Goal: Task Accomplishment & Management: Manage account settings

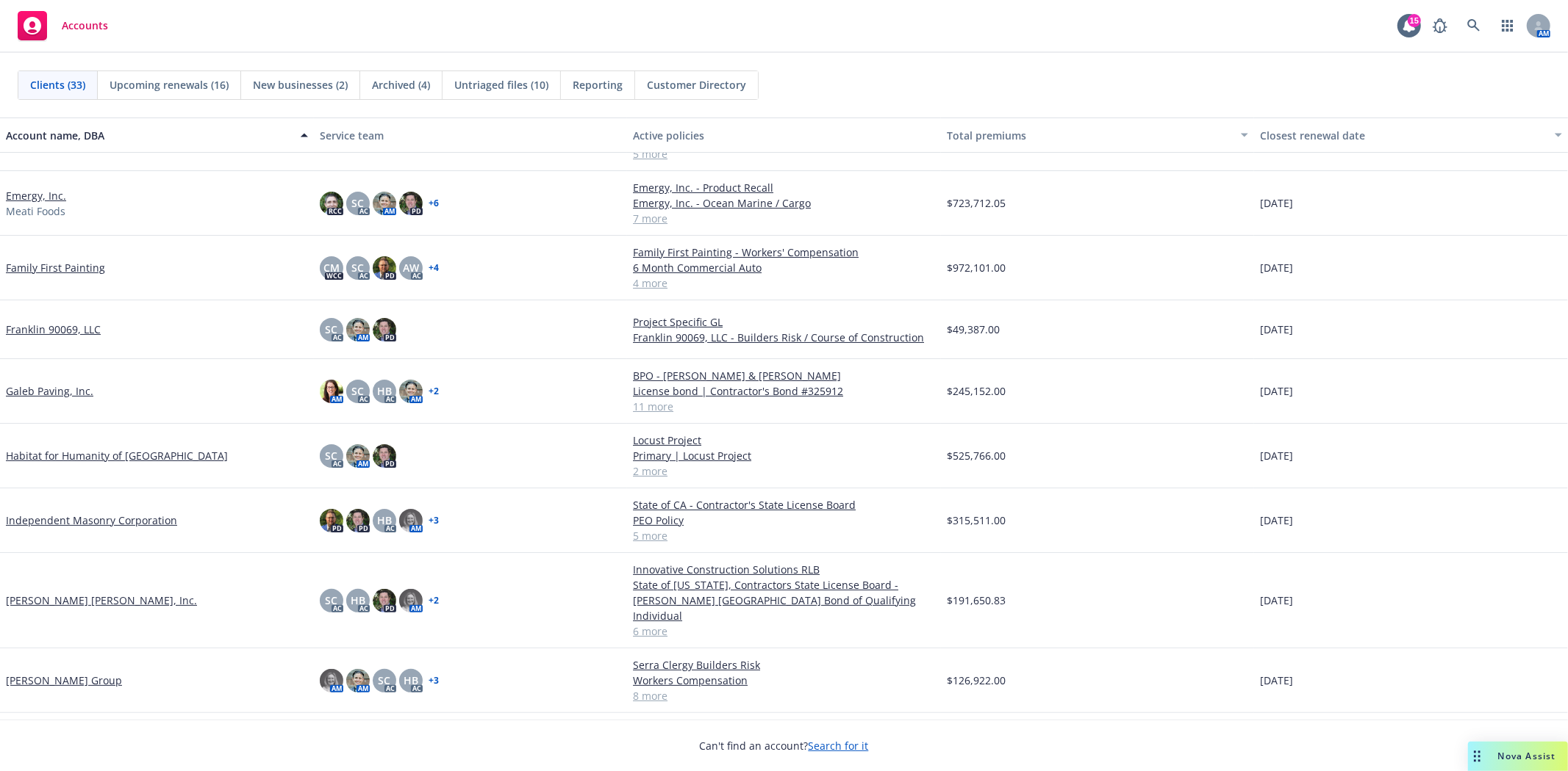
scroll to position [318, 0]
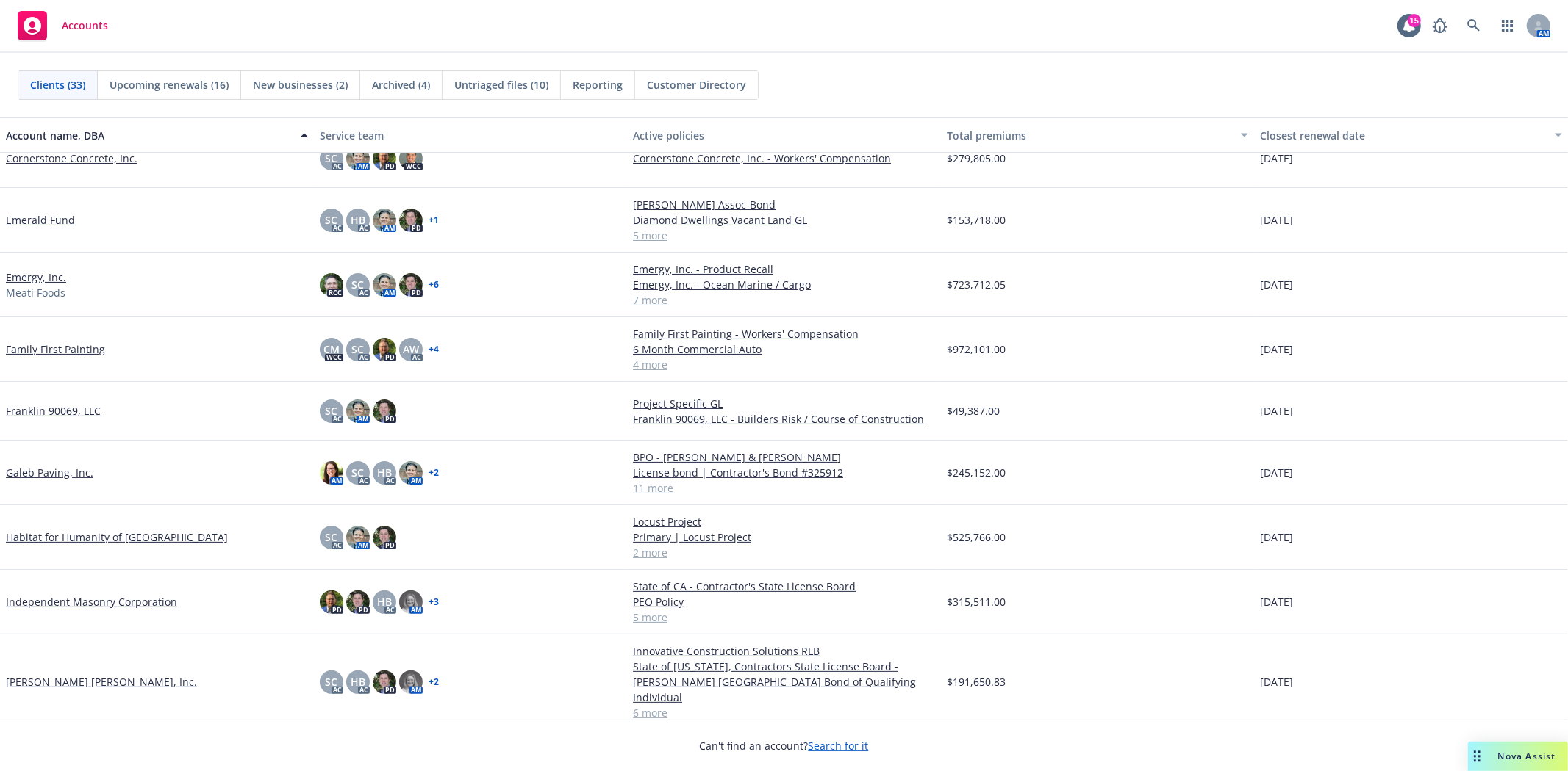
click at [115, 600] on link "Independent Masonry Corporation" at bounding box center [92, 602] width 172 height 16
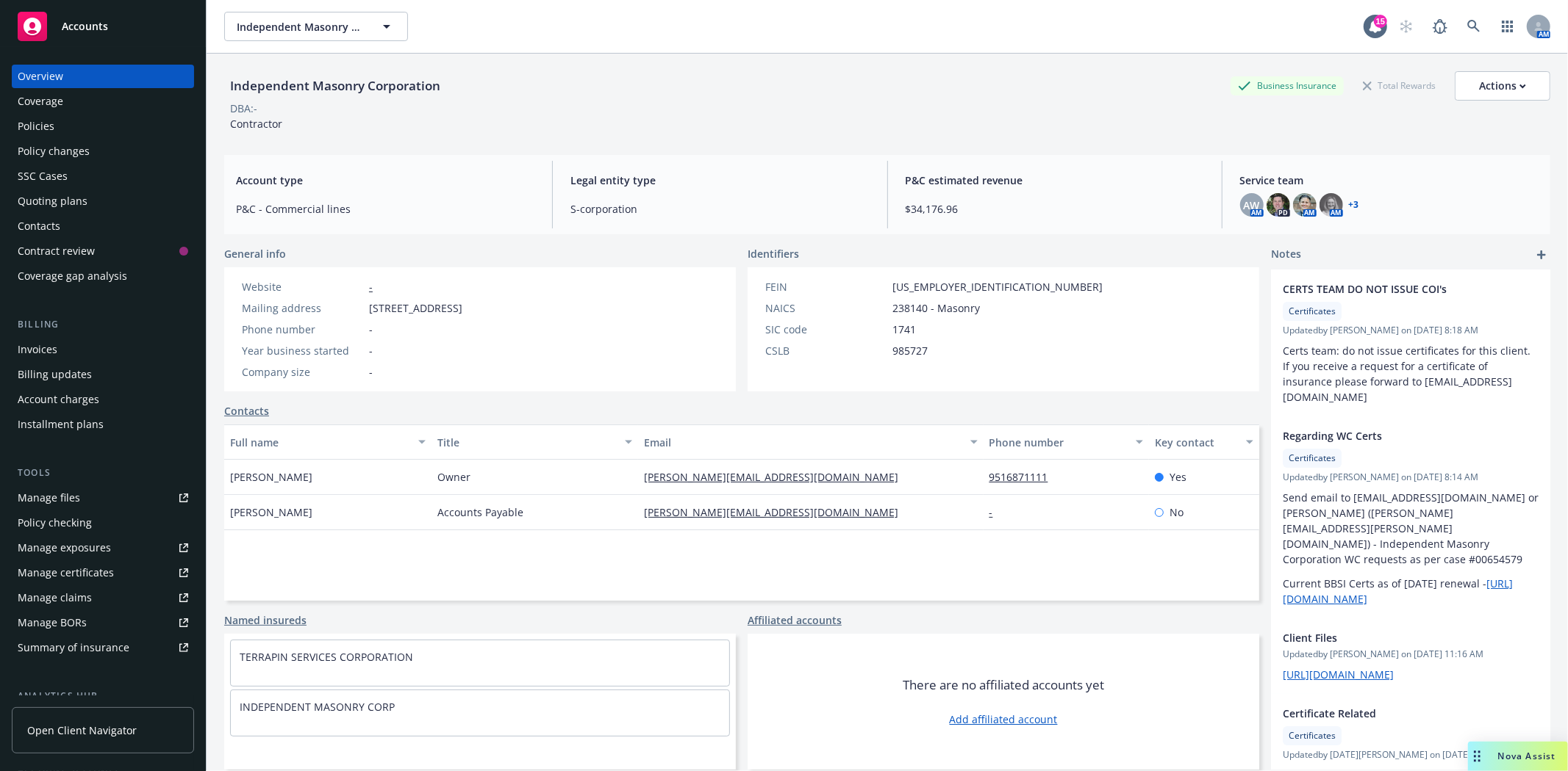
click at [64, 501] on div "Manage files" at bounding box center [49, 498] width 62 height 23
click at [139, 17] on div "Accounts" at bounding box center [102, 26] width 171 height 29
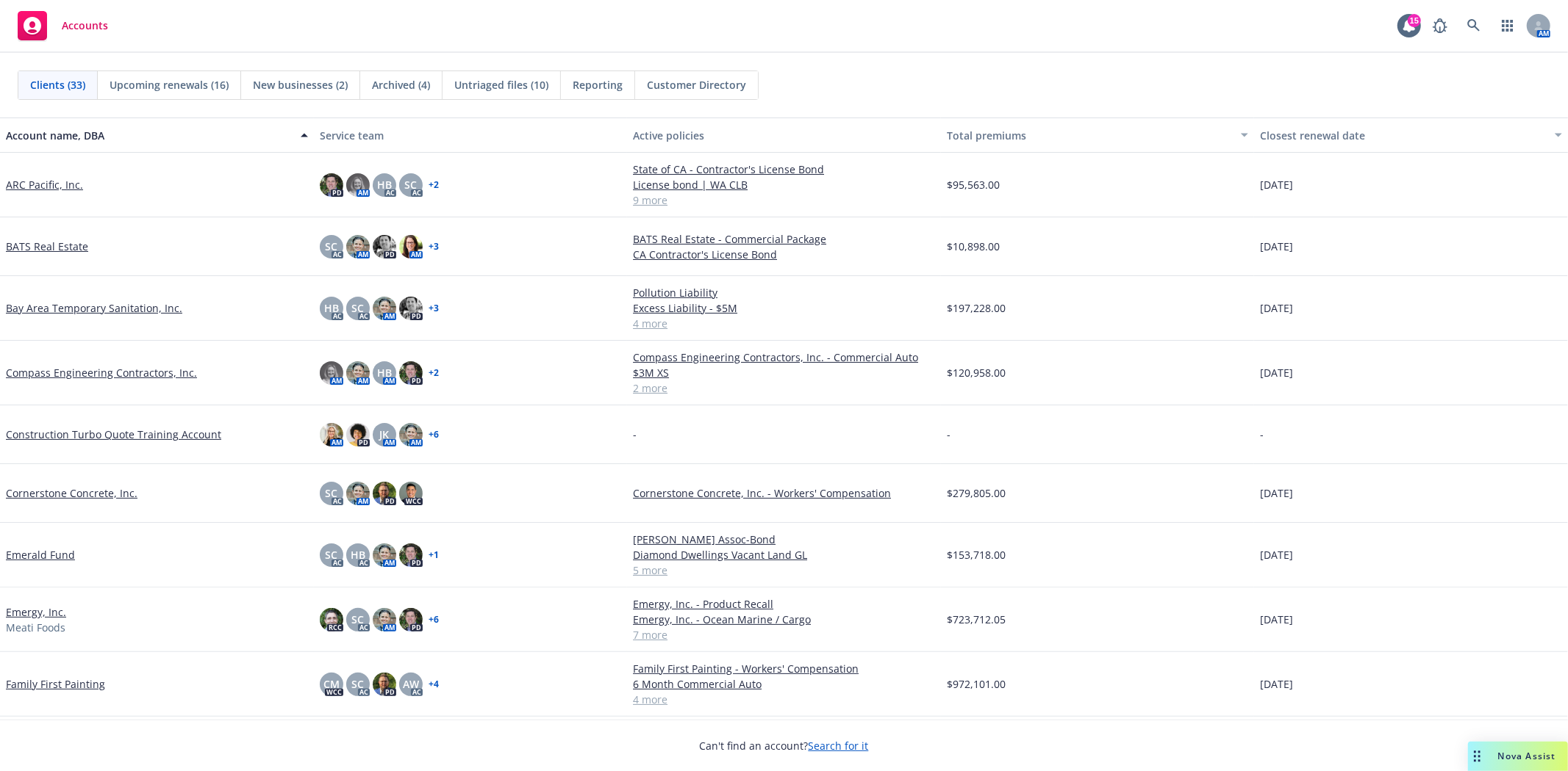
scroll to position [163, 0]
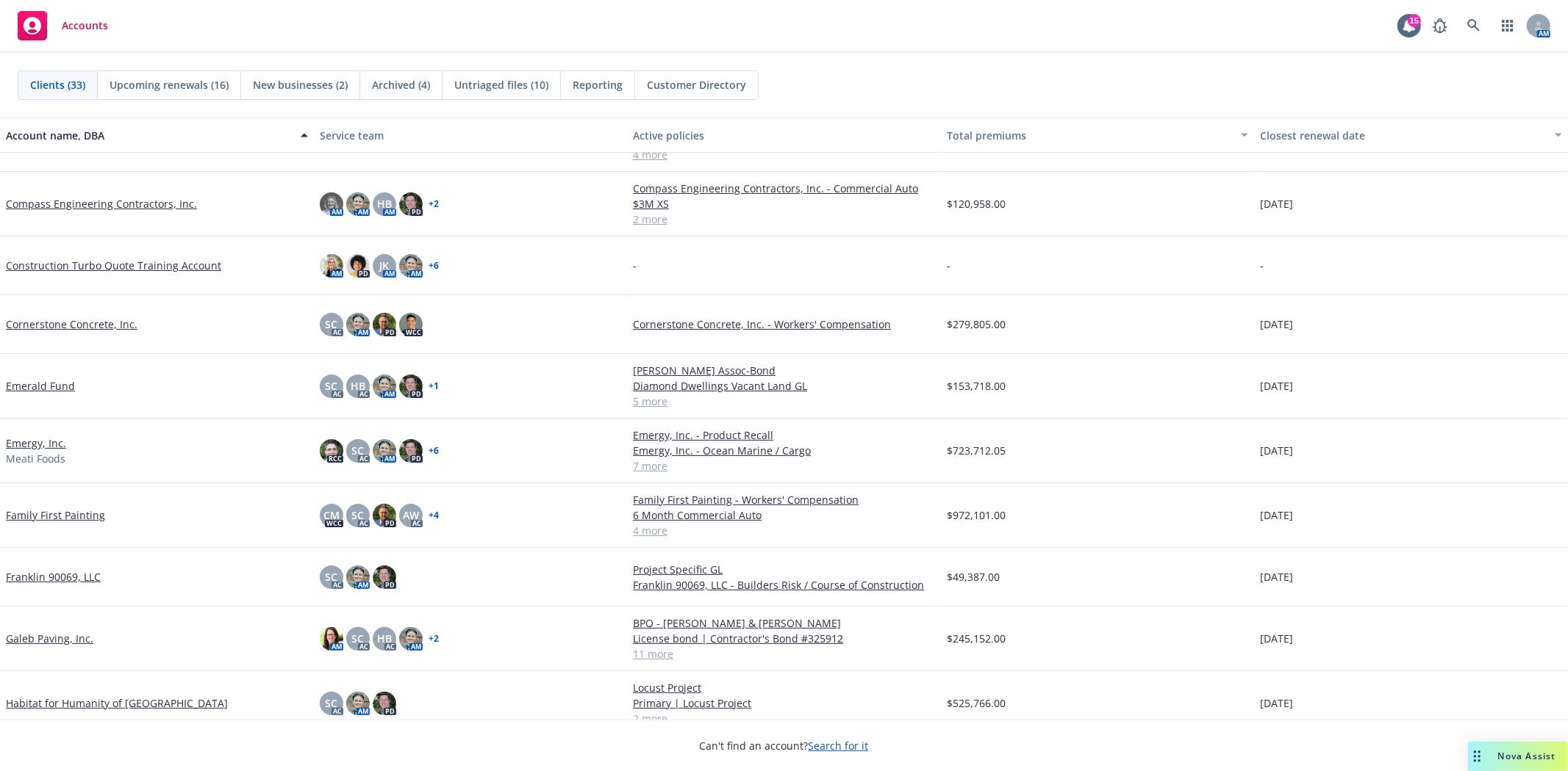
click at [50, 640] on link "Galeb Paving, Inc." at bounding box center [50, 639] width 88 height 16
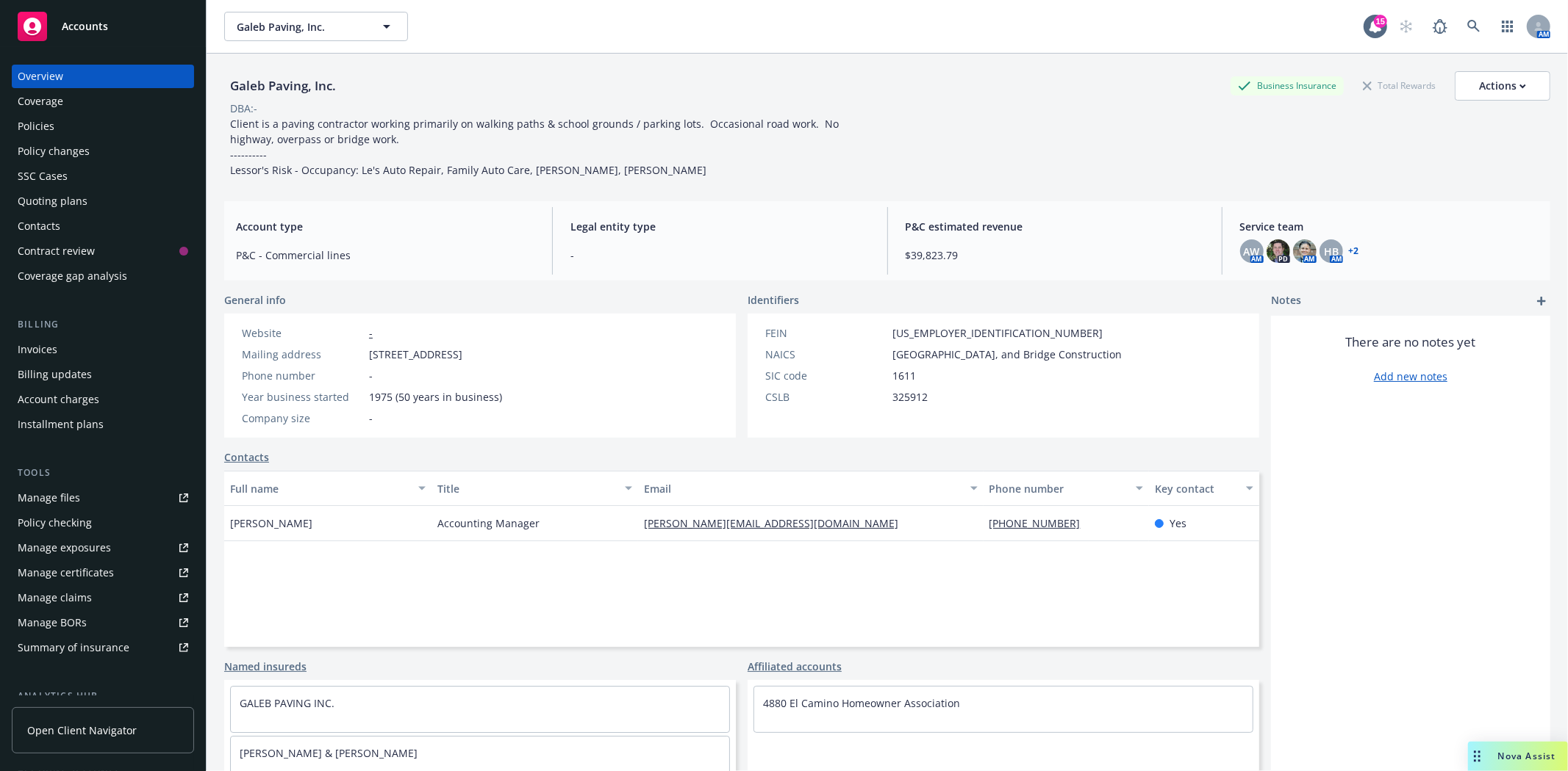
click at [61, 492] on div "Manage files" at bounding box center [49, 498] width 62 height 23
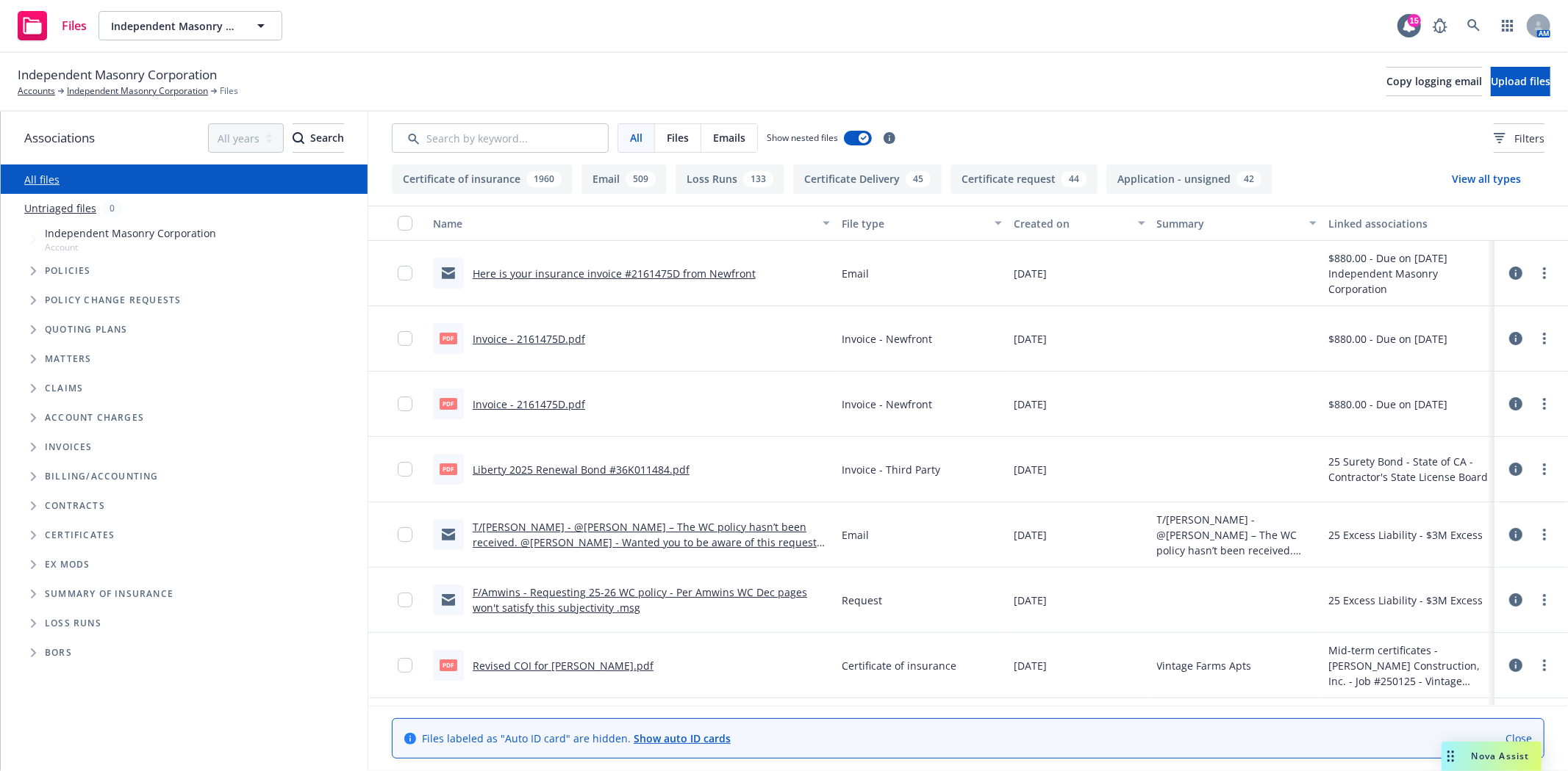
click at [73, 537] on span "Certificates" at bounding box center [80, 535] width 70 height 9
click at [34, 537] on icon "Folder Tree Example" at bounding box center [33, 535] width 5 height 9
click at [43, 558] on icon "Folder Tree Example" at bounding box center [46, 561] width 6 height 9
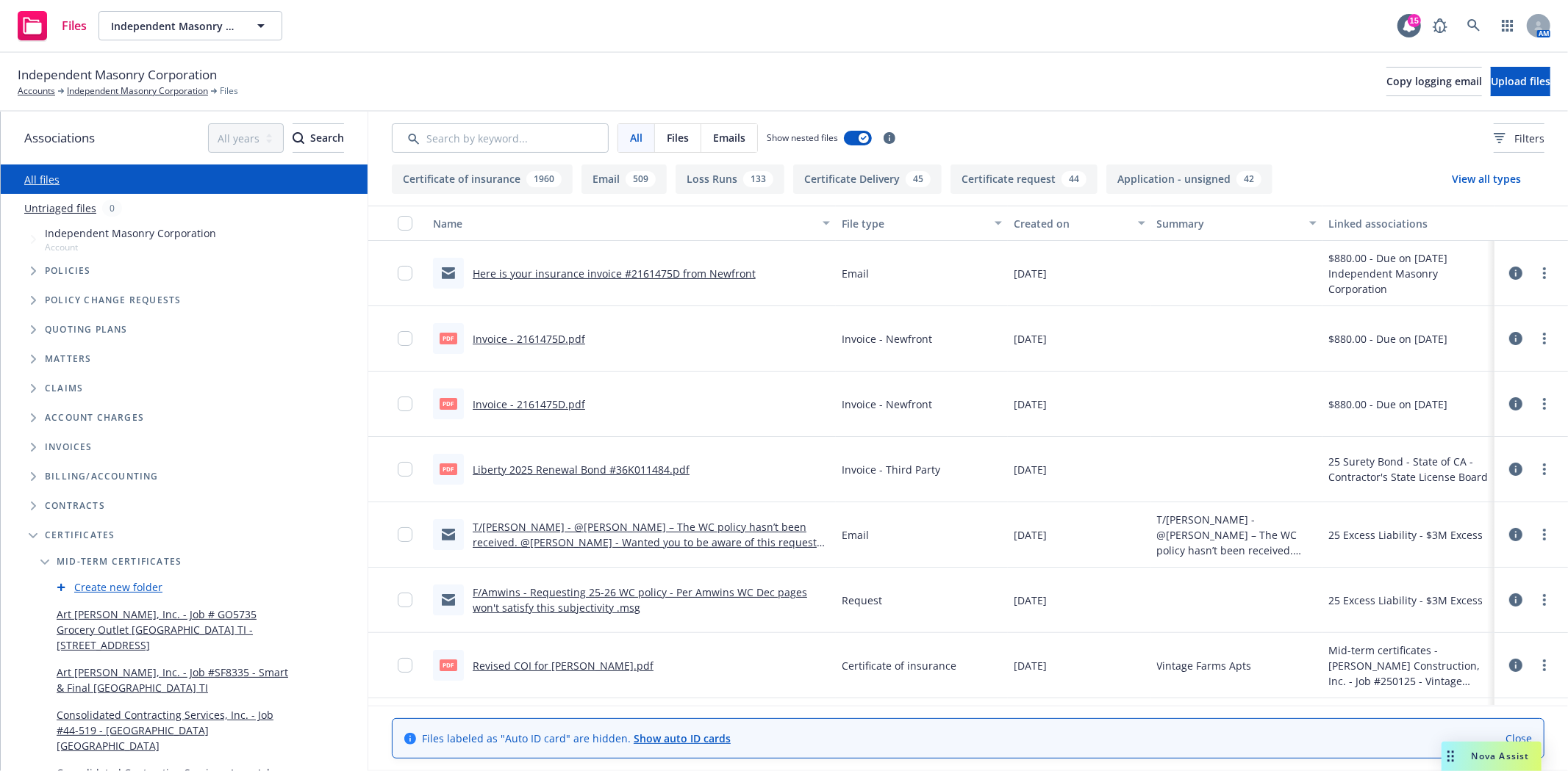
click at [133, 587] on link "Create new folder" at bounding box center [118, 588] width 88 height 16
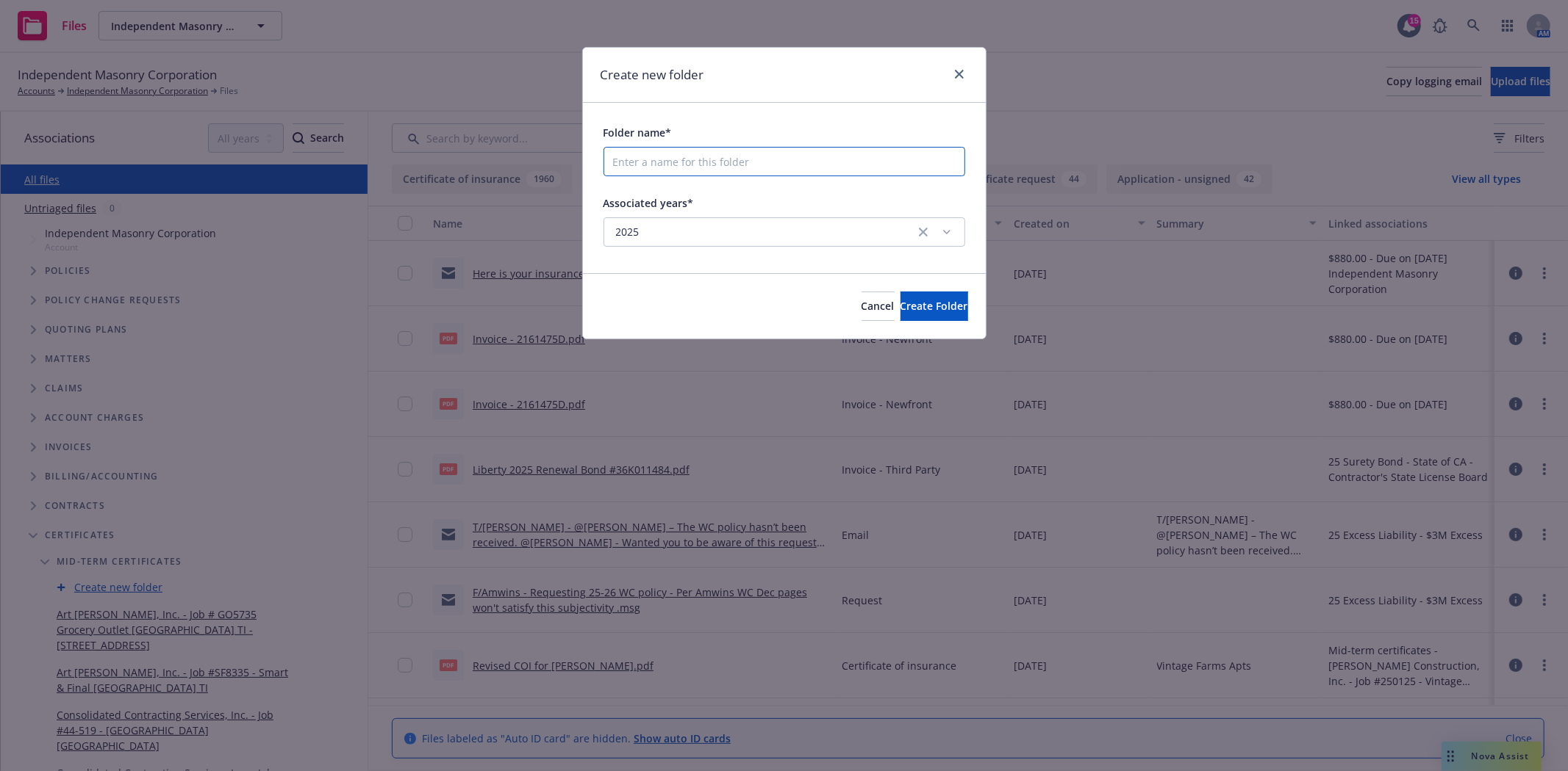
click at [625, 166] on input "Folder name*" at bounding box center [784, 162] width 362 height 29
paste input "Consolidated Contracting Services, Inc."
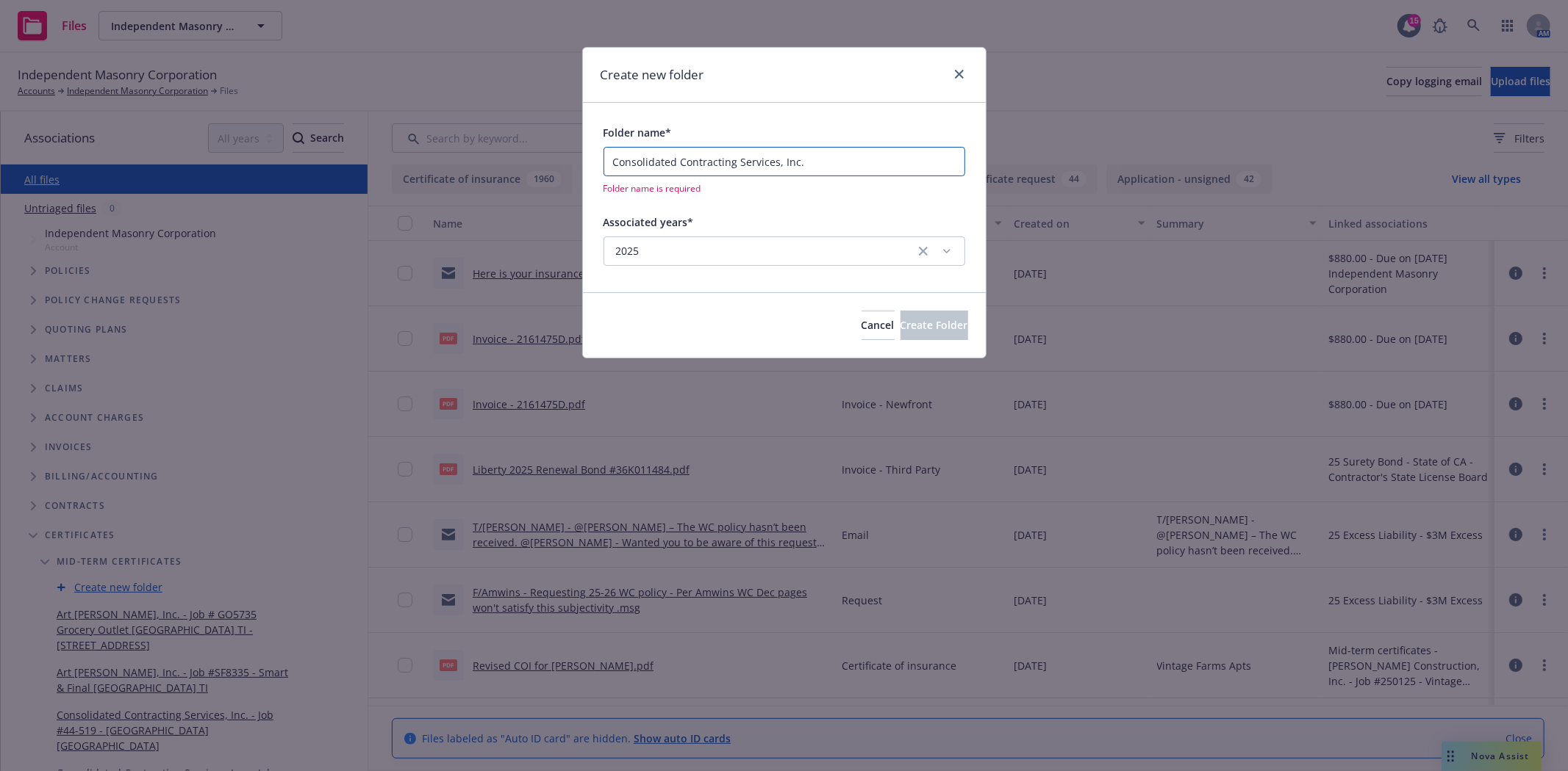
click at [851, 154] on input "Consolidated Contracting Services, Inc." at bounding box center [784, 162] width 362 height 29
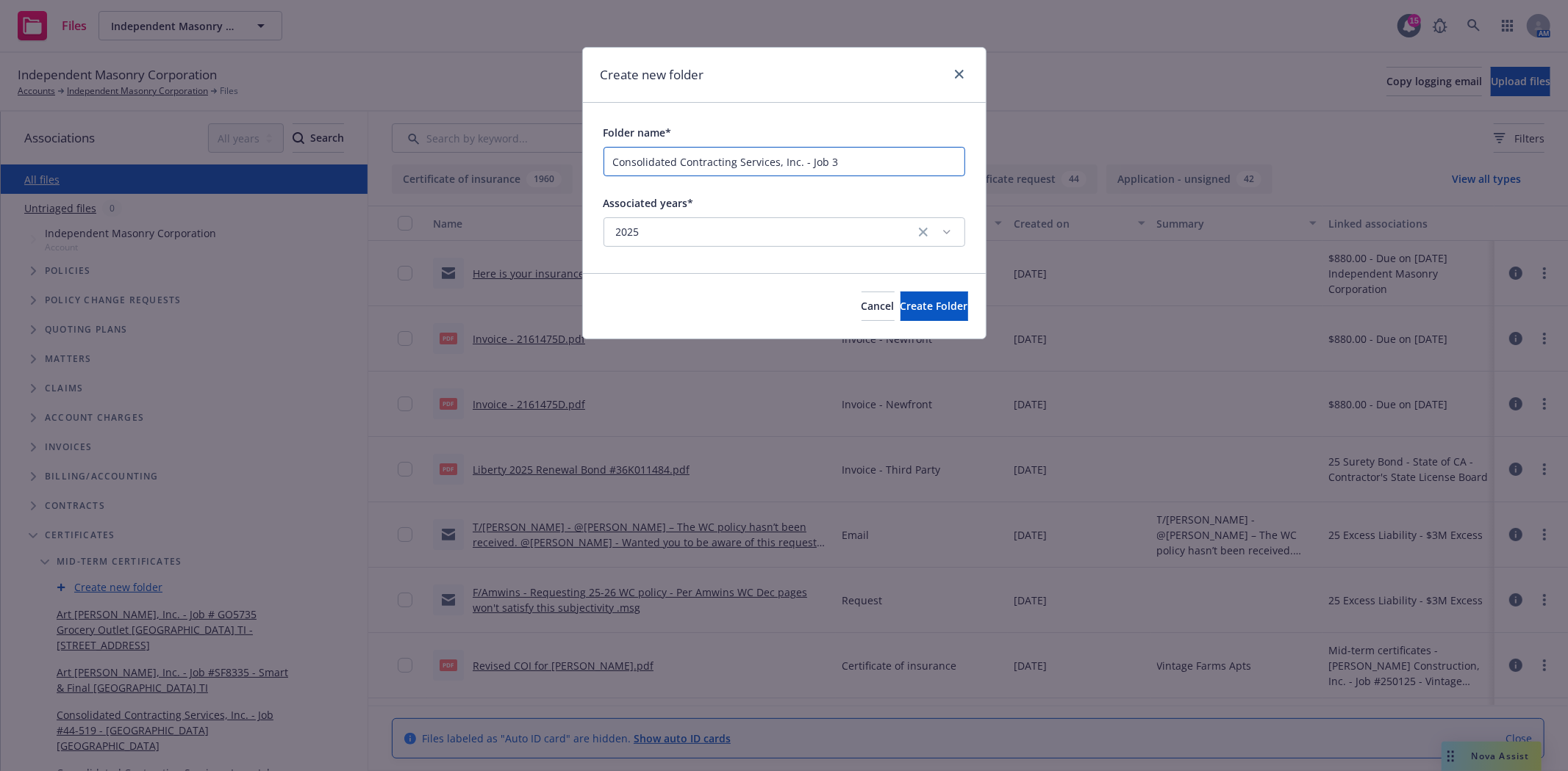
paste input "45-616 – 6140 HAVEN AVE RANCHO CUCAMONGA MEMORY CARE"
type input "Consolidated Contracting Services, Inc. - Job 345-616 – 6140 HAVEN AVE RANCHO C…"
click at [900, 301] on span "Create Folder" at bounding box center [933, 306] width 67 height 14
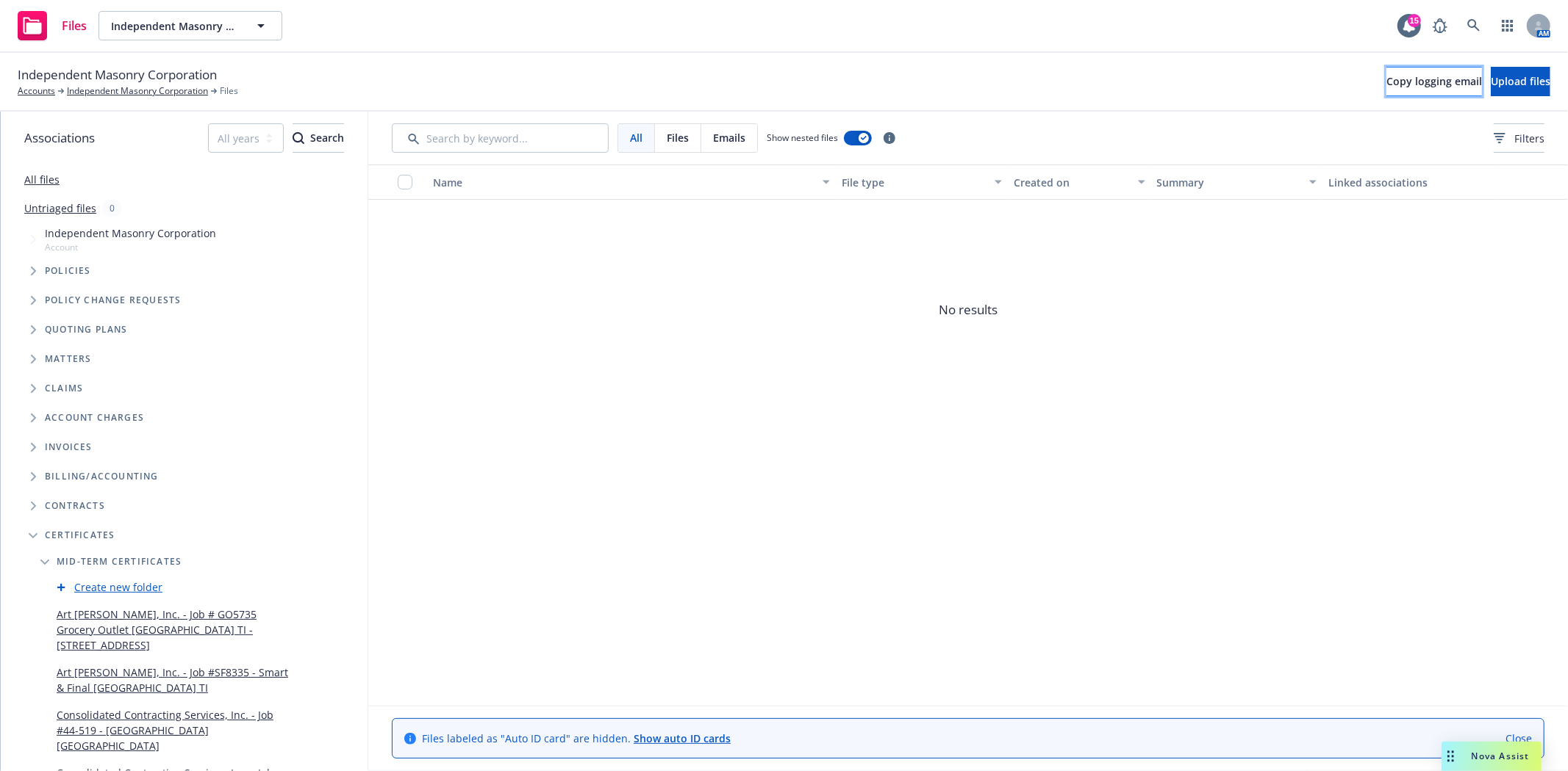
click at [1387, 83] on span "Copy logging email" at bounding box center [1434, 81] width 96 height 14
click at [1491, 85] on button "Upload files" at bounding box center [1520, 82] width 59 height 29
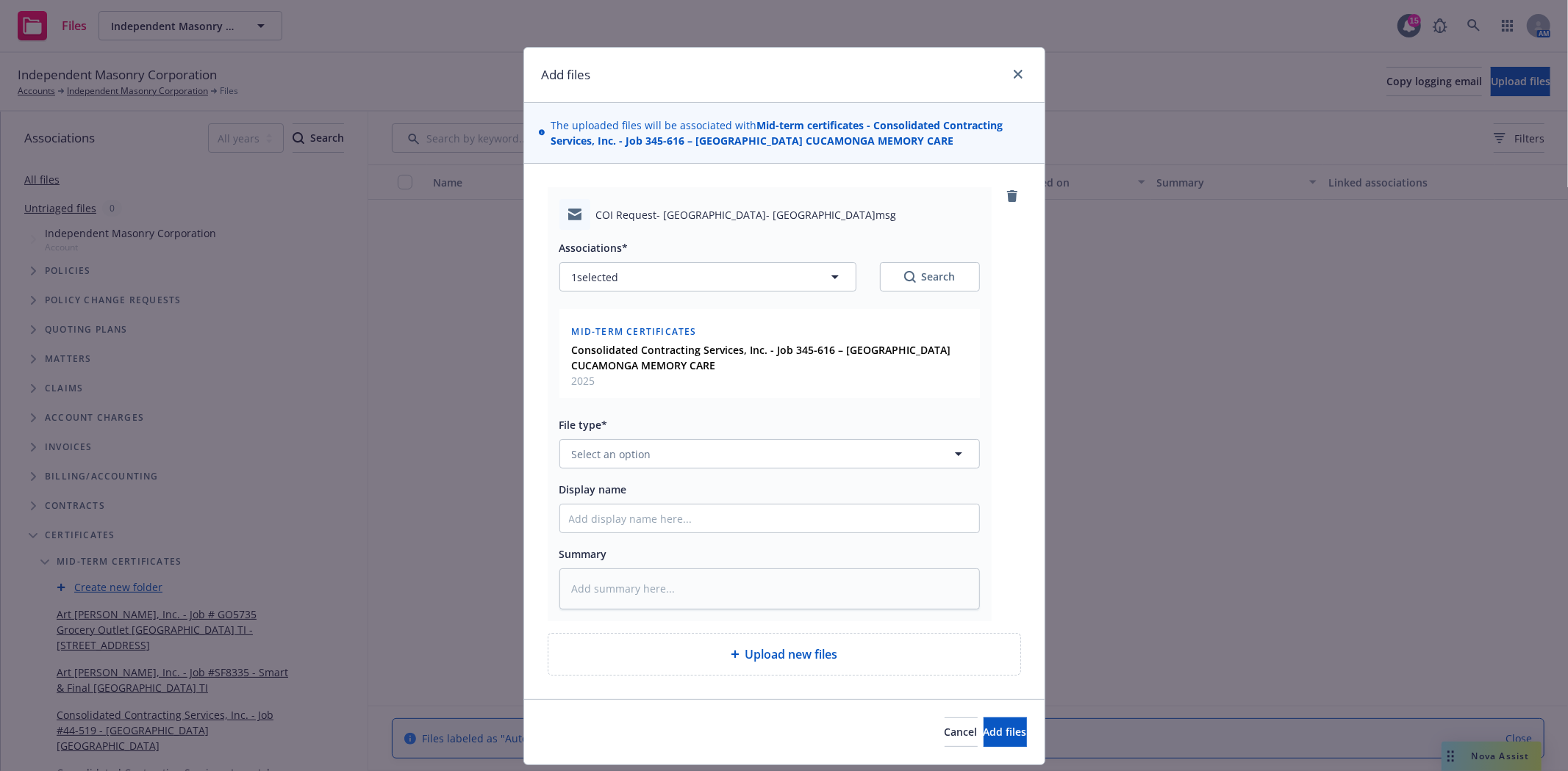
type textarea "x"
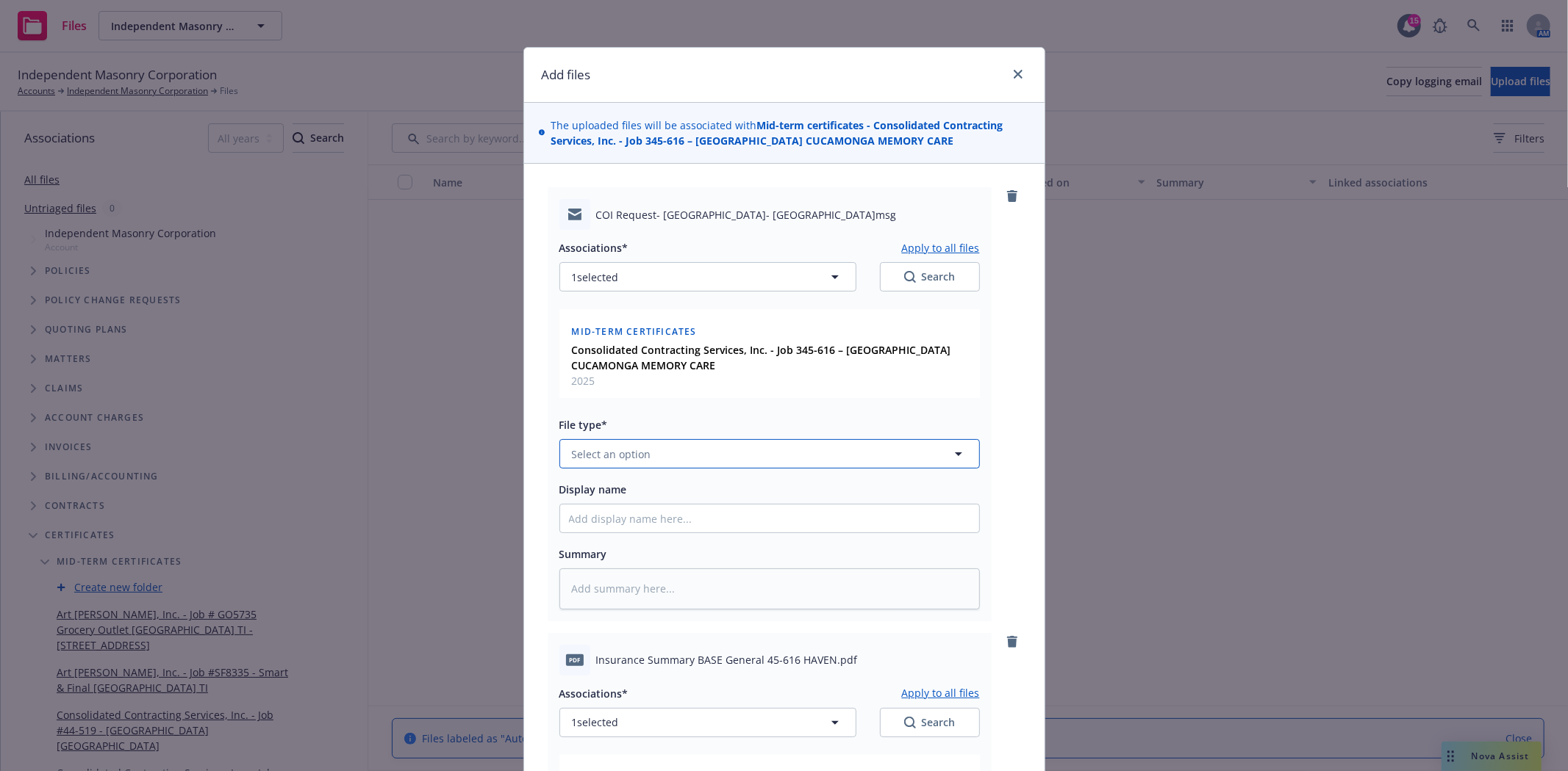
click at [673, 458] on button "Select an option" at bounding box center [769, 454] width 420 height 29
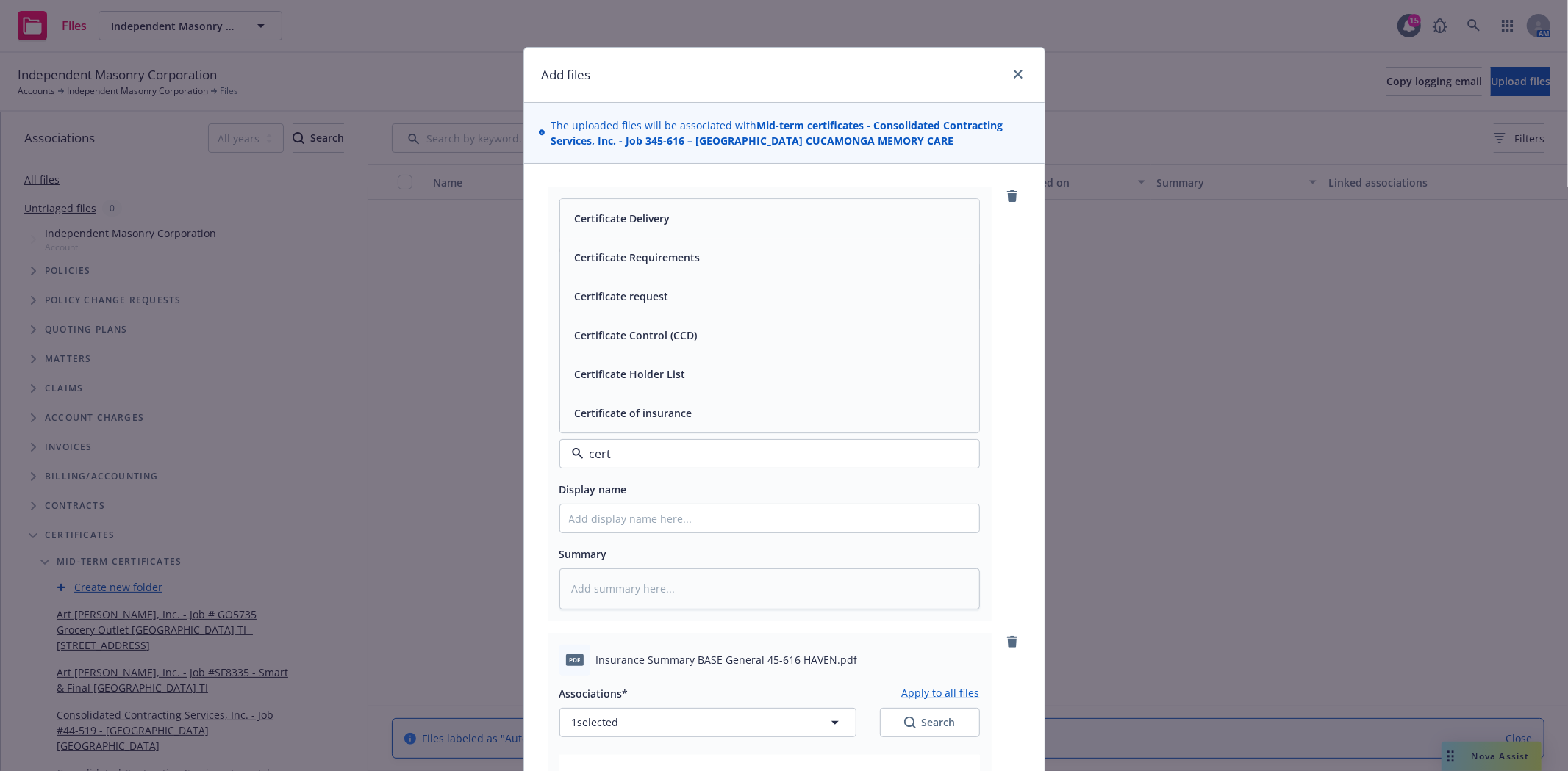
type input "certi"
click at [655, 309] on div "Certificate request" at bounding box center [769, 297] width 419 height 39
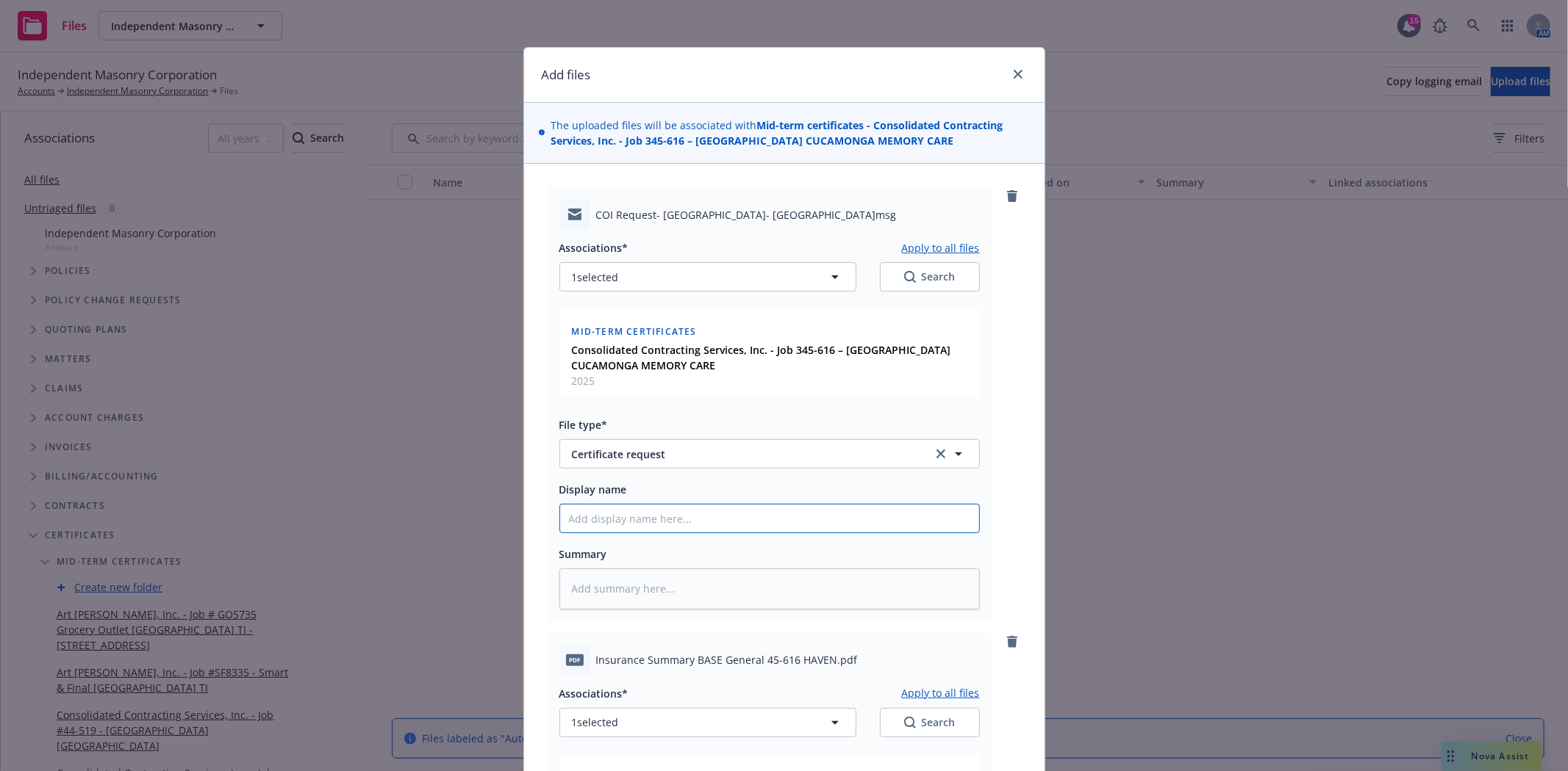
click at [644, 517] on input "Display name" at bounding box center [769, 519] width 419 height 28
type textarea "x"
type input "f"
type textarea "x"
type input "f/"
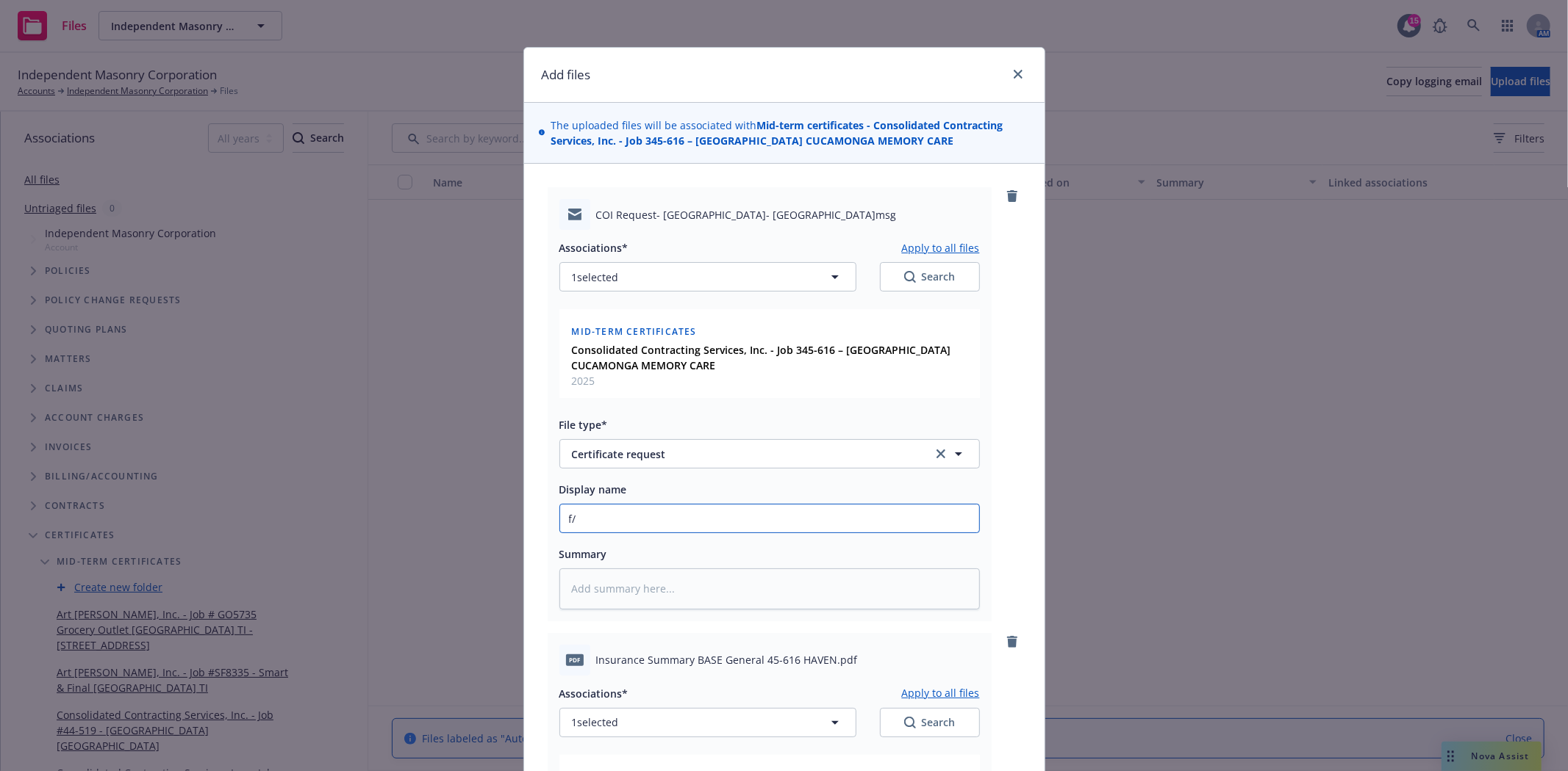
type textarea "x"
type input "f/P"
type textarea "x"
type input "f/Pa"
type textarea "x"
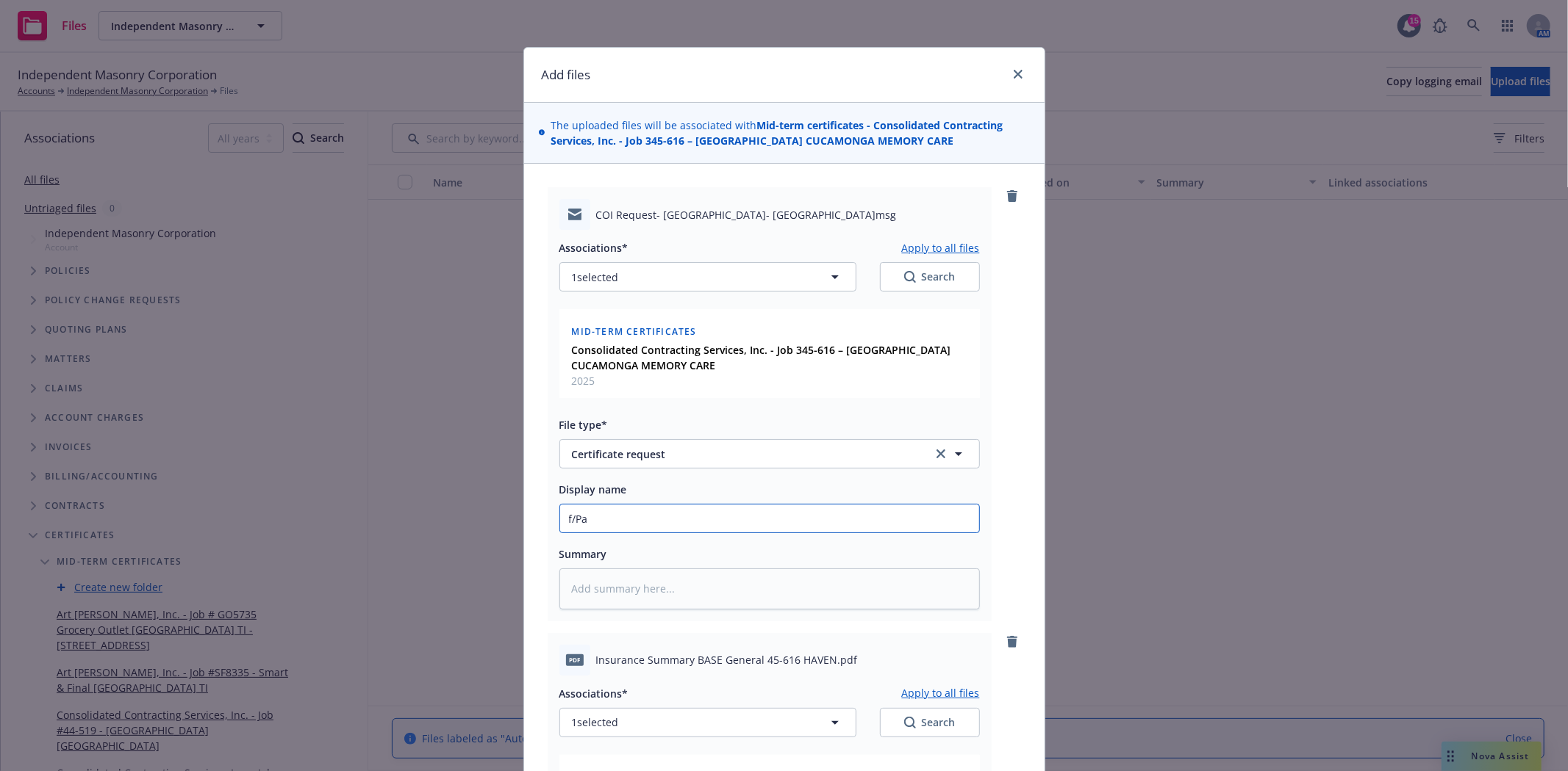
type input "f/Pat"
type textarea "x"
type input "f/Patt"
type textarea "x"
type input "f/Patty"
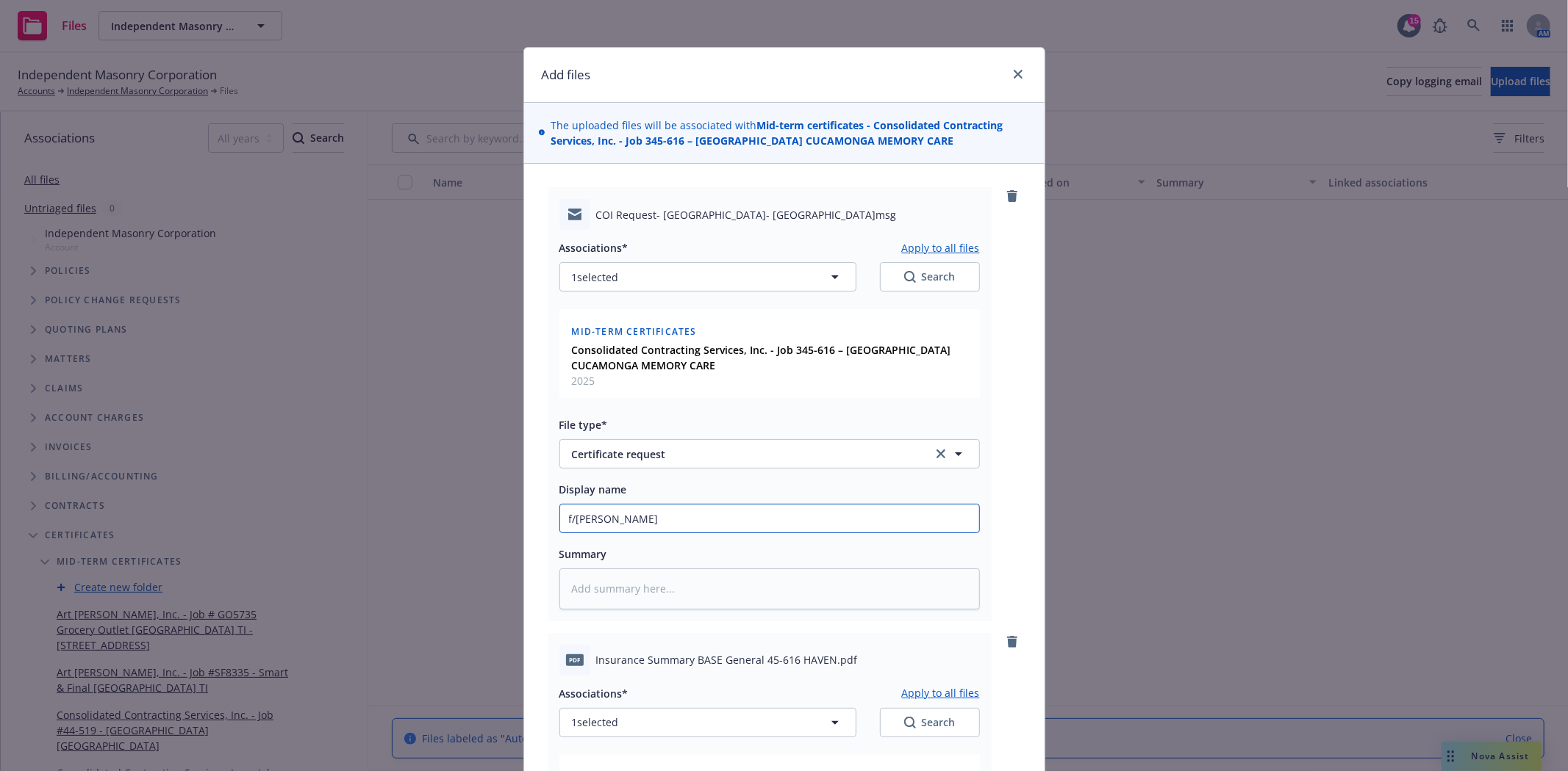
type textarea "x"
type input "f/Patty"
type textarea "x"
type input "f/Patty @"
type textarea "x"
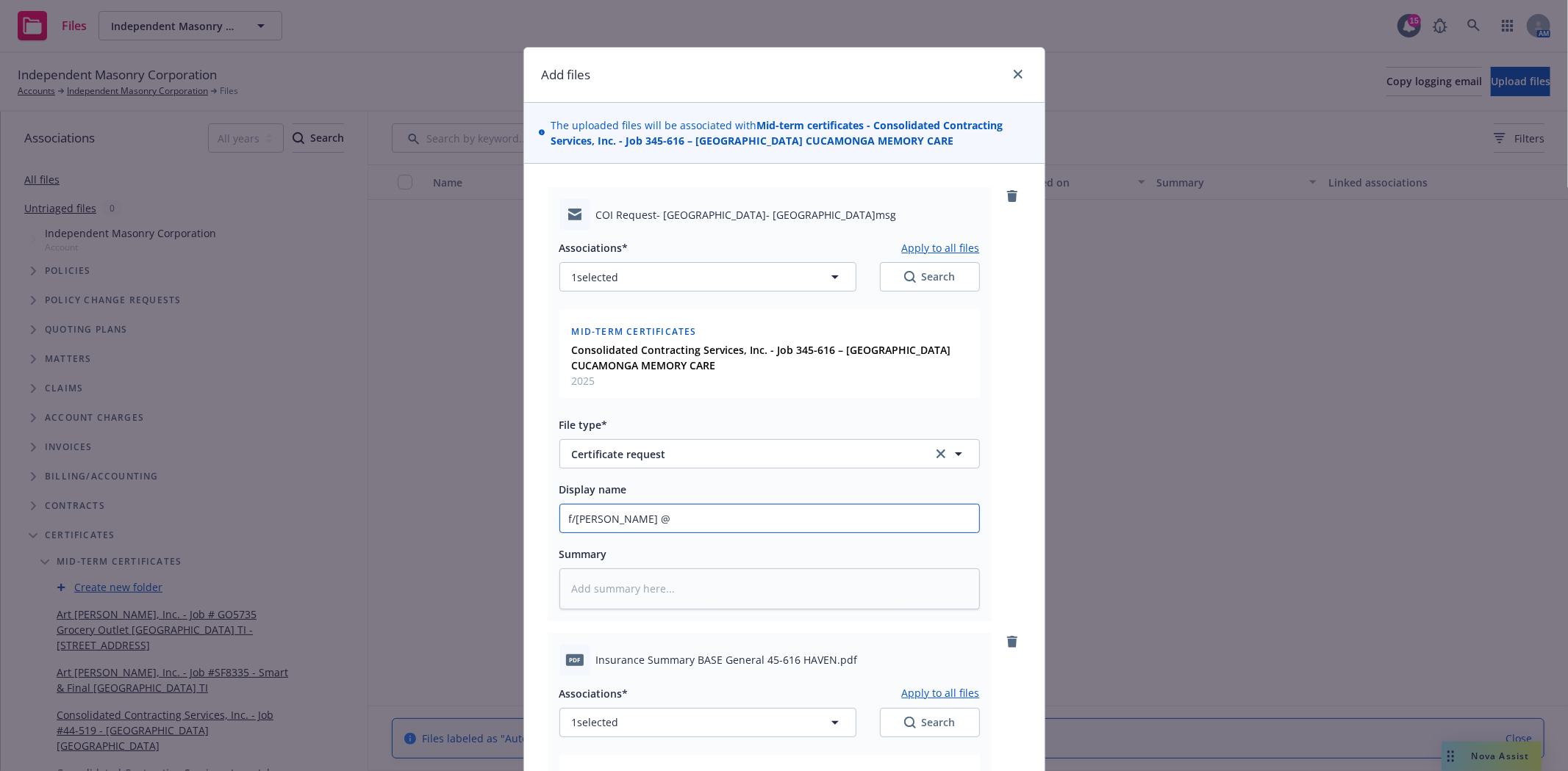
type input "f/Patty @"
type textarea "x"
type input "f/Patty @ i"
type textarea "x"
type input "f/Patty @ in"
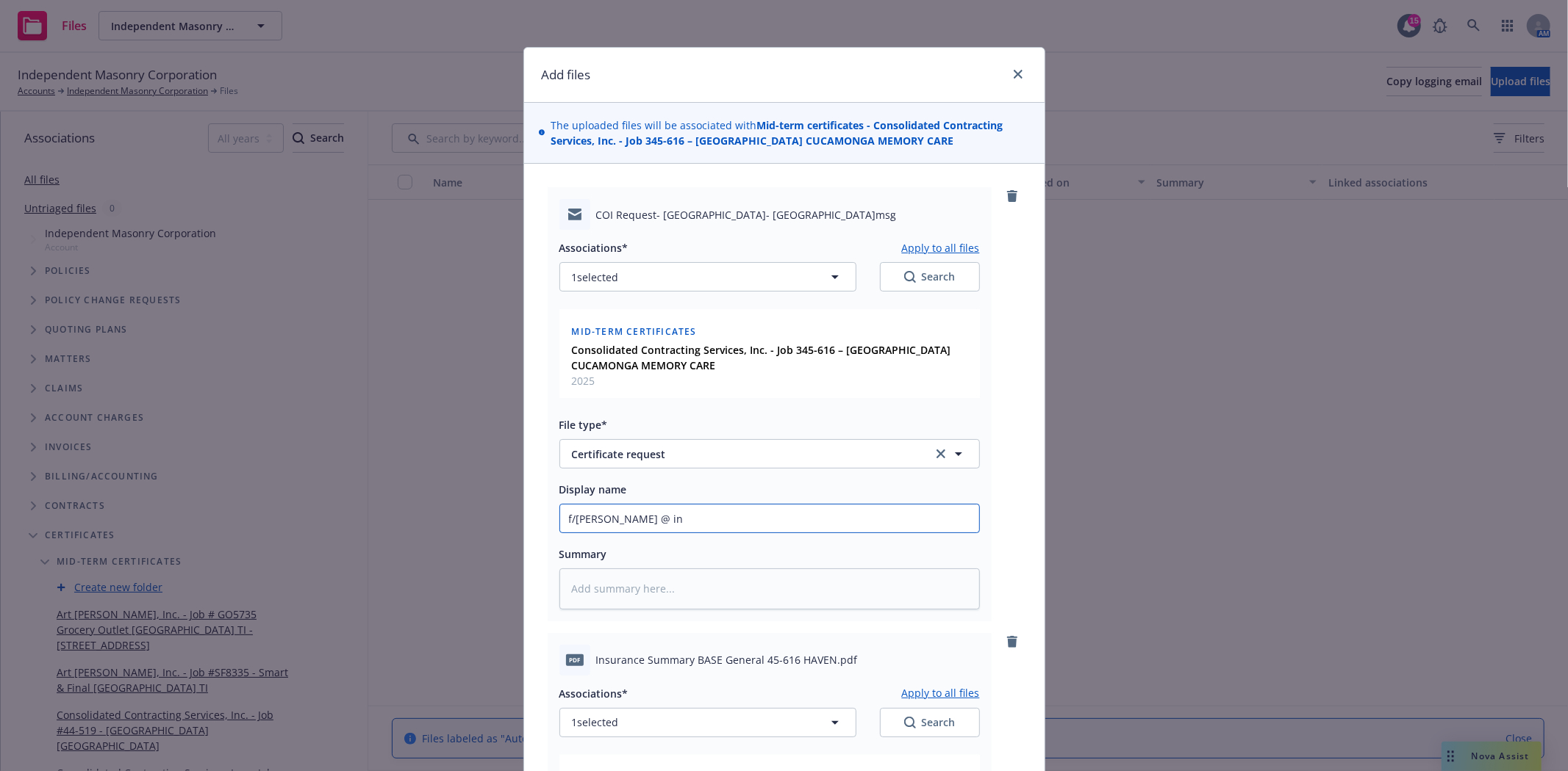
type textarea "x"
type input "f/Patty @ ins"
type textarea "x"
type input "f/Patty @ ins'"
type textarea "x"
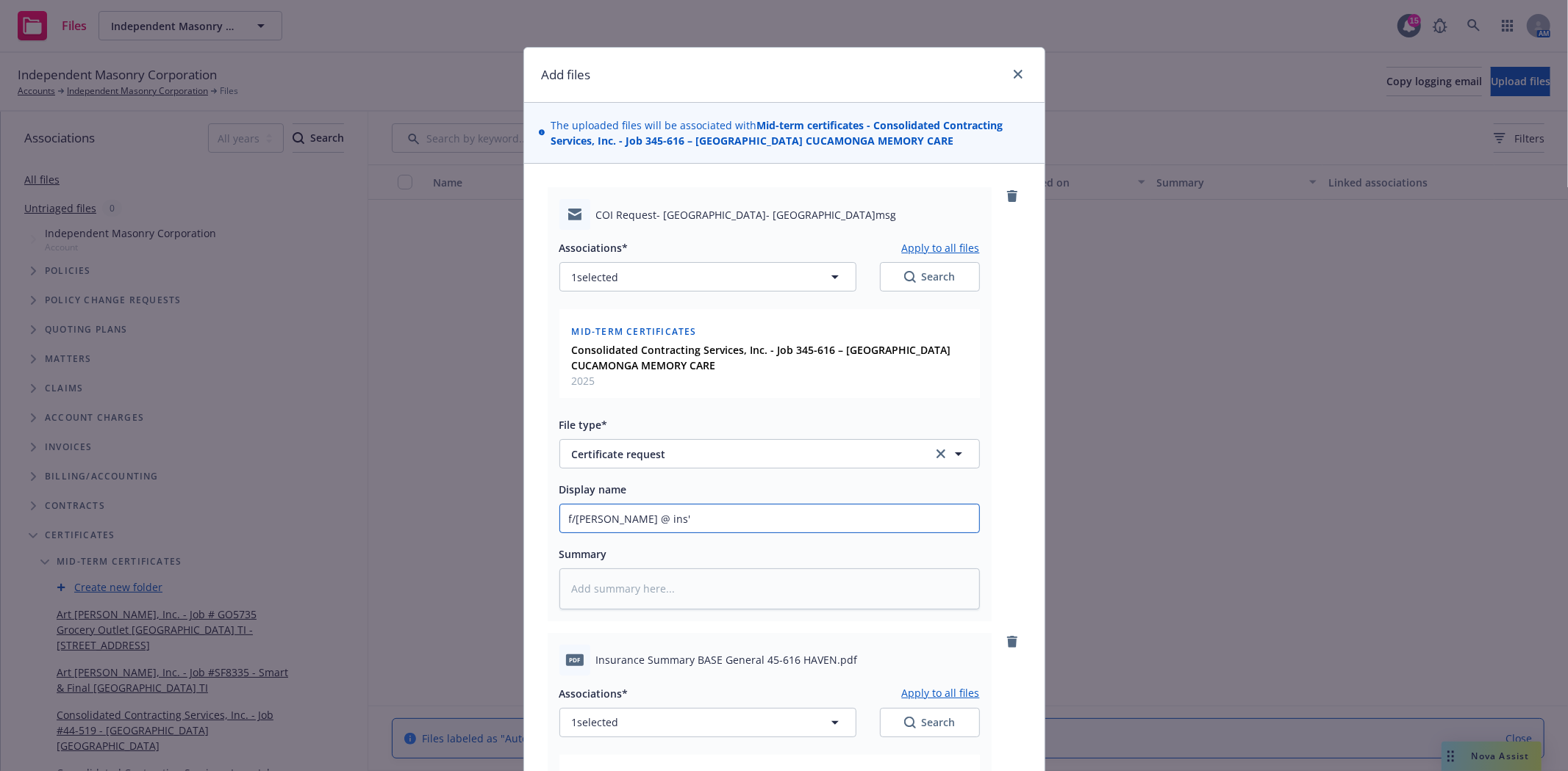
type input "f/Patty @ ins'"
type textarea "x"
type input "f/Patty @ ins'"
type textarea "x"
type input "f/Patty @ ins'd"
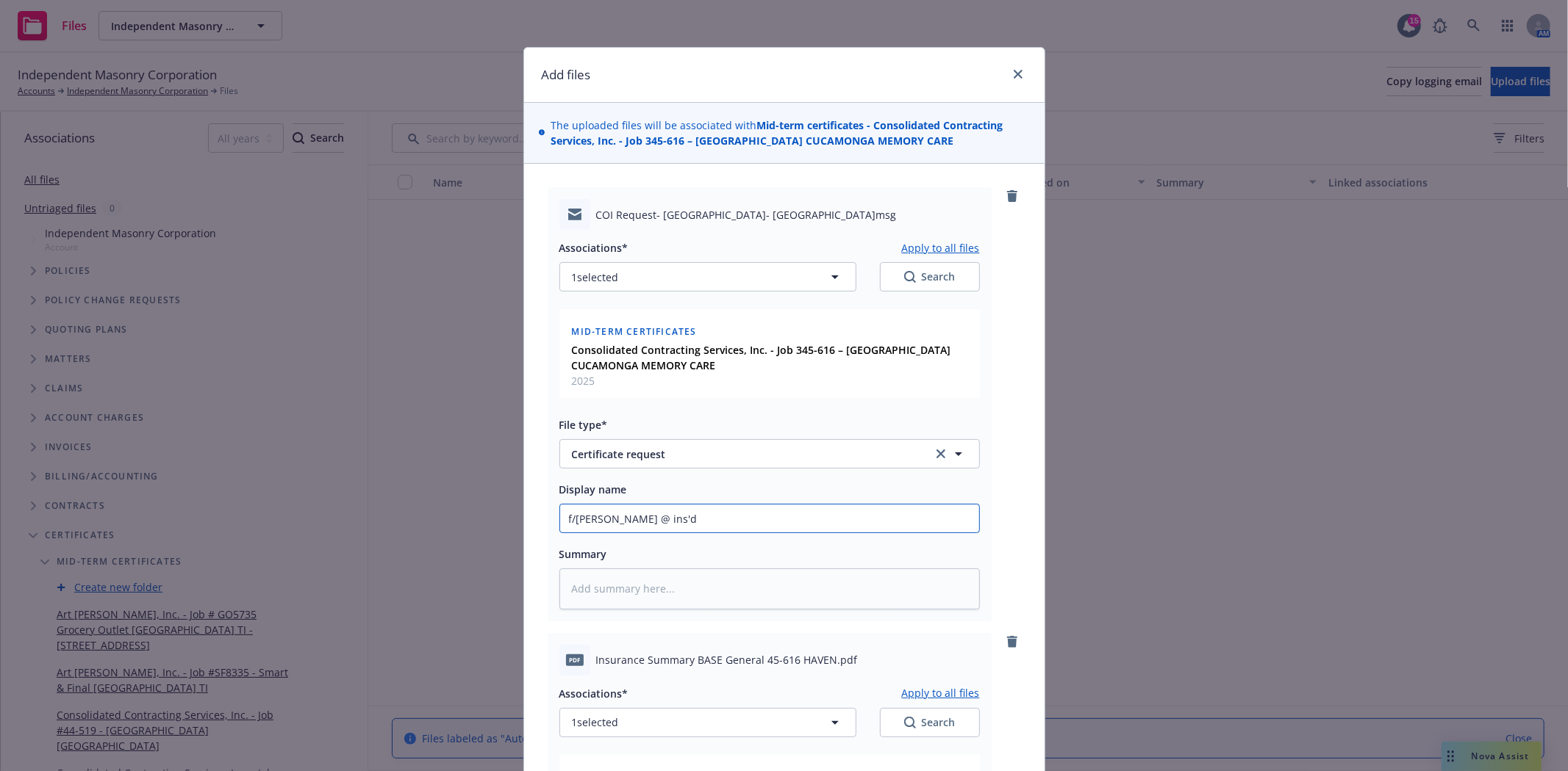
type textarea "x"
type input "f/Patty @ ins'd"
type textarea "x"
type input "f/Patty @ ins'd w"
type textarea "x"
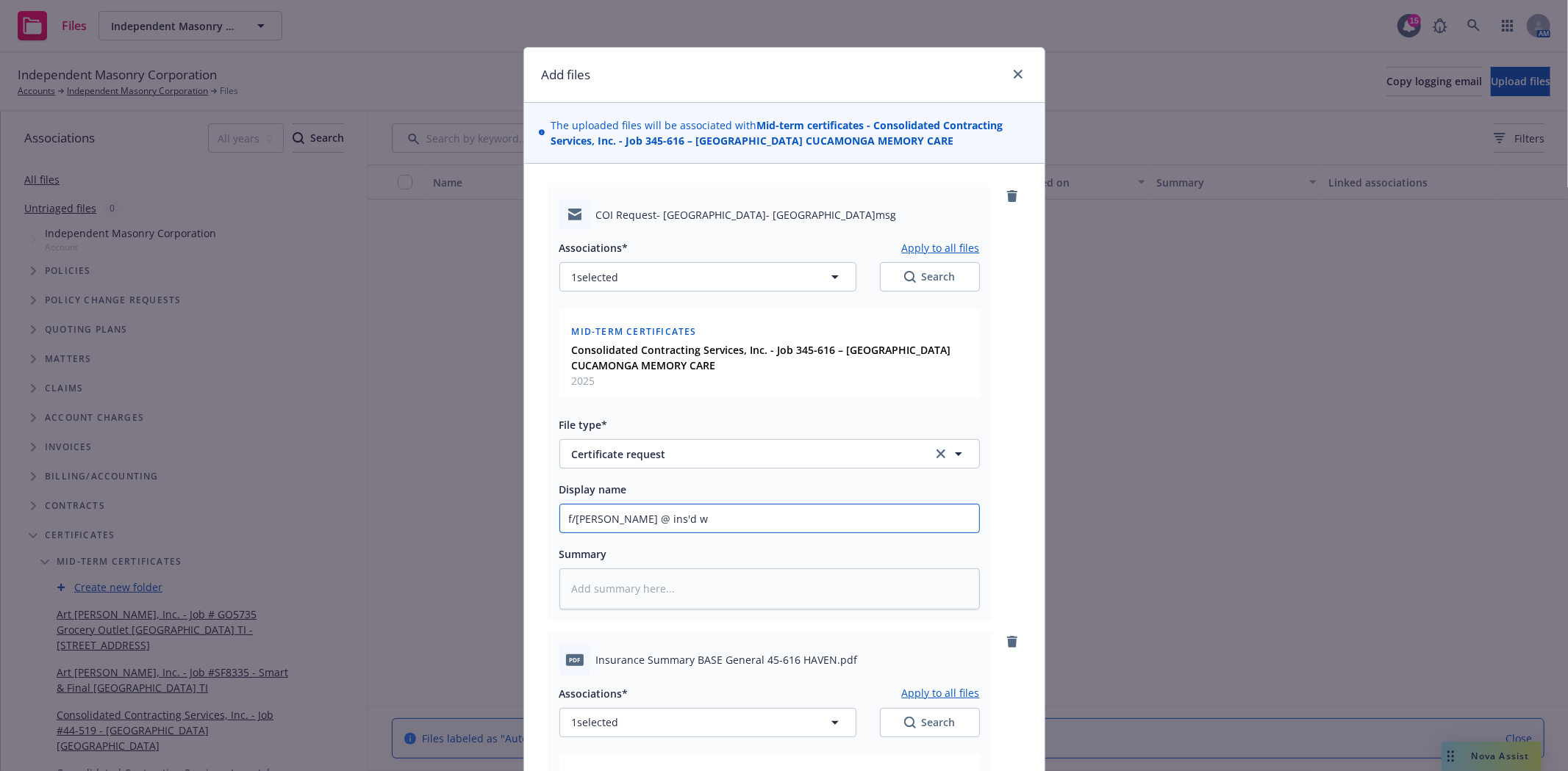
type input "f/Patty @ ins'd w/"
type textarea "x"
type input "f/Patty @ ins'd w/C"
type textarea "x"
type input "f/Patty @ ins'd w/CO"
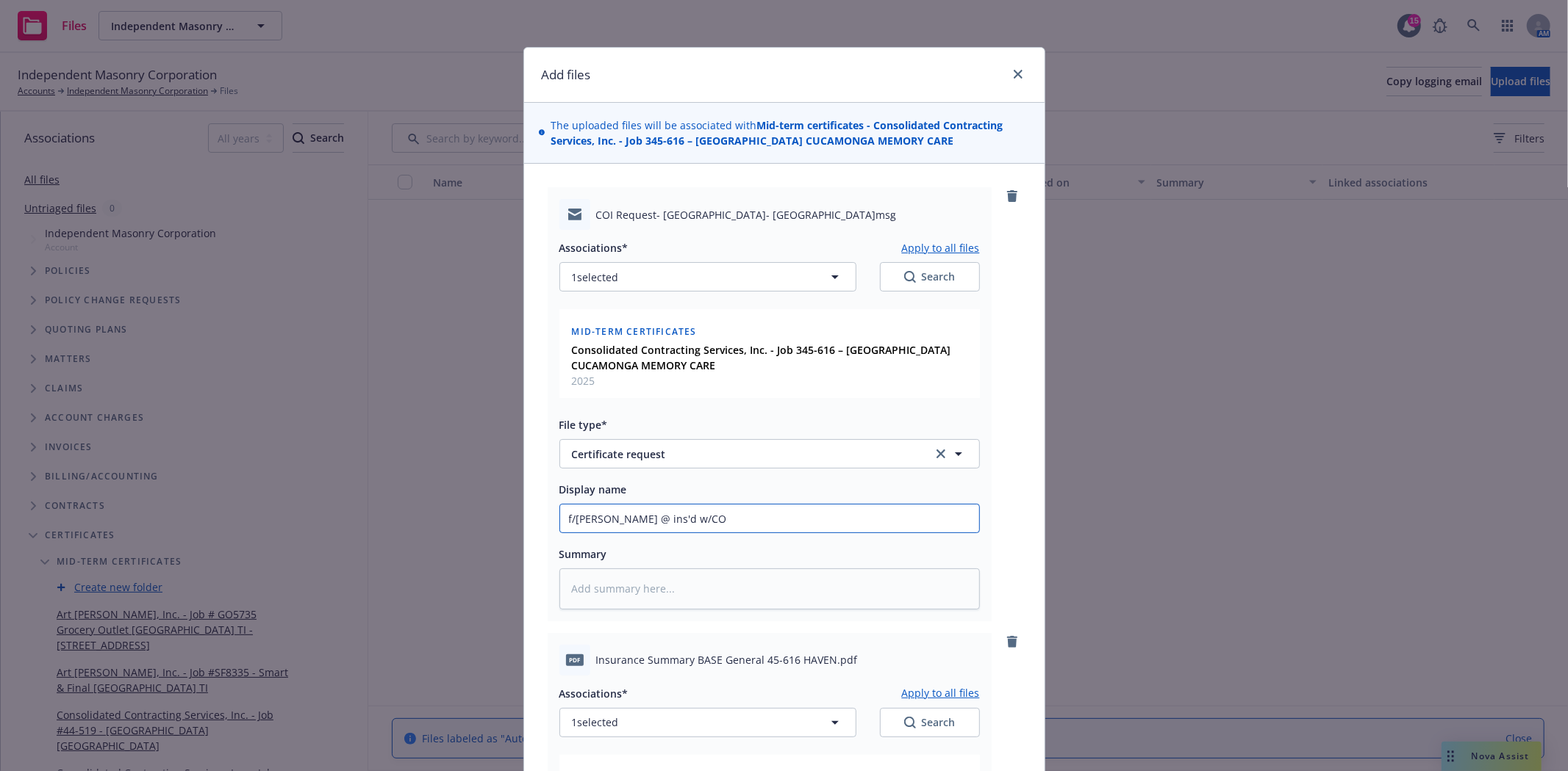
type textarea "x"
type input "f/Patty @ ins'd w/COI"
type textarea "x"
type input "f/Patty @ ins'd w/COI"
type textarea "x"
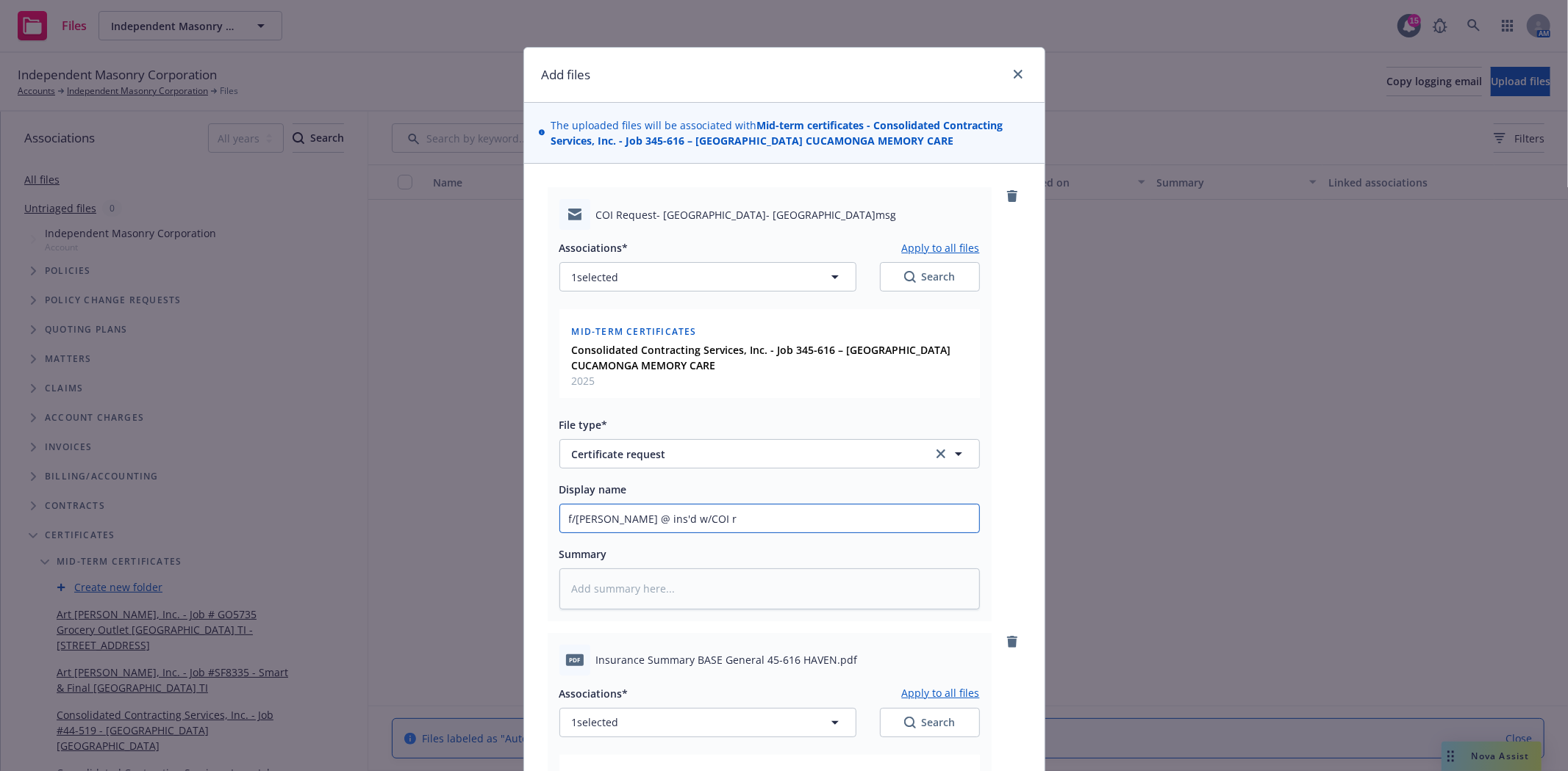
type input "f/Patty @ ins'd w/COI re"
type textarea "x"
type input "f/Patty @ ins'd w/COI req"
type textarea "x"
type input "f/Patty @ ins'd w/COI requ"
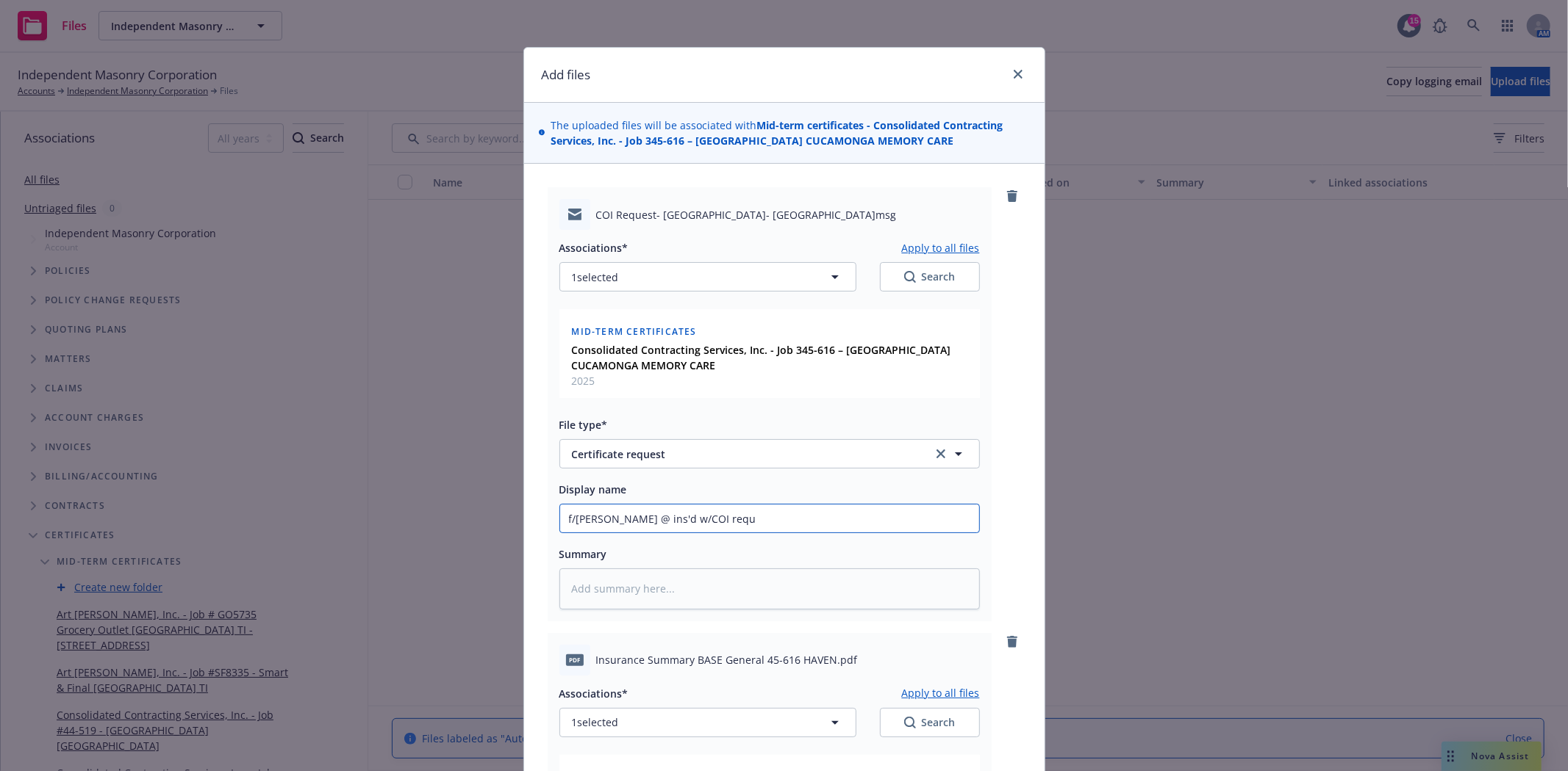
type textarea "x"
type input "f/Patty @ ins'd w/COI reque"
type textarea "x"
type input "f/Patty @ ins'd w/COI reques"
type textarea "x"
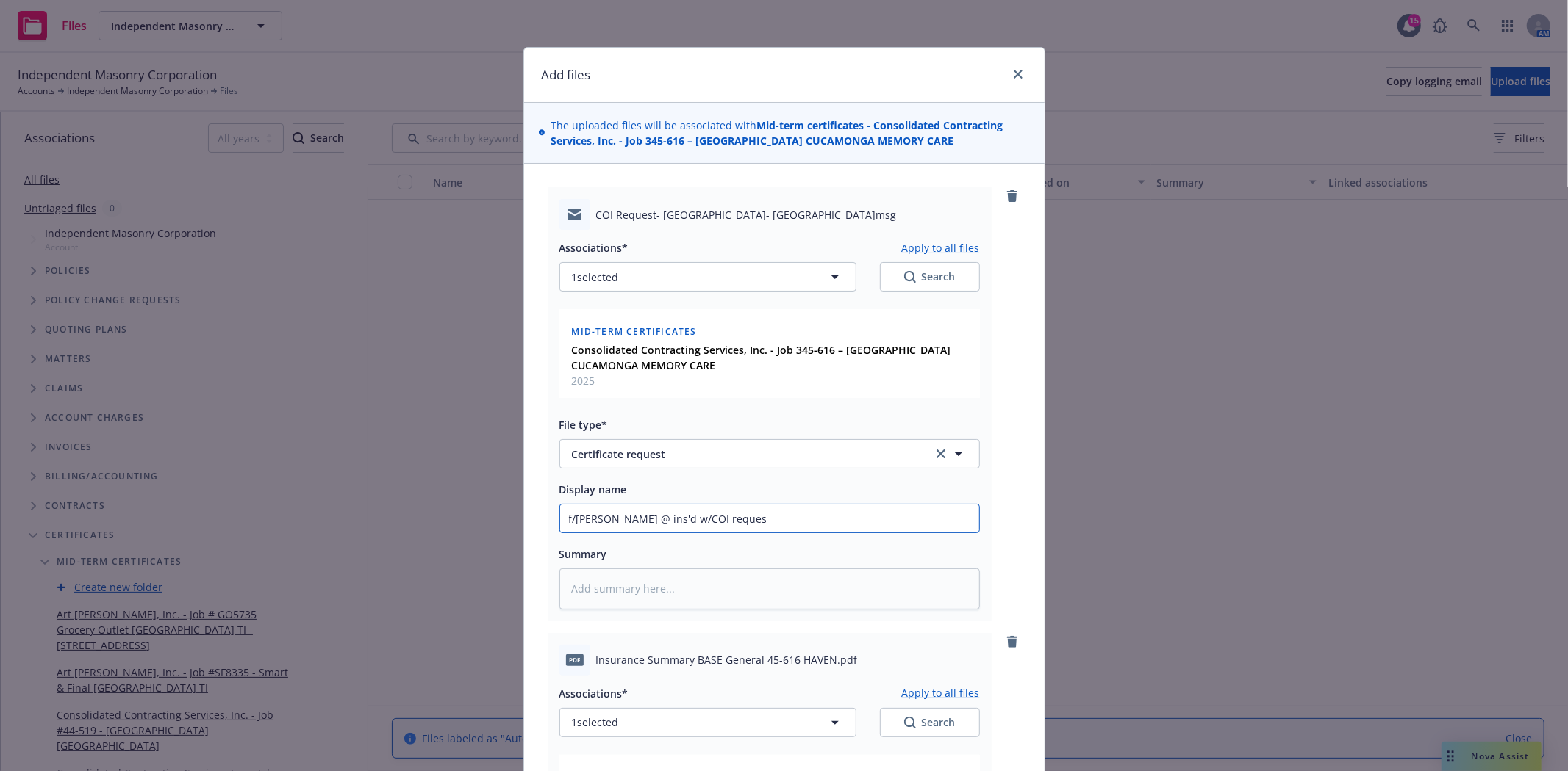
type input "f/Patty @ ins'd w/COI request"
type textarea "x"
type input "f/Patty @ ins'd w/COI request"
type textarea "x"
type input "f/Patty @ ins'd w/COI request f"
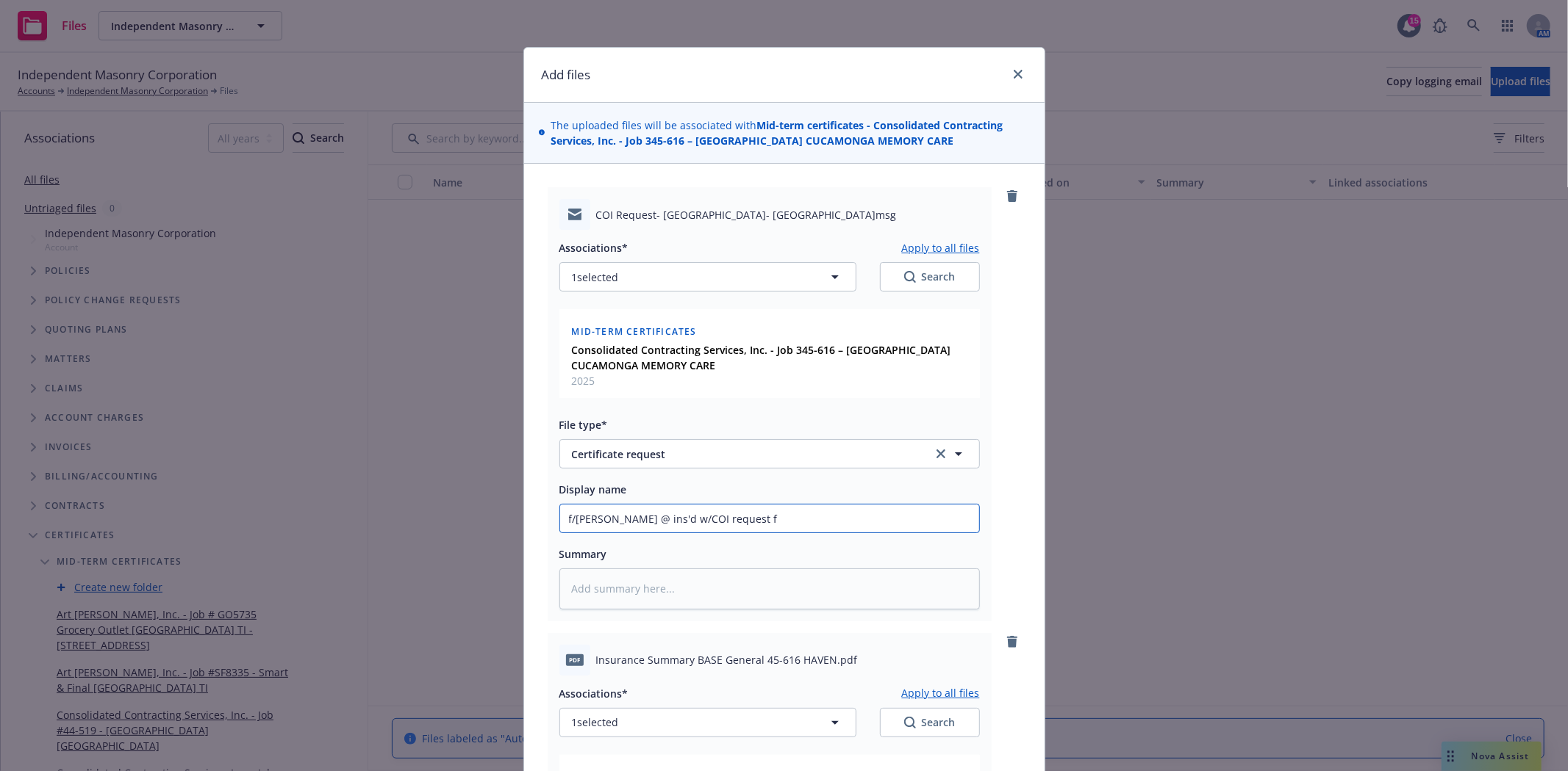
type textarea "x"
type input "f/Patty @ ins'd w/COI request fo"
type textarea "x"
type input "f/Patty @ ins'd w/COI request for"
type textarea "x"
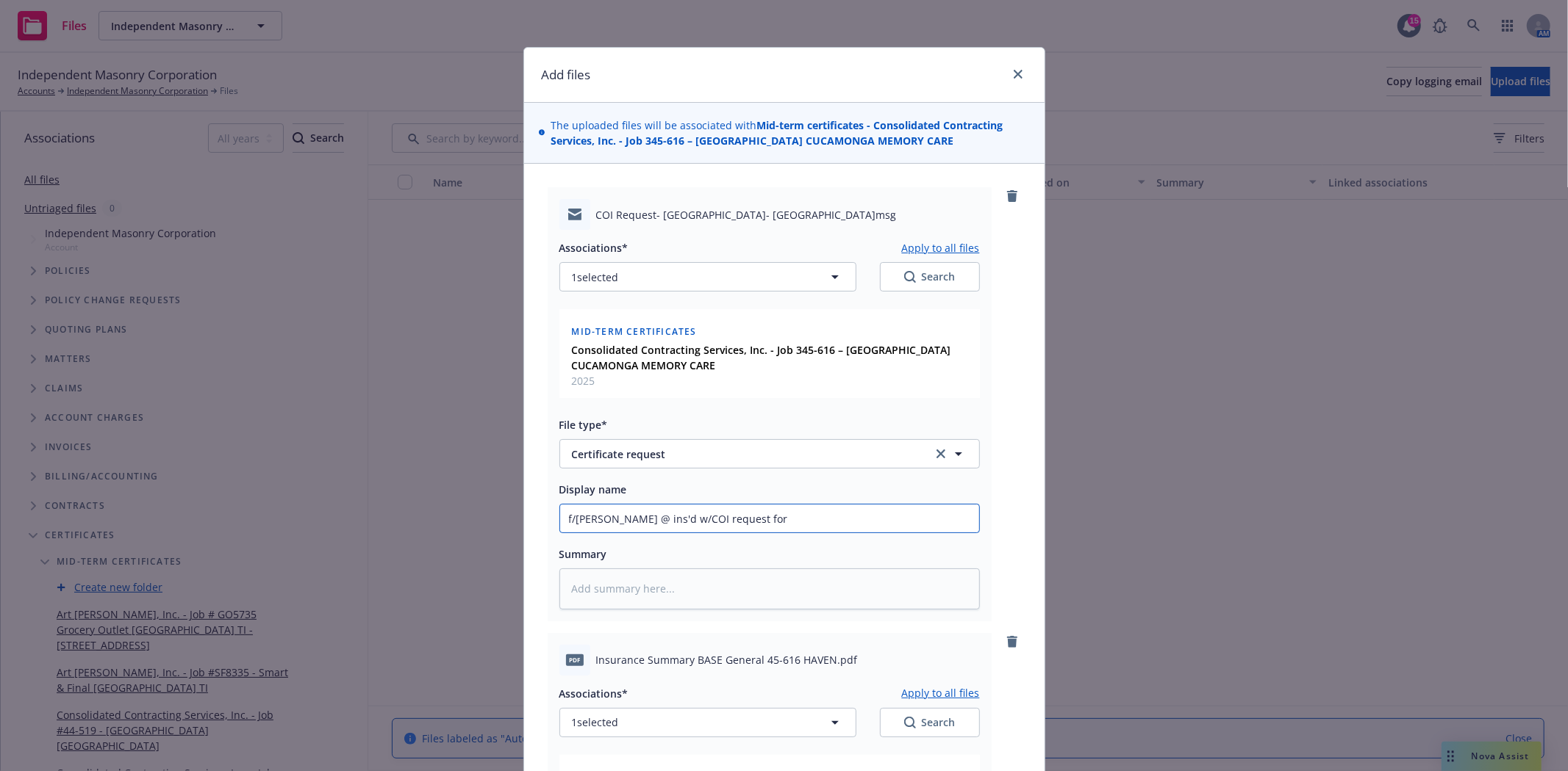
type input "f/Patty @ ins'd w/COI request for"
drag, startPoint x: 863, startPoint y: 123, endPoint x: 996, endPoint y: 128, distance: 133.1
click at [996, 128] on span "The uploaded files will be associated with Mid-term certificates - Consolidated…" at bounding box center [790, 134] width 479 height 31
copy strong "Consolidated Contracting"
click at [758, 512] on input "f/Patty @ ins'd w/COI request for" at bounding box center [769, 519] width 419 height 28
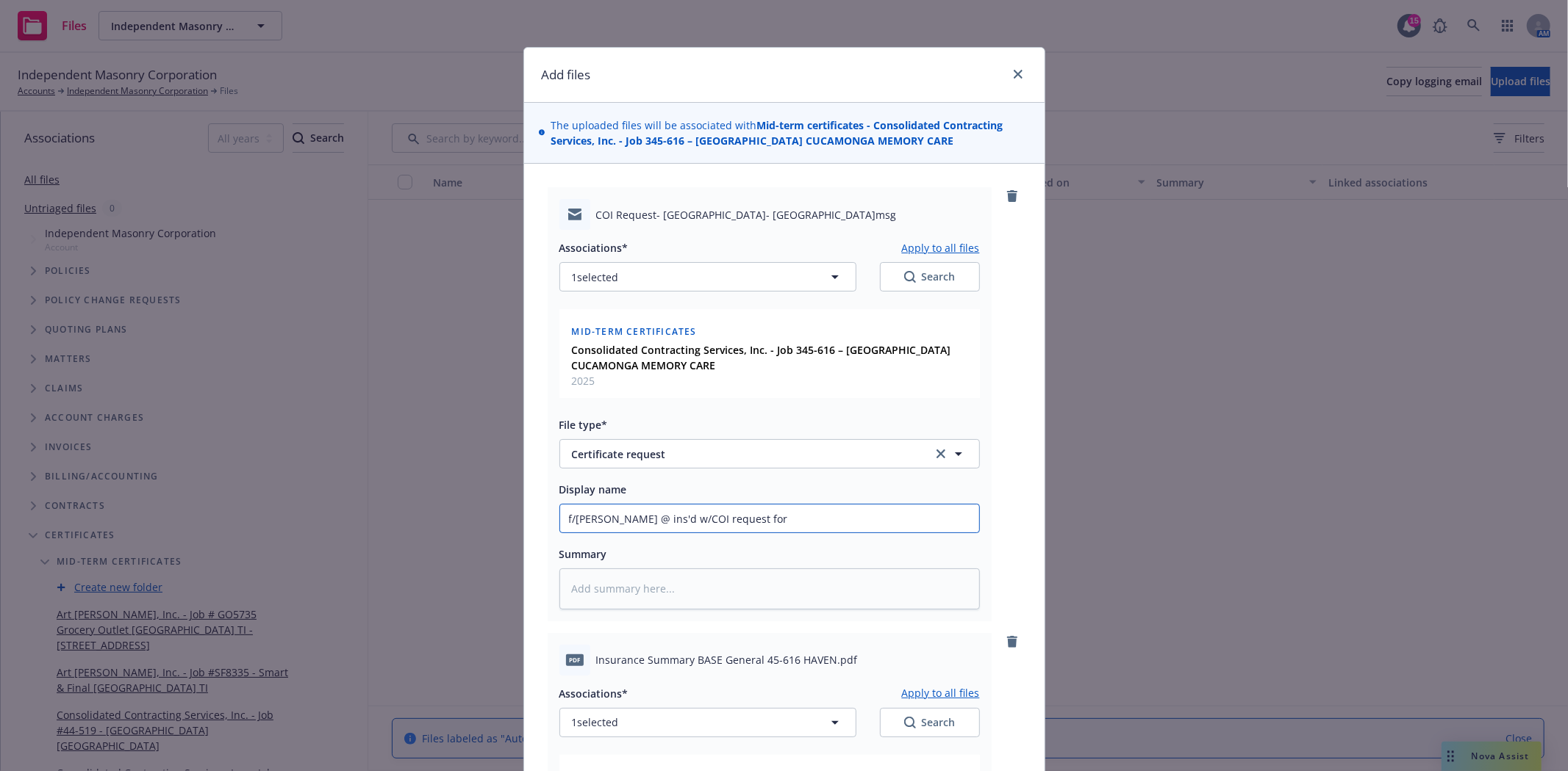
paste input "Consolidated Contracting"
type textarea "x"
type input "f/Patty @ ins'd w/COI request for Consolidated Contracting"
drag, startPoint x: 619, startPoint y: 140, endPoint x: 978, endPoint y: 143, distance: 359.0
click at [978, 143] on span "The uploaded files will be associated with Mid-term certificates - Consolidated…" at bounding box center [790, 134] width 479 height 31
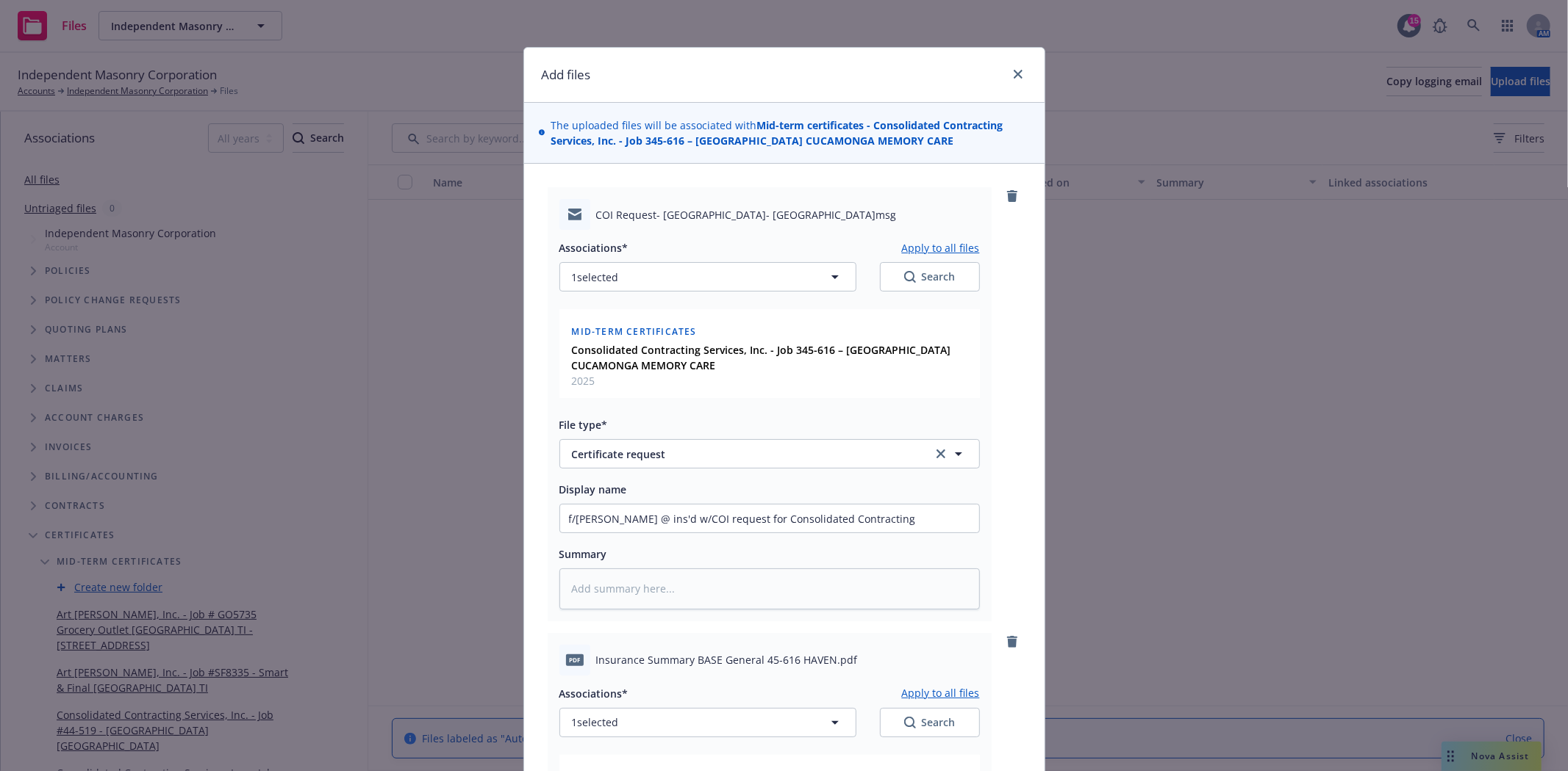
copy strong "Job 345-616 – 6140 HAVEN AVE RANCHO CUCAMONGA MEMORY CARE"
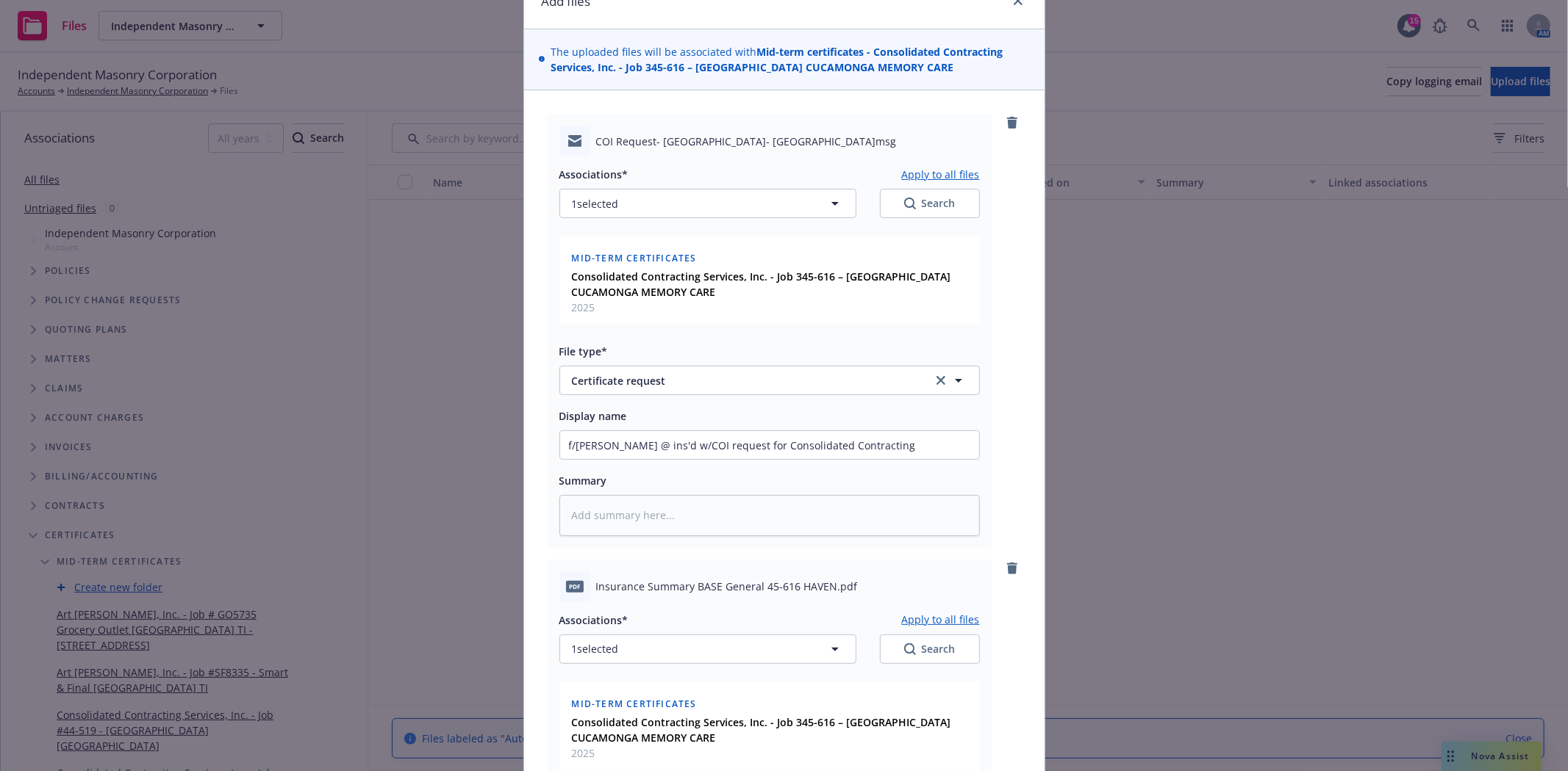
scroll to position [163, 0]
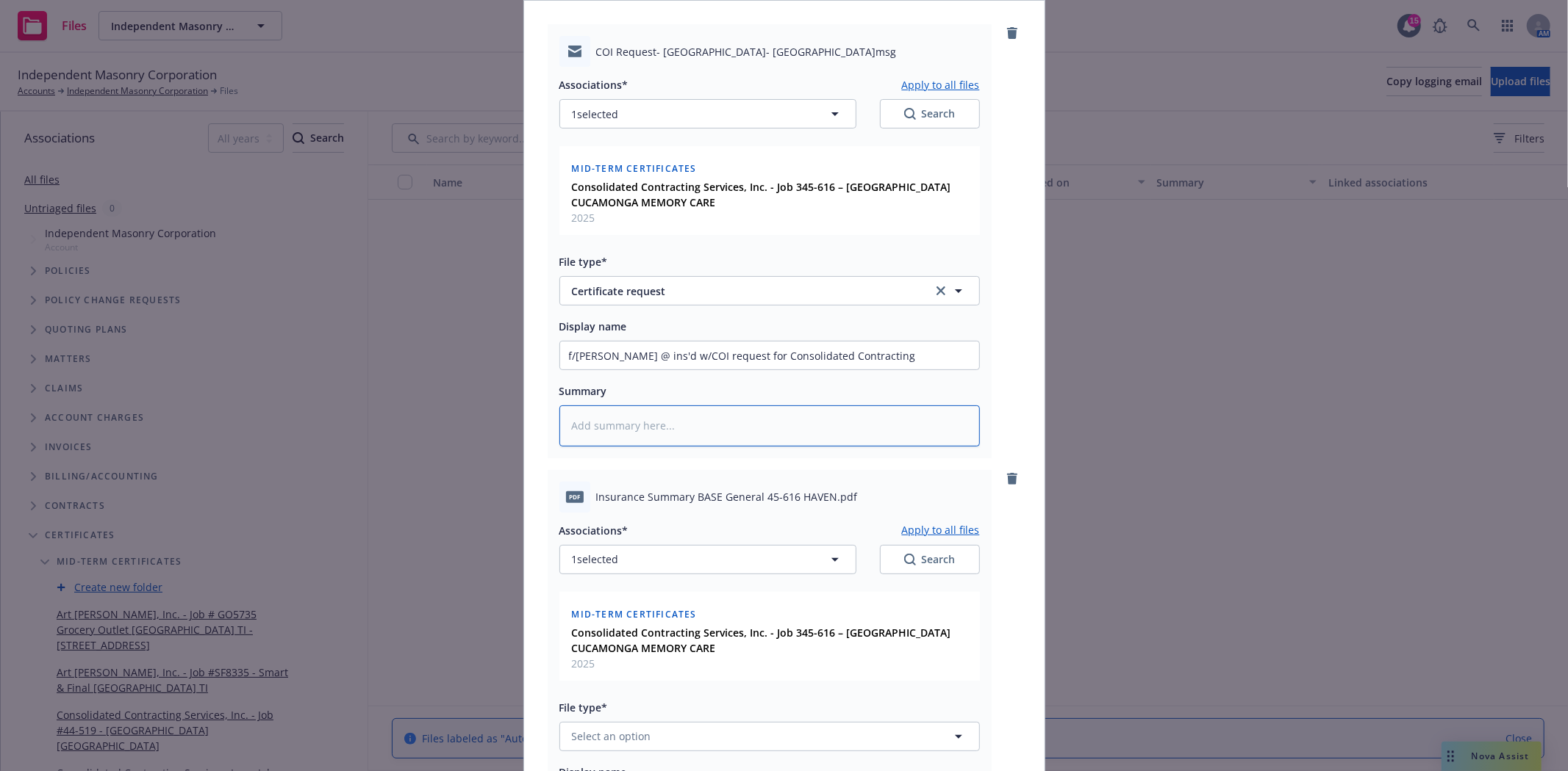
click at [579, 424] on textarea at bounding box center [769, 425] width 420 height 40
paste textarea "Job 345-616 – 6140 HAVEN AVE RANCHO CUCAMONGA MEMORY CARE"
type textarea "x"
type textarea "Job 345-616 – 6140 HAVEN AVE RANCHO CUCAMONGA MEMORY CARE"
click at [578, 425] on textarea "Job 345-616 – 6140 HAVEN AVE RANCHO CUCAMONGA MEMORY CARE" at bounding box center [769, 425] width 420 height 40
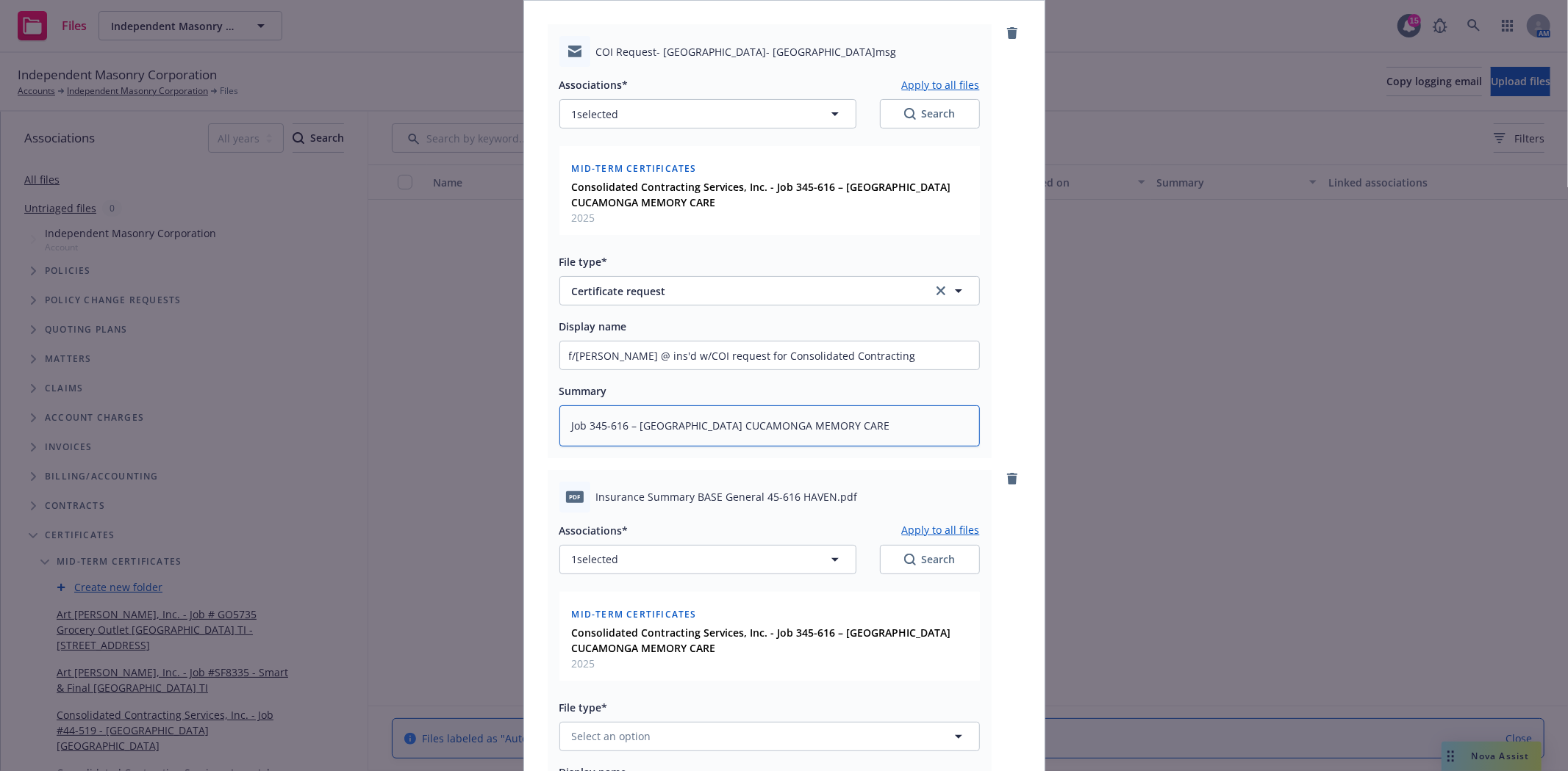
type textarea "x"
type textarea "Job 345-616 – 6140 HAVEN AVE RANCHO CUCAMONGA MEMORY CARE"
type textarea "x"
click at [607, 425] on textarea "Job # 345-616 – 6140 HAVEN AVE RANCHO CUCAMONGA MEMORY CARE" at bounding box center [769, 425] width 420 height 40
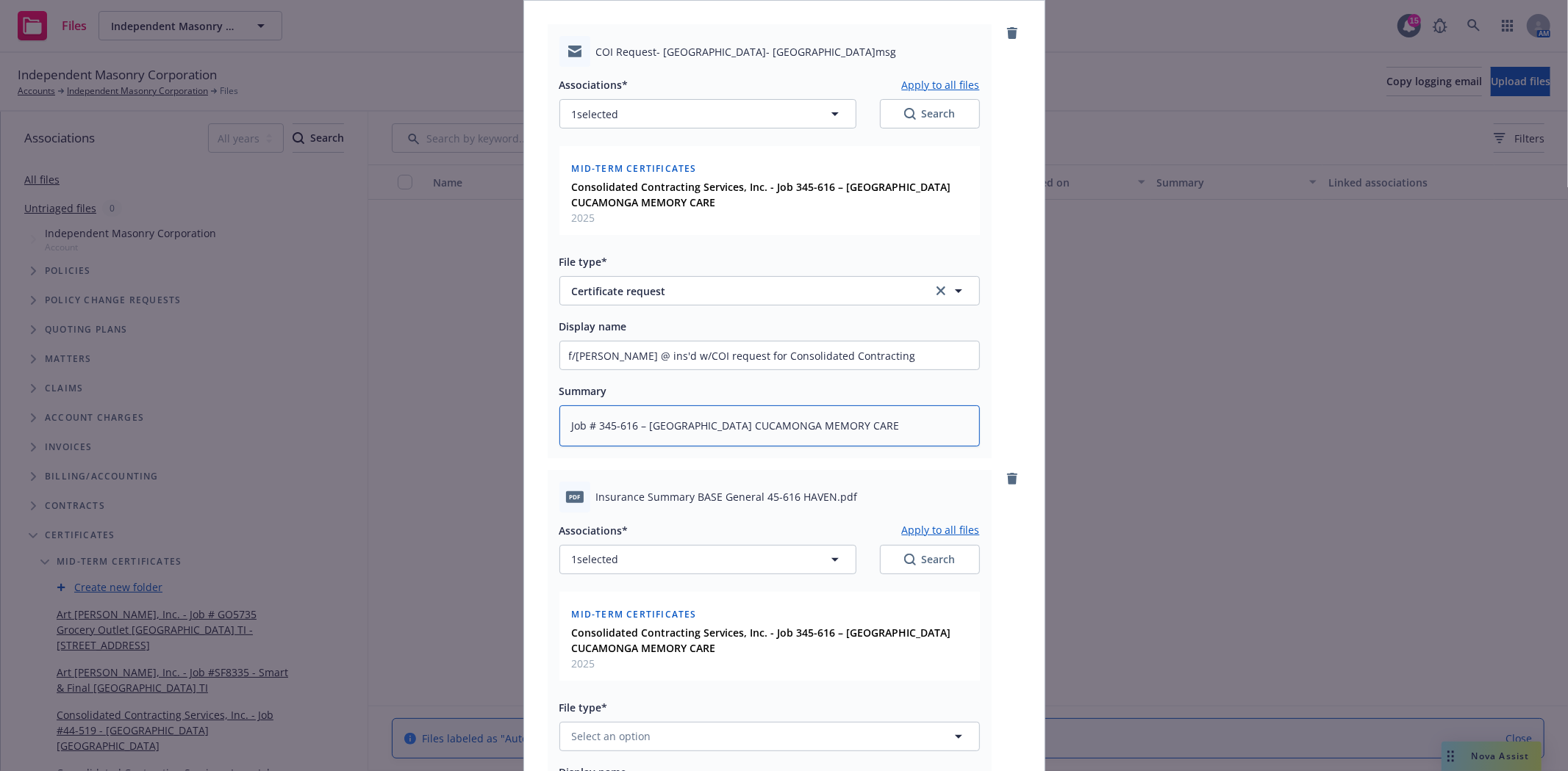
click at [607, 425] on textarea "Job # 345-616 – 6140 HAVEN AVE RANCHO CUCAMONGA MEMORY CARE" at bounding box center [769, 425] width 420 height 40
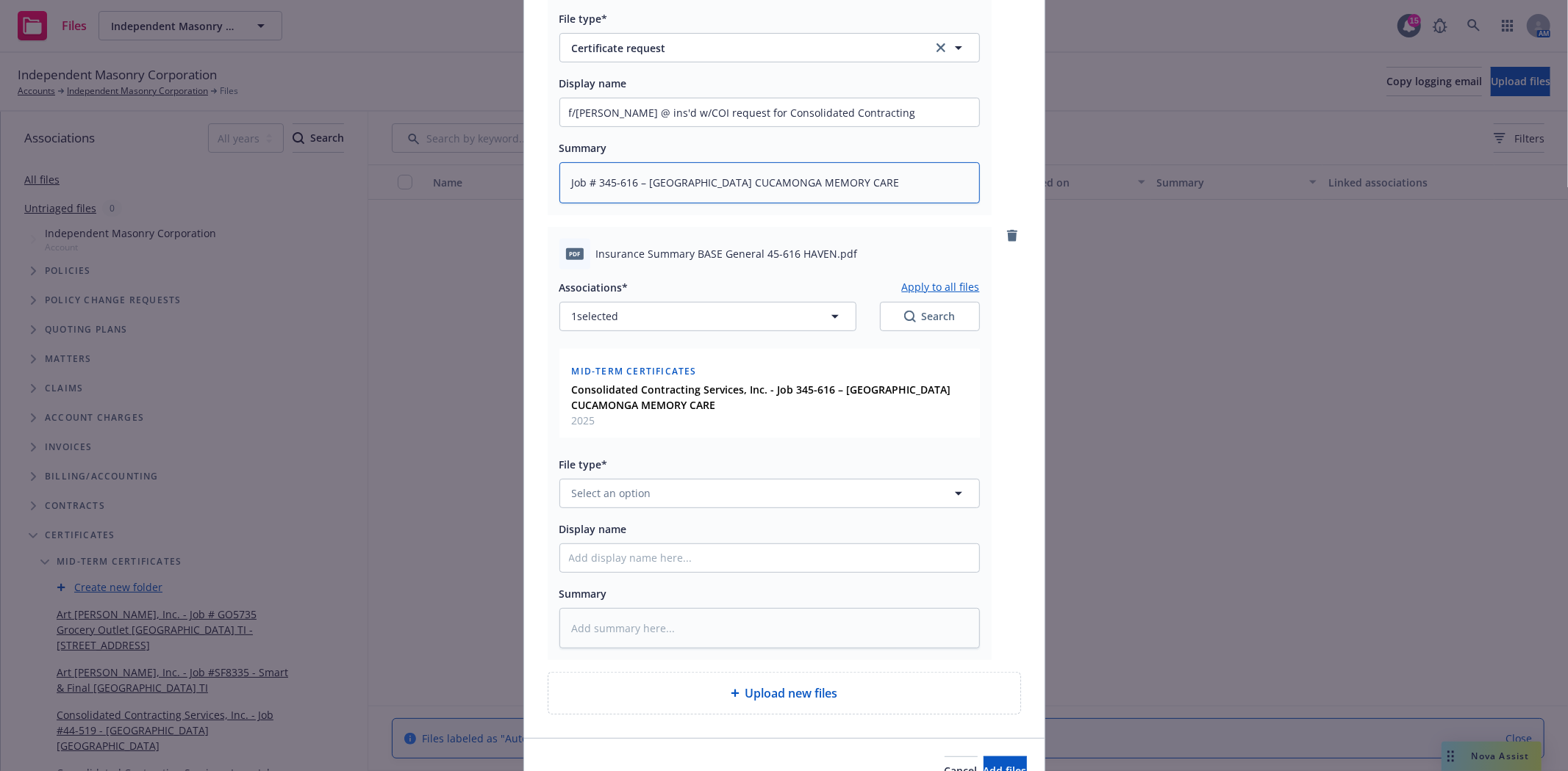
scroll to position [407, 0]
type textarea "Job # 345-616 – 6140 HAVEN AVE RANCHO CUCAMONGA MEMORY CARE"
click at [608, 635] on textarea at bounding box center [769, 627] width 420 height 40
paste textarea "Job # 345-616 – 6140 HAVEN AVE RANCHO CUCAMONGA MEMORY CARE"
type textarea "x"
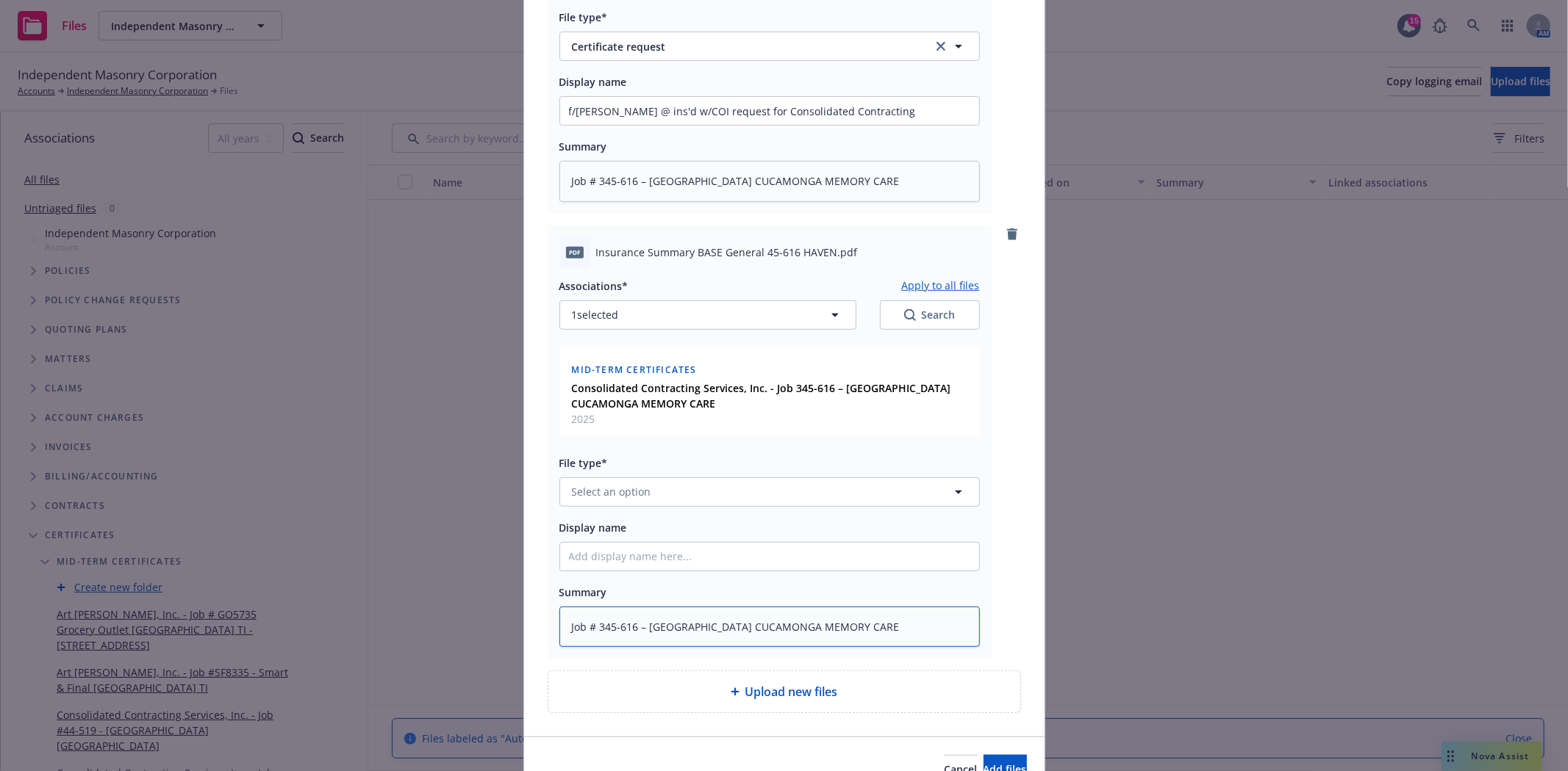
type textarea "Job # 345-616 – 6140 HAVEN AVE RANCHO CUCAMONGA MEMORY CARE"
click at [584, 500] on span "Select an option" at bounding box center [610, 492] width 79 height 16
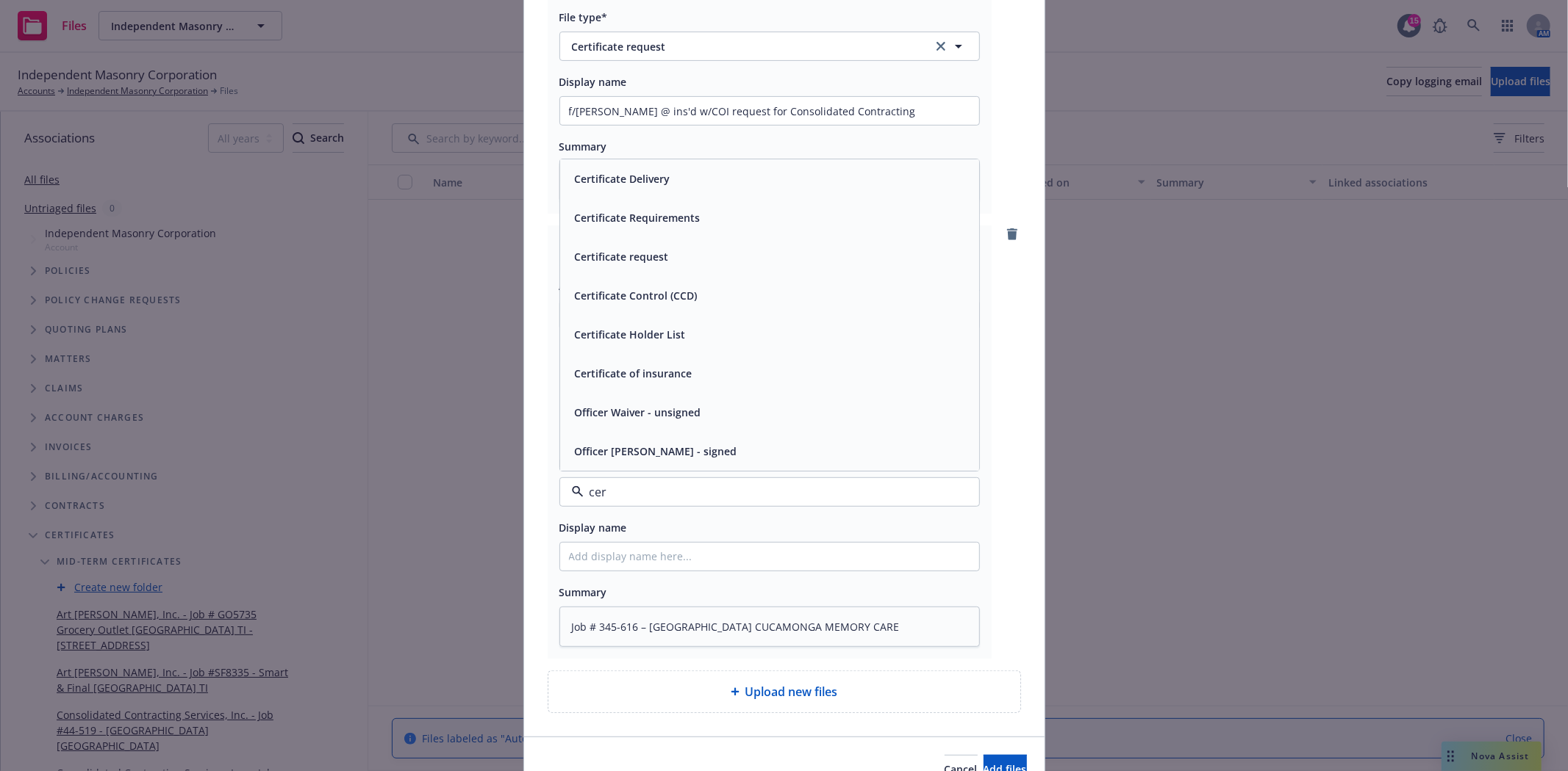
type input "cert"
click at [611, 297] on span "Certificate Requirements" at bounding box center [637, 295] width 126 height 16
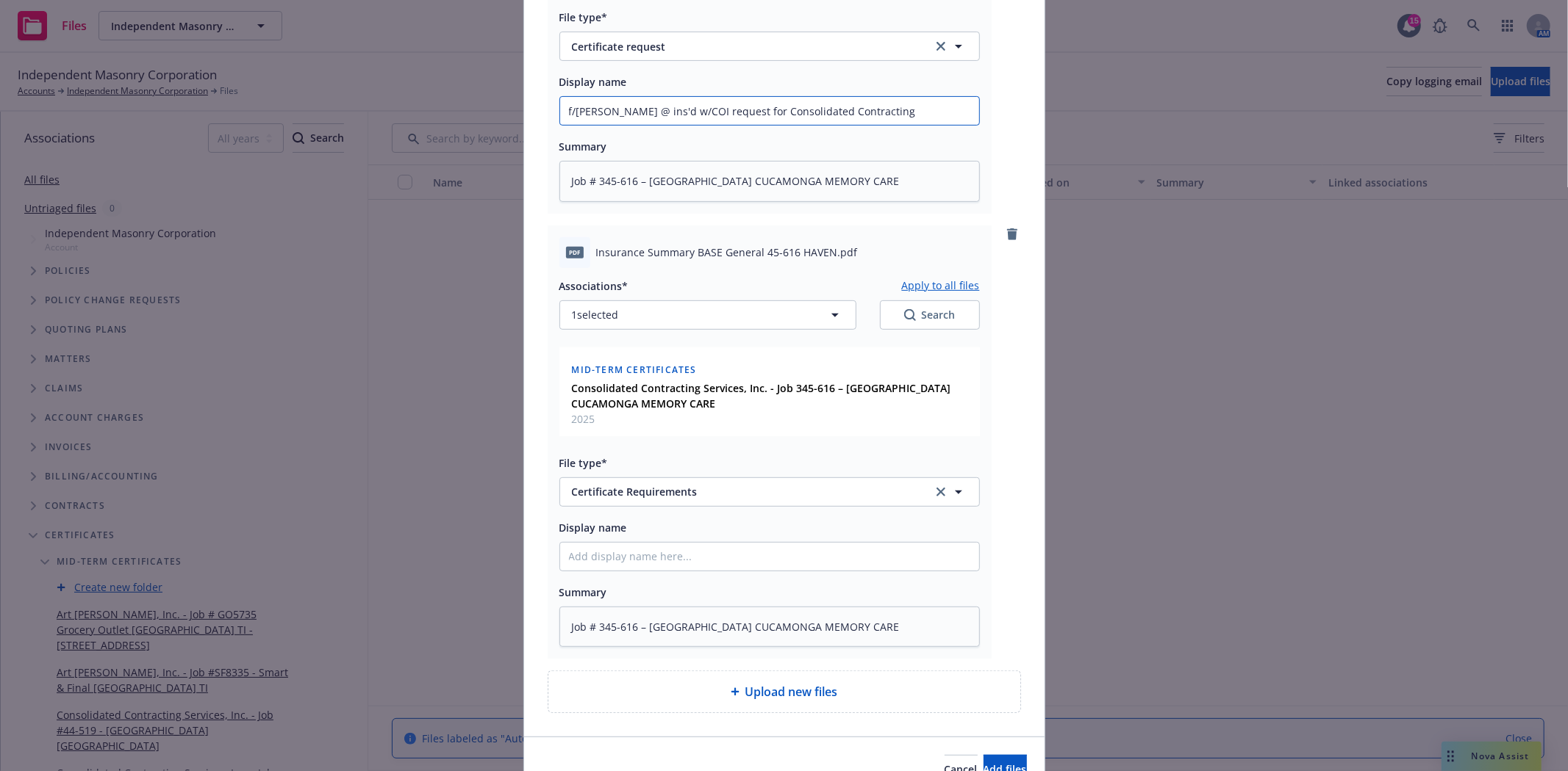
drag, startPoint x: 646, startPoint y: 110, endPoint x: 843, endPoint y: 100, distance: 197.3
click at [843, 100] on input "f/Patty @ ins'd w/COI request for Consolidated Contracting" at bounding box center [769, 111] width 419 height 28
click at [645, 557] on input "Display name" at bounding box center [769, 557] width 419 height 28
paste input "COI request for Consolidated Contracting"
type textarea "x"
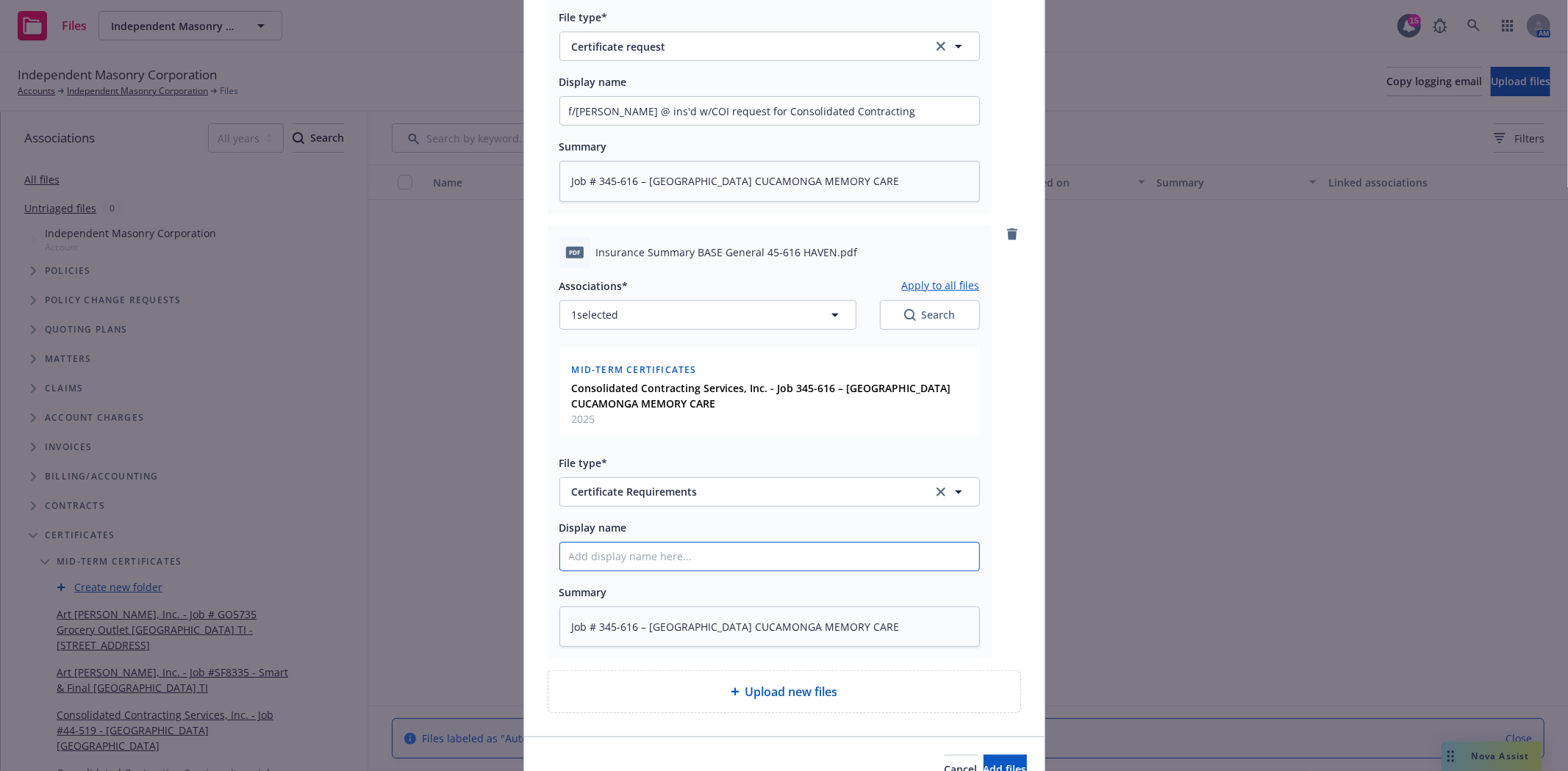
type input "COI request for Consolidated Contracting"
click at [593, 553] on input "COI request for Consolidated Contracting" at bounding box center [769, 557] width 419 height 28
type textarea "x"
type input "COI rfor Consolidated Contracting"
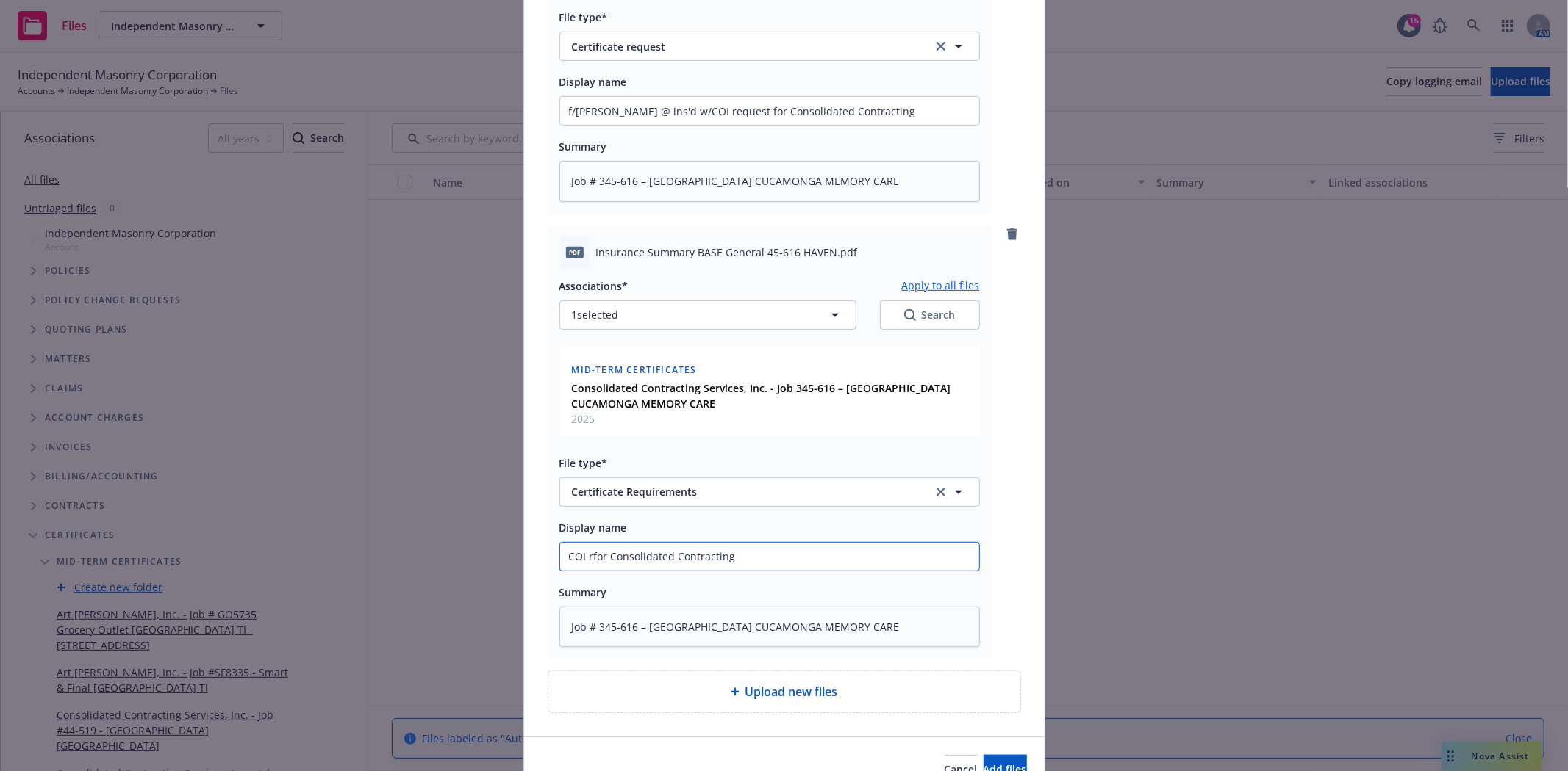
type textarea "x"
type input "COI refor Consolidated Contracting"
type textarea "x"
type input "COI reqfor Consolidated Contracting"
type textarea "x"
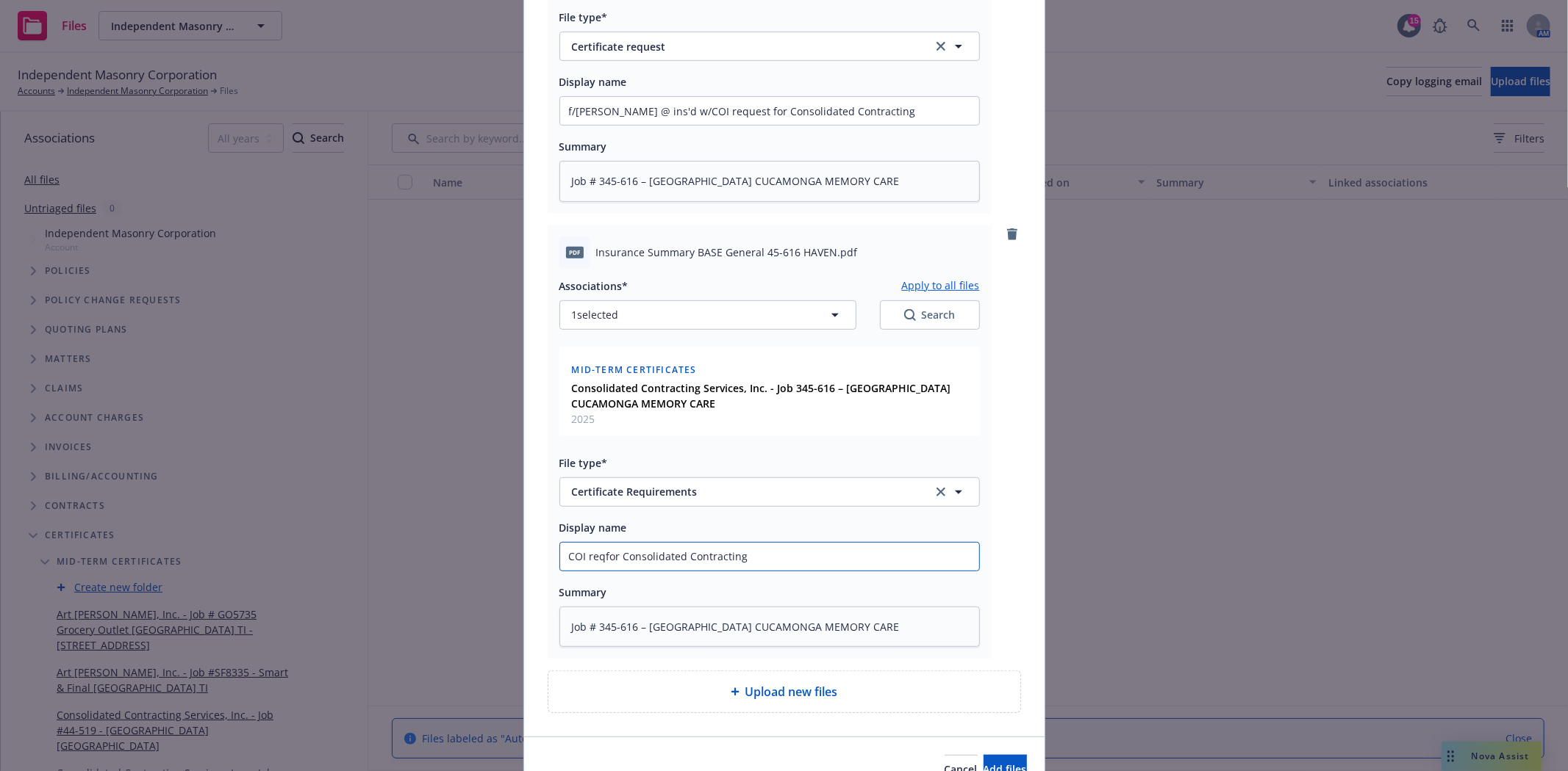
type input "COI requfor Consolidated Contracting"
type textarea "x"
type input "COI requifor Consolidated Contracting"
type textarea "x"
type input "COI requirefor Consolidated Contracting"
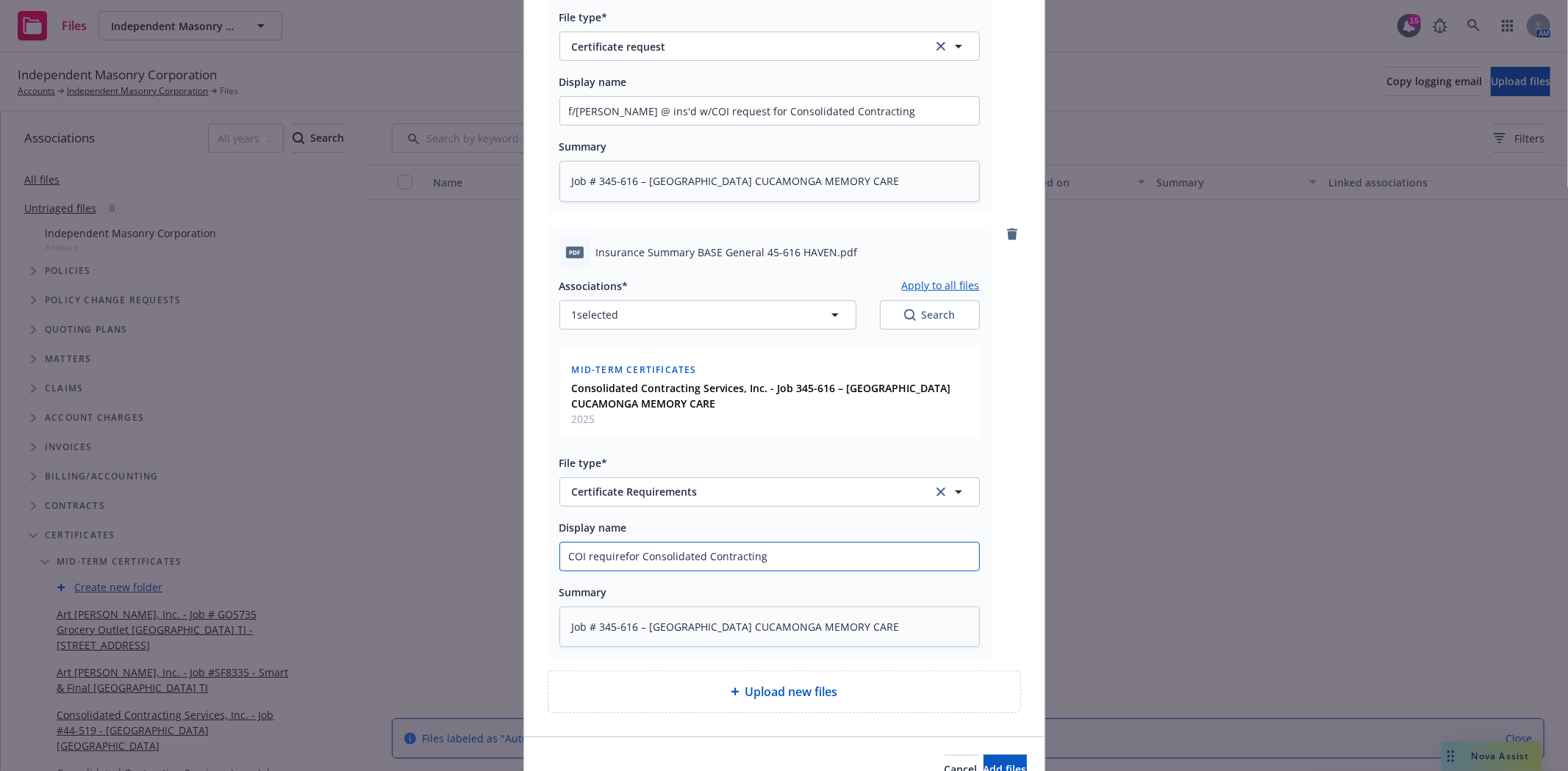
type textarea "x"
type input "COI requiremfor Consolidated Contracting"
type textarea "x"
type input "COI requiremefor Consolidated Contracting"
type textarea "x"
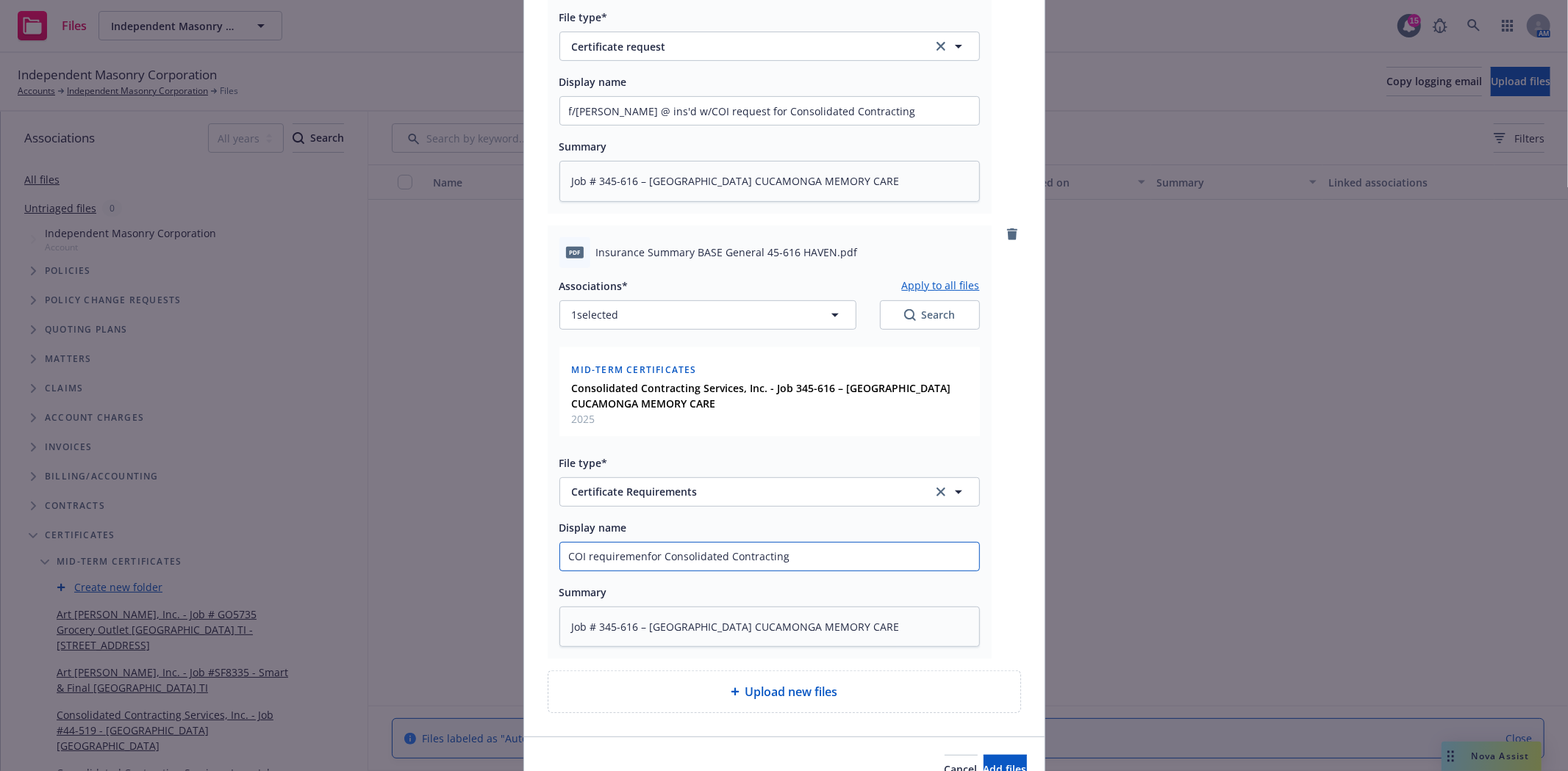
type input "COI requirementfor Consolidated Contracting"
type textarea "x"
type input "COI requirementsfor Consolidated Contracting"
type textarea "x"
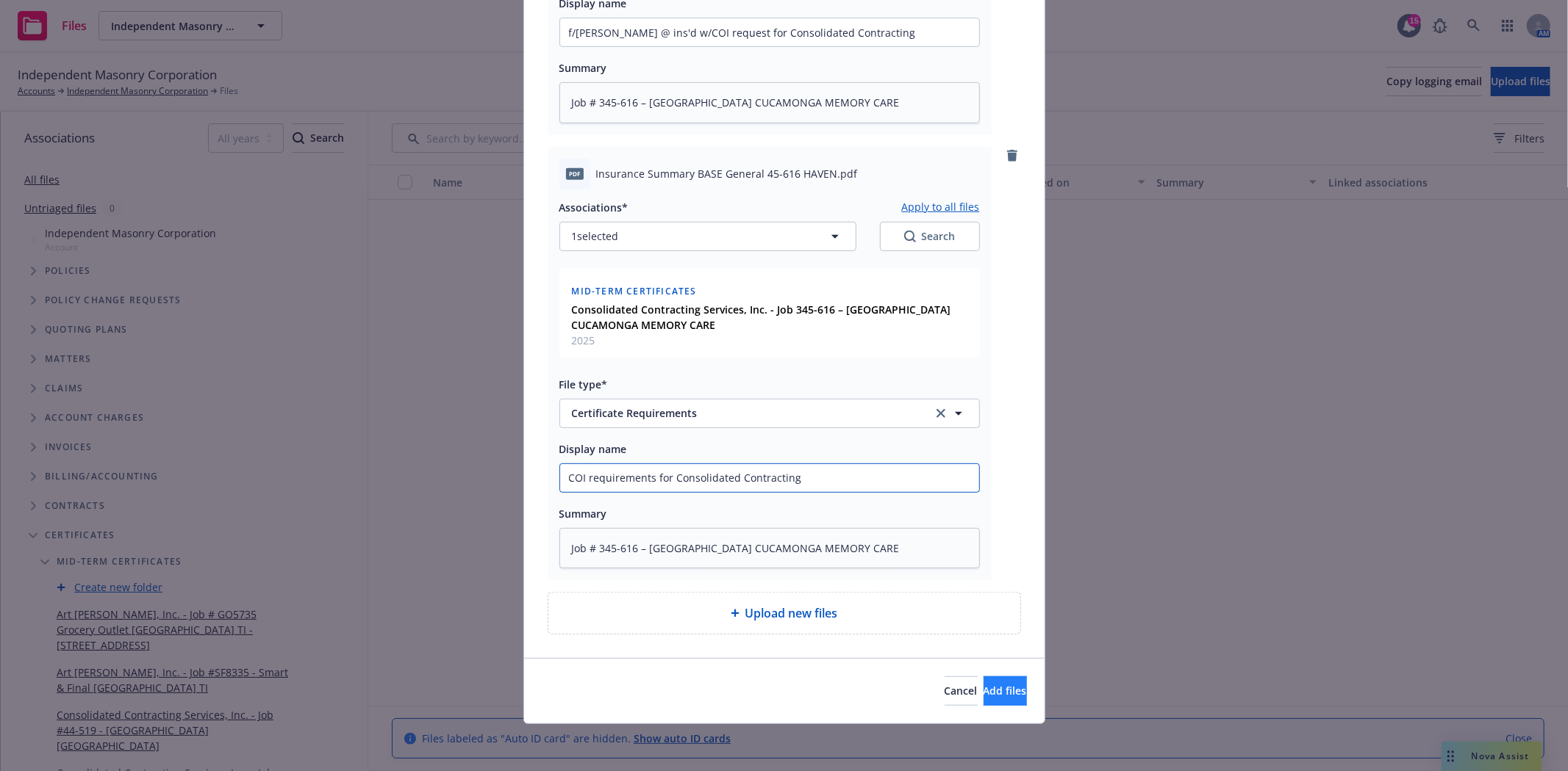
type input "COI requirements for Consolidated Contracting"
click at [984, 701] on button "Add files" at bounding box center [1005, 691] width 43 height 29
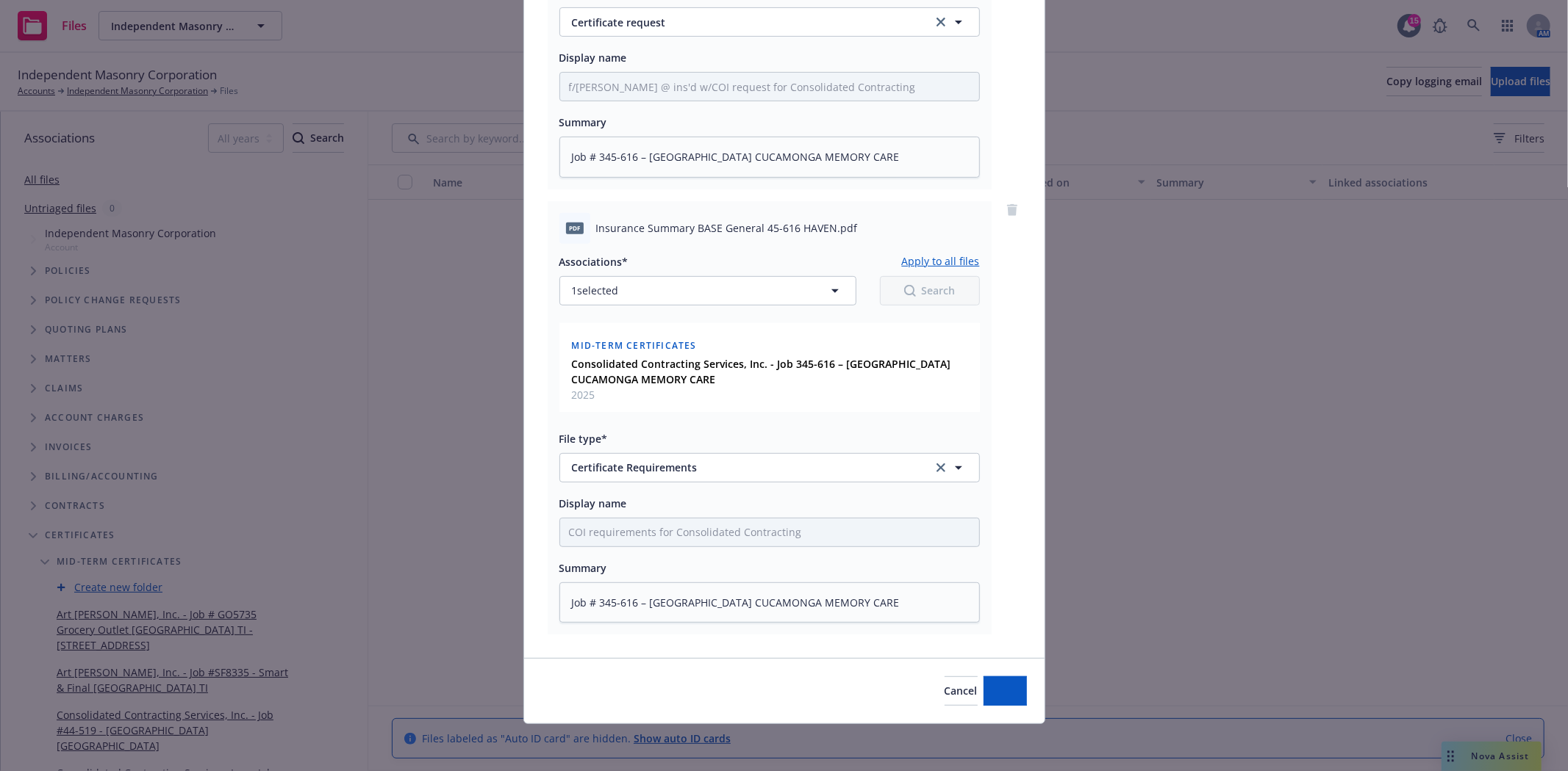
scroll to position [434, 0]
type textarea "x"
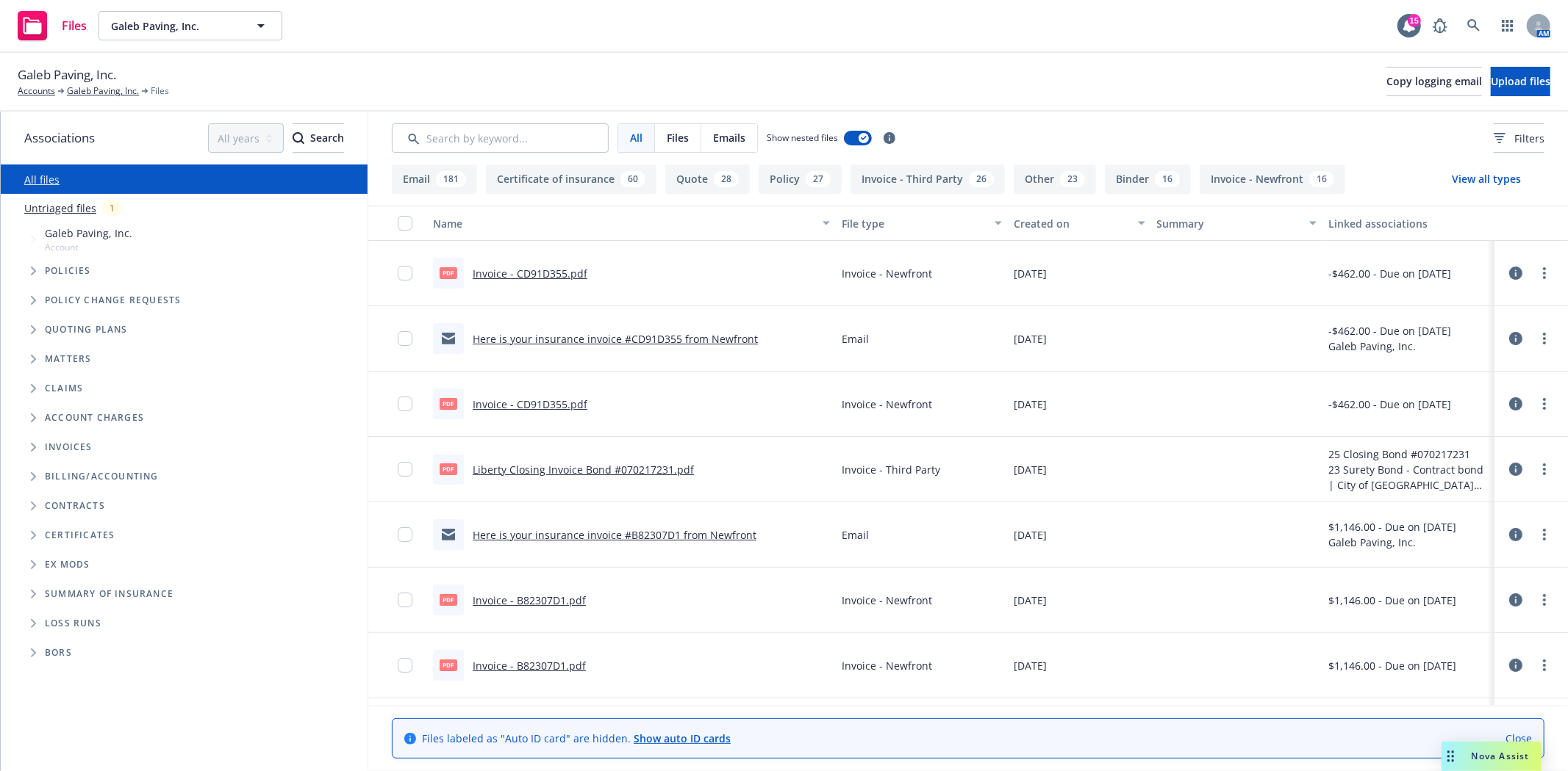
click at [50, 506] on span "Contracts" at bounding box center [75, 506] width 60 height 9
click at [31, 506] on icon "Folder Tree Example" at bounding box center [34, 506] width 6 height 9
click at [44, 531] on icon "Folder Tree Example" at bounding box center [46, 532] width 6 height 9
click at [44, 530] on icon "Folder Tree Example" at bounding box center [44, 533] width 9 height 6
click at [31, 505] on icon "Folder Tree Example" at bounding box center [32, 507] width 9 height 6
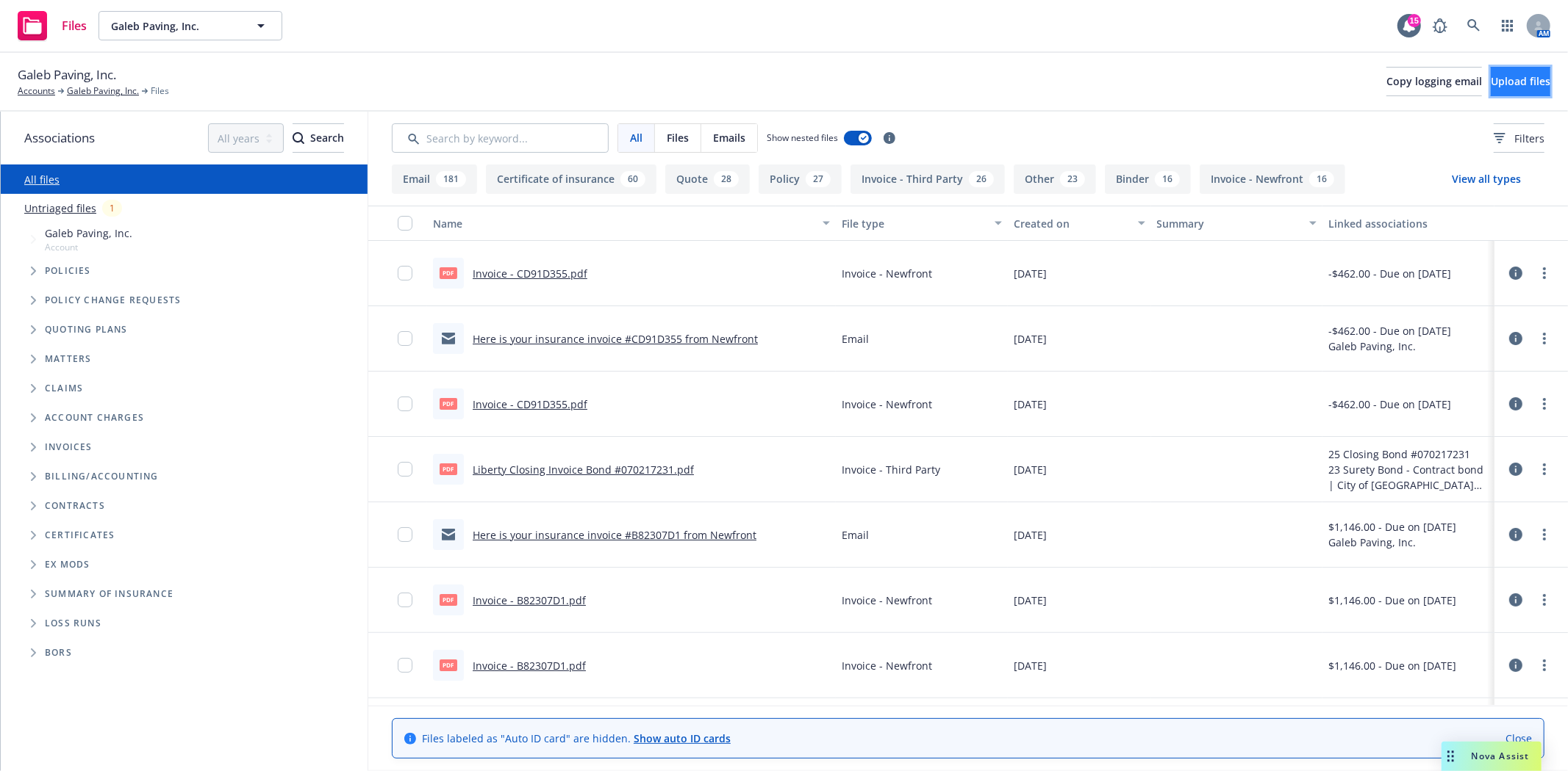
click at [1491, 86] on span "Upload files" at bounding box center [1520, 81] width 59 height 14
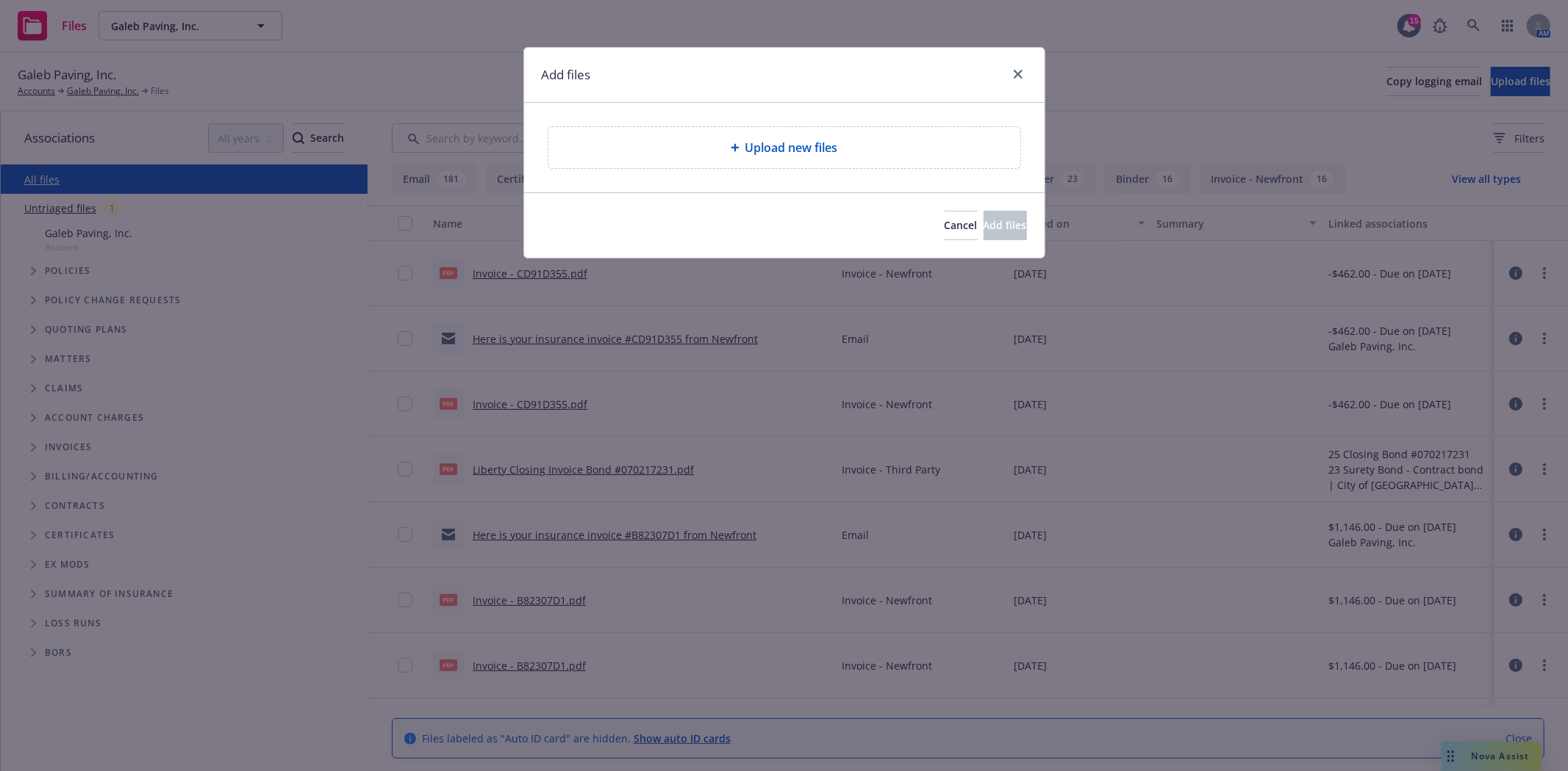
click at [898, 147] on div "Upload new files" at bounding box center [784, 147] width 449 height 18
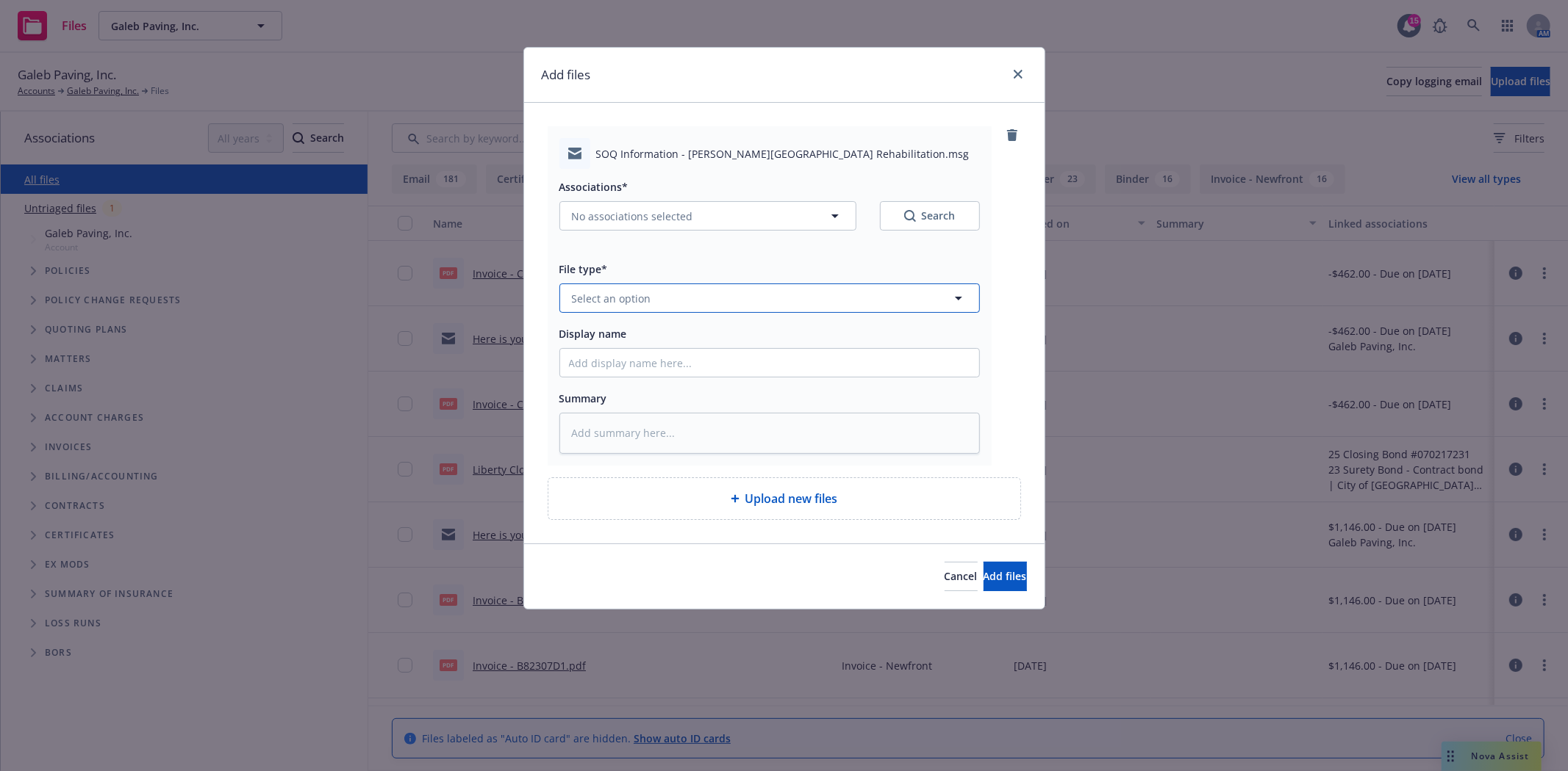
click at [691, 292] on button "Select an option" at bounding box center [769, 298] width 420 height 29
type input "email"
click at [626, 350] on div "Email" at bounding box center [769, 339] width 402 height 21
click at [619, 368] on input "Display name" at bounding box center [769, 363] width 419 height 28
type textarea "x"
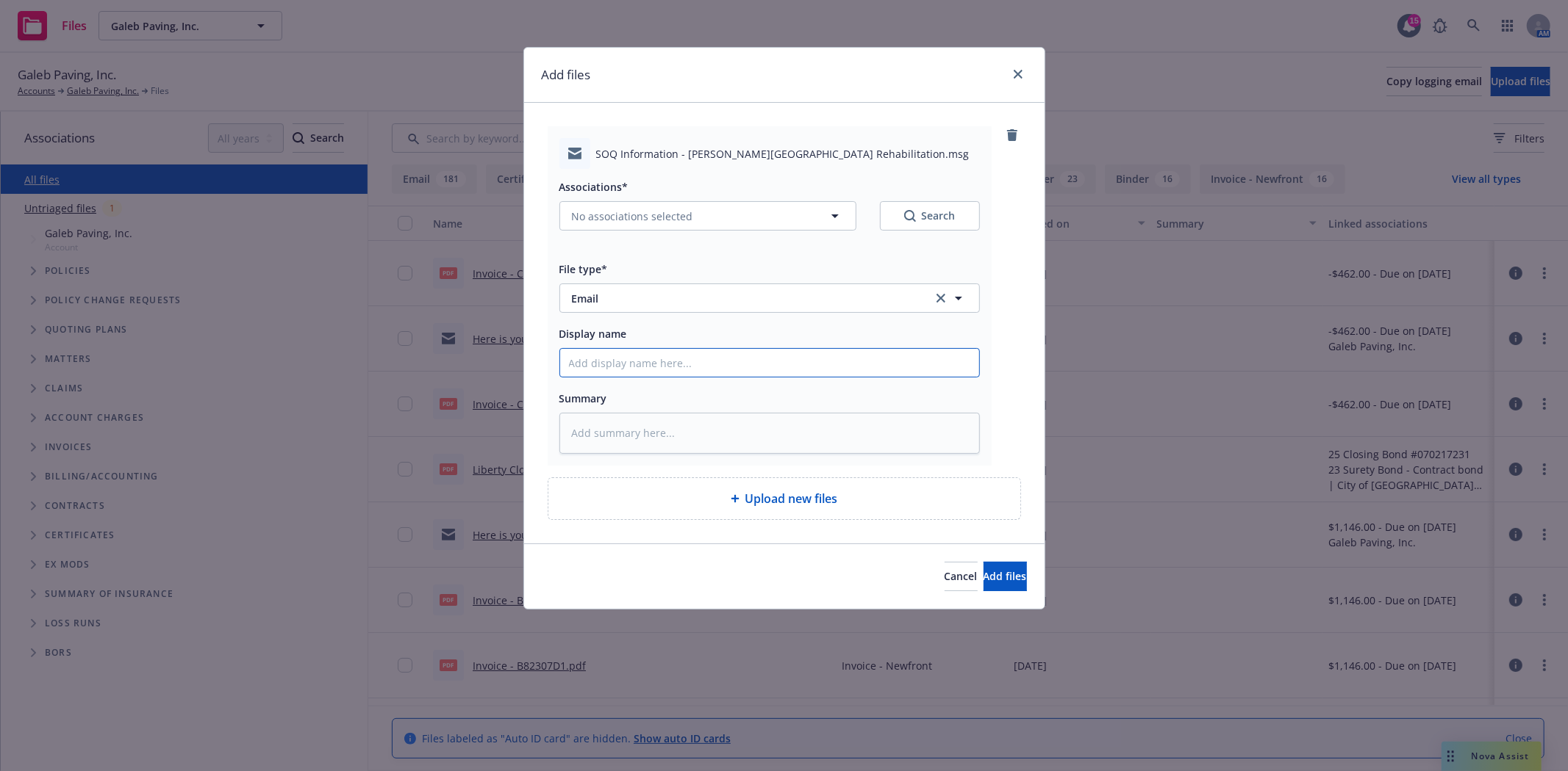
type input "f"
type textarea "x"
type input "f/"
type textarea "x"
type input "f/L"
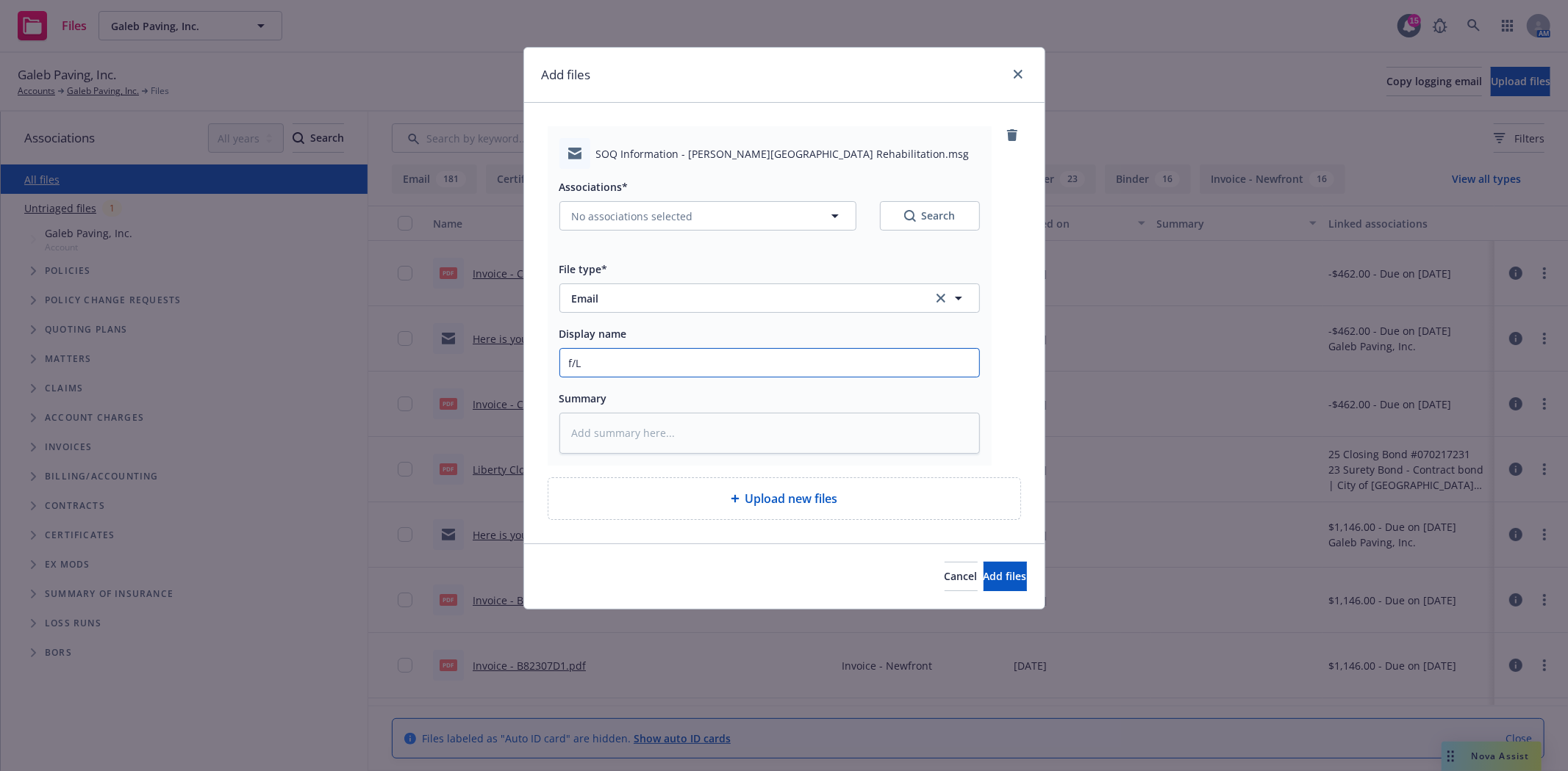
type textarea "x"
type input "f/Le"
type textarea "x"
type input "f/[PERSON_NAME]"
type textarea "x"
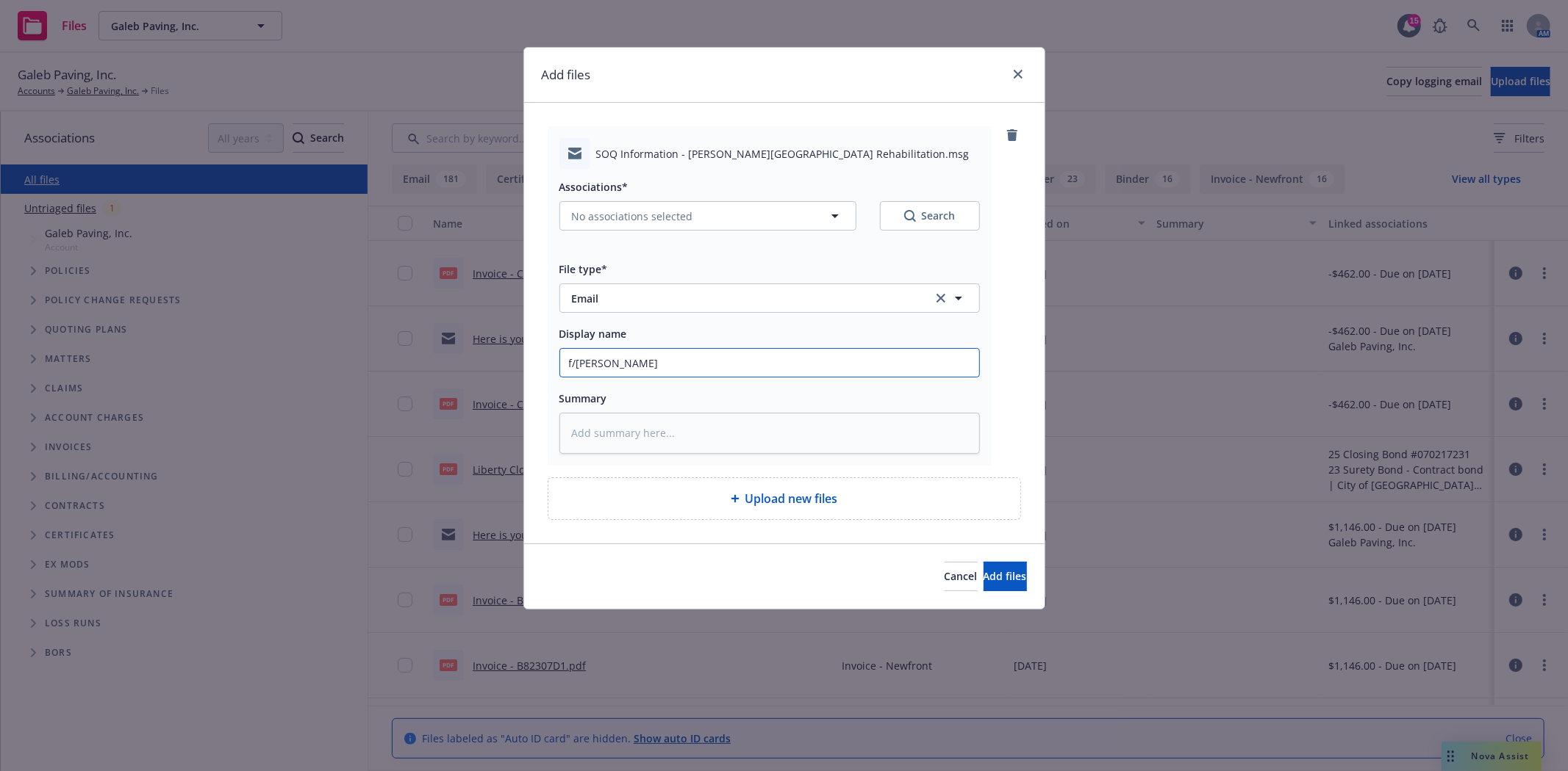
type input "f/[PERSON_NAME]"
type textarea "x"
type input "f/[PERSON_NAME] @"
type textarea "x"
type input "f/[PERSON_NAME] @"
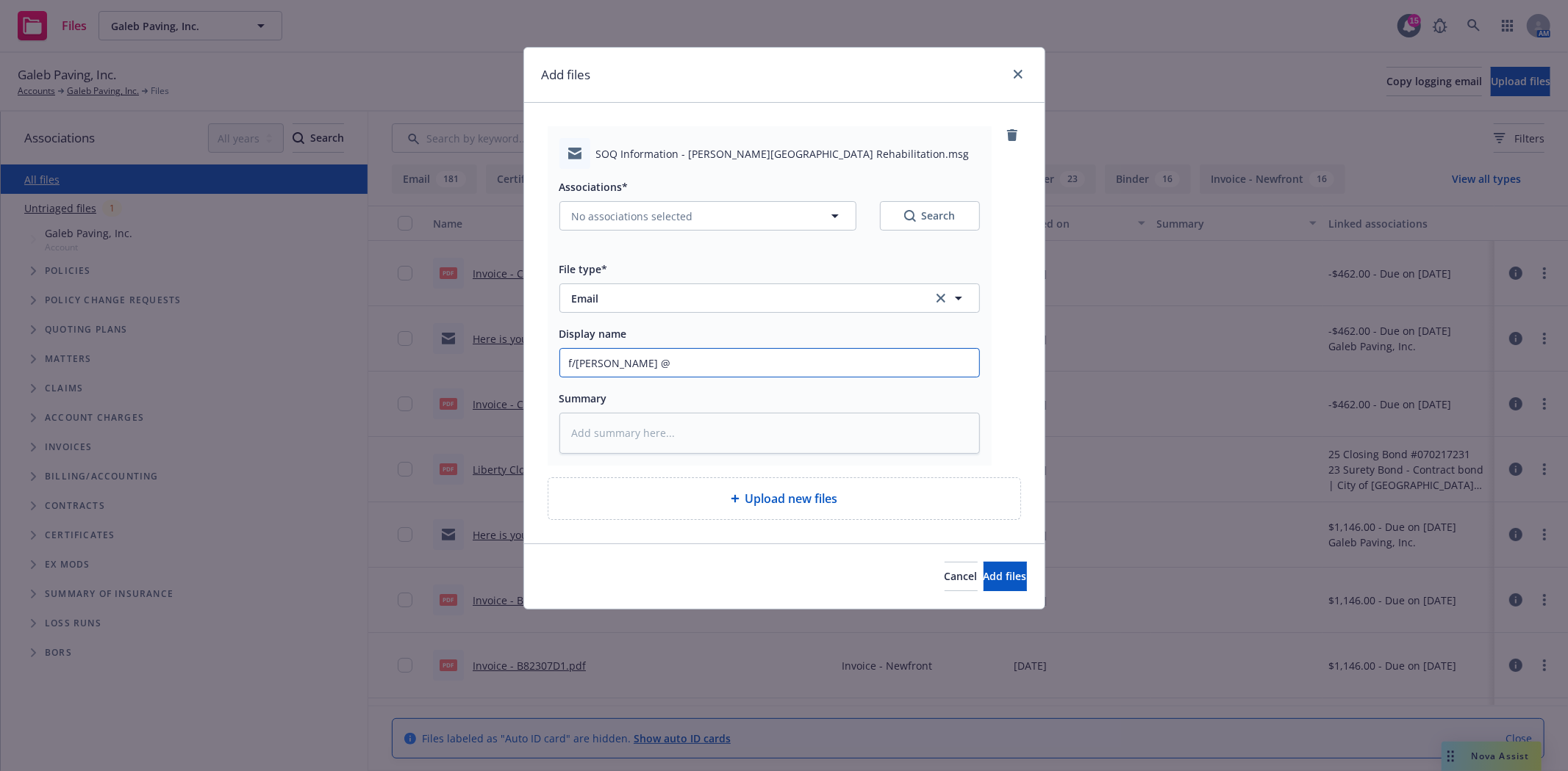
type textarea "x"
type input "f/[PERSON_NAME] @ i"
type textarea "x"
type input "f/[PERSON_NAME] @ in"
type textarea "x"
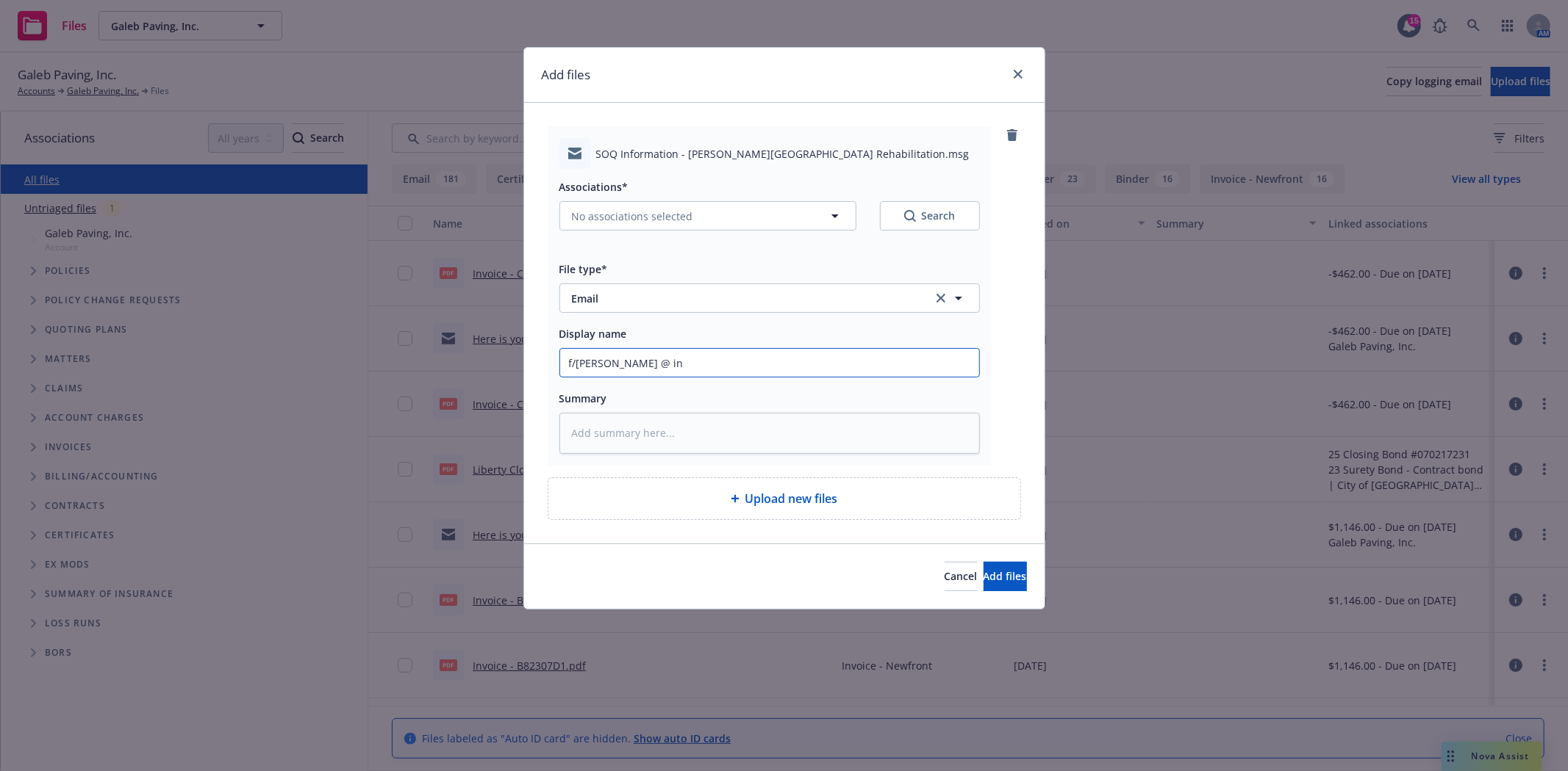
type input "f/[PERSON_NAME] @ ins"
type textarea "x"
type input "f/[PERSON_NAME] @ ins'"
type textarea "x"
type input "f/[PERSON_NAME] @ ins'd"
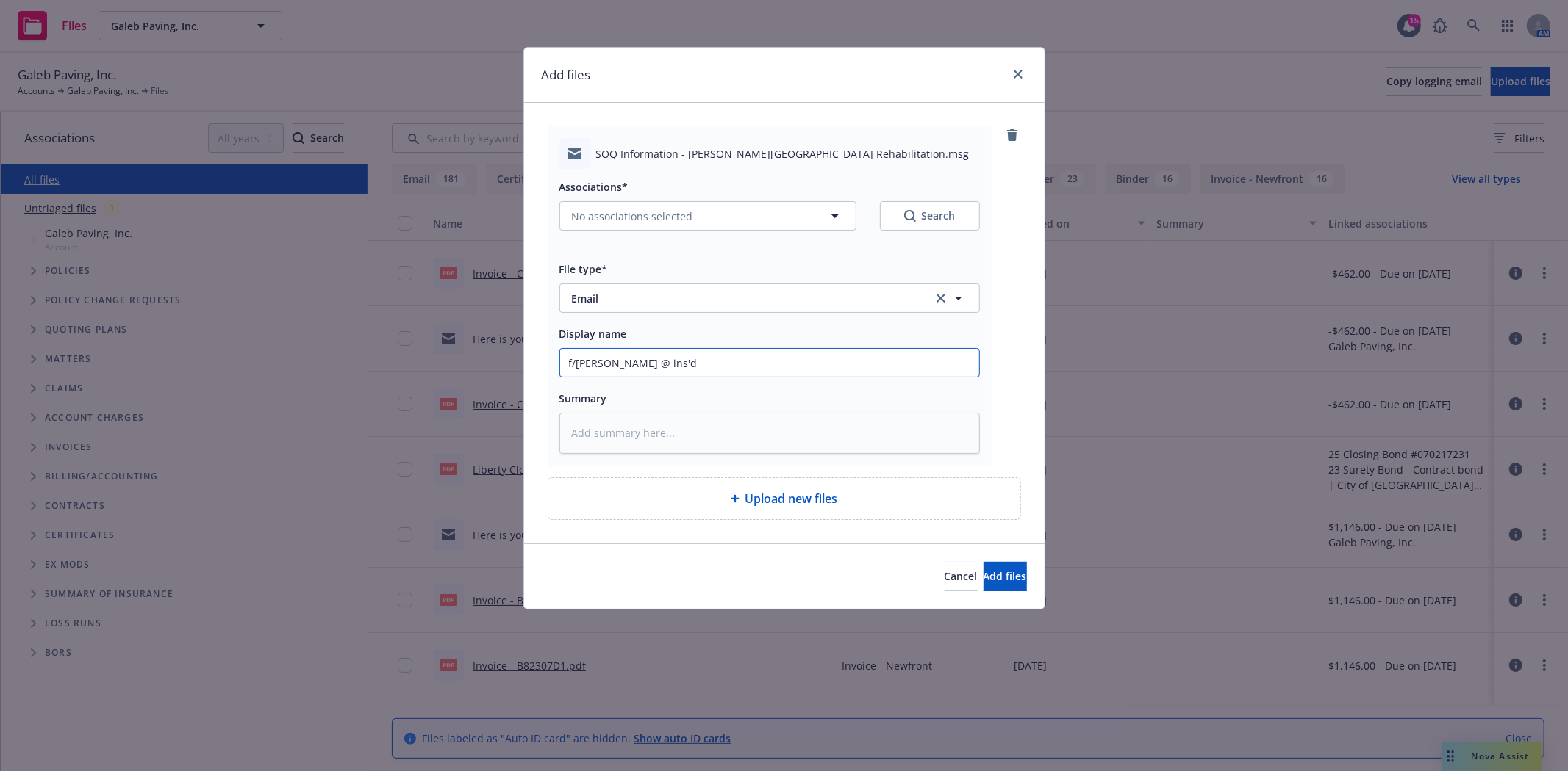
type textarea "x"
type input "f/[PERSON_NAME] @ ins'd"
type textarea "x"
type input "f/[PERSON_NAME] @ ins'd w"
type textarea "x"
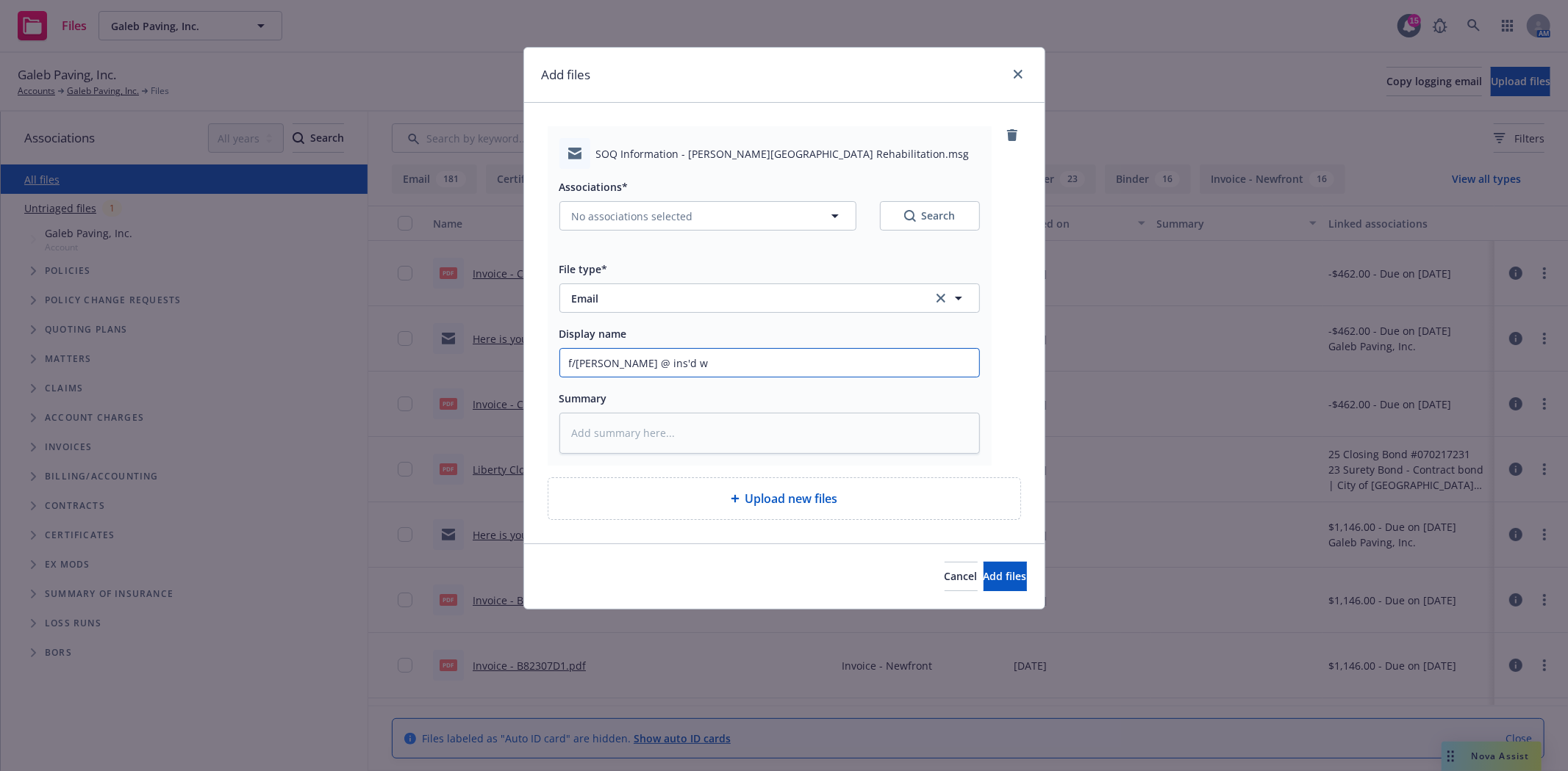
type input "f/[PERSON_NAME] @ ins'd w/"
type textarea "x"
type input "f/[PERSON_NAME] @ ins'd w/r"
type textarea "x"
type input "f/[PERSON_NAME] @ ins'd w/re"
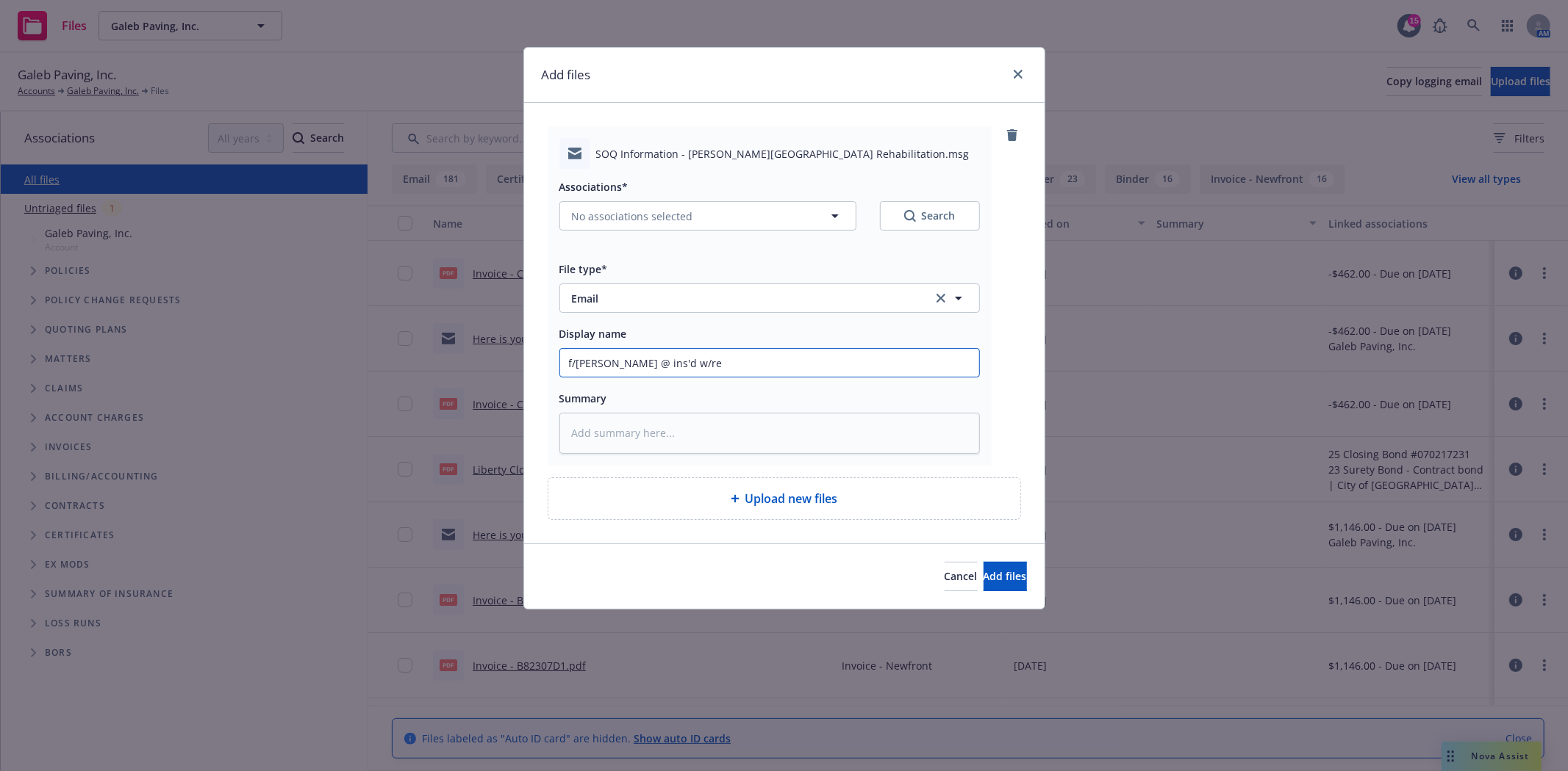
type textarea "x"
type input "f/[PERSON_NAME] @ ins'd w/req"
type textarea "x"
type input "f/[PERSON_NAME] @ ins'd w/requ"
type textarea "x"
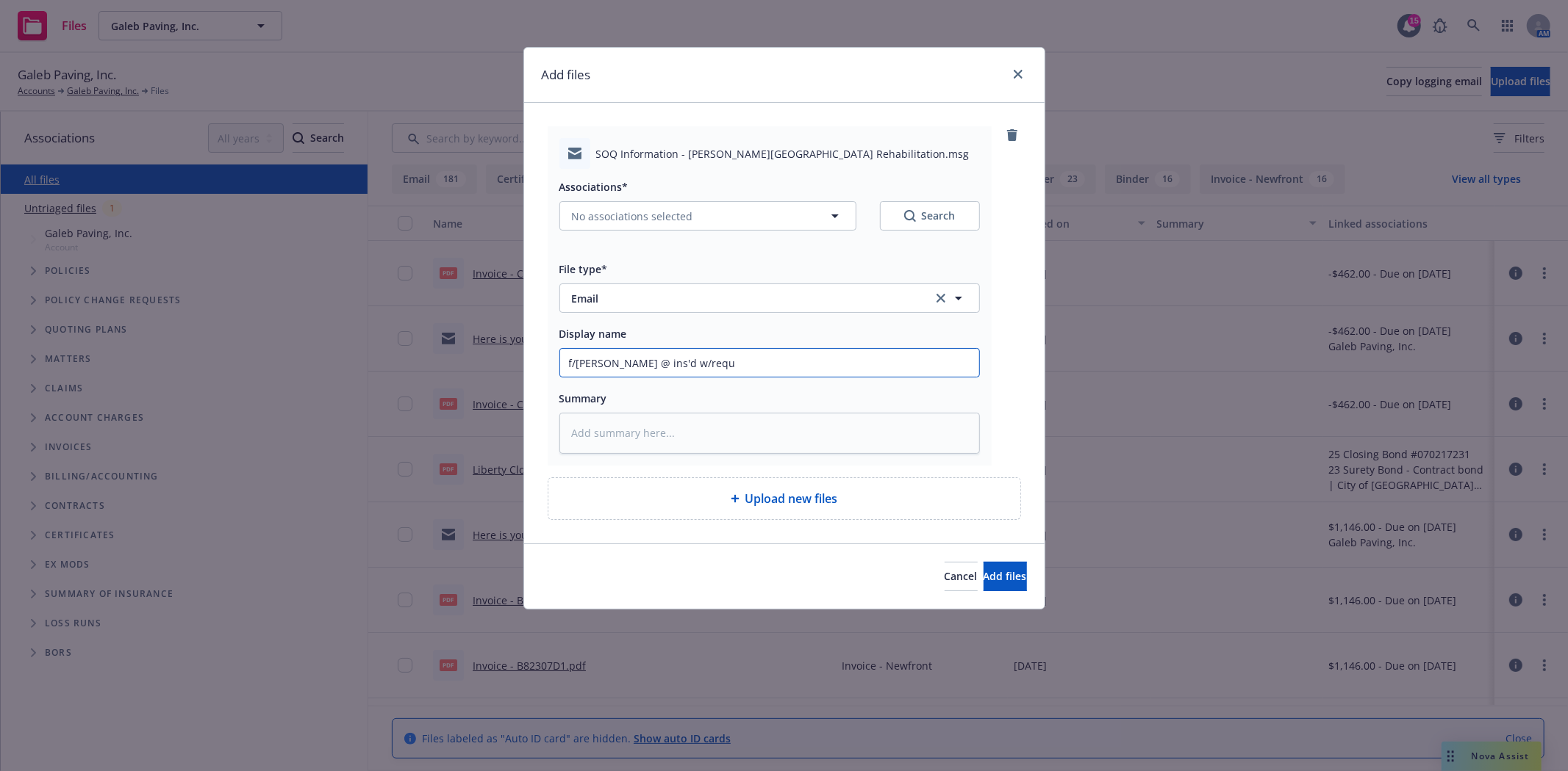
type input "f/[PERSON_NAME] @ ins'd w/reque"
type textarea "x"
type input "f/[PERSON_NAME] @ ins'd w/reques"
type textarea "x"
type input "f/[PERSON_NAME] @ ins'd w/request"
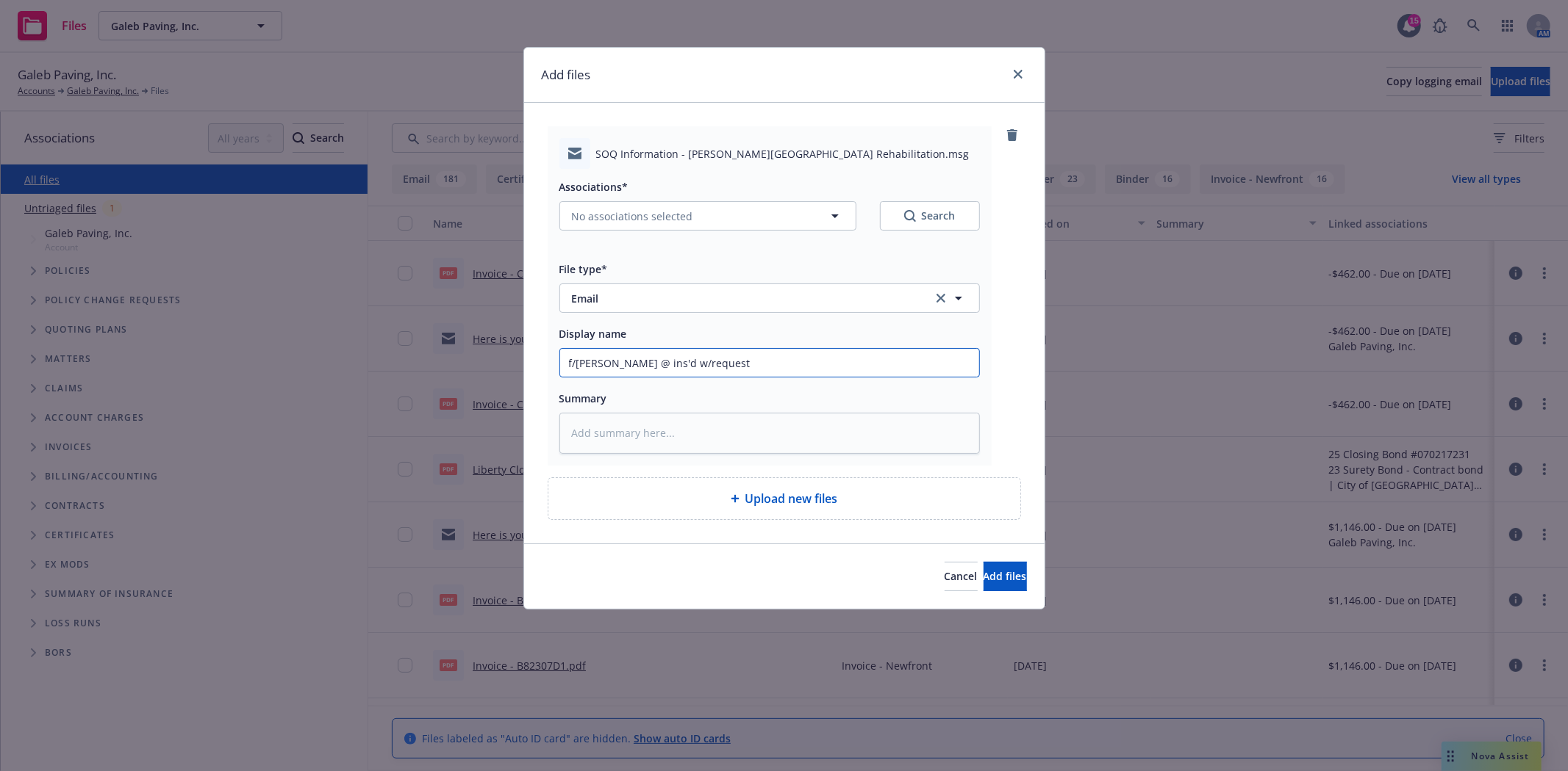
type textarea "x"
type input "f/[PERSON_NAME] @ ins'd w/request"
type textarea "x"
type input "f/[PERSON_NAME] @ ins'd w/request f"
type textarea "x"
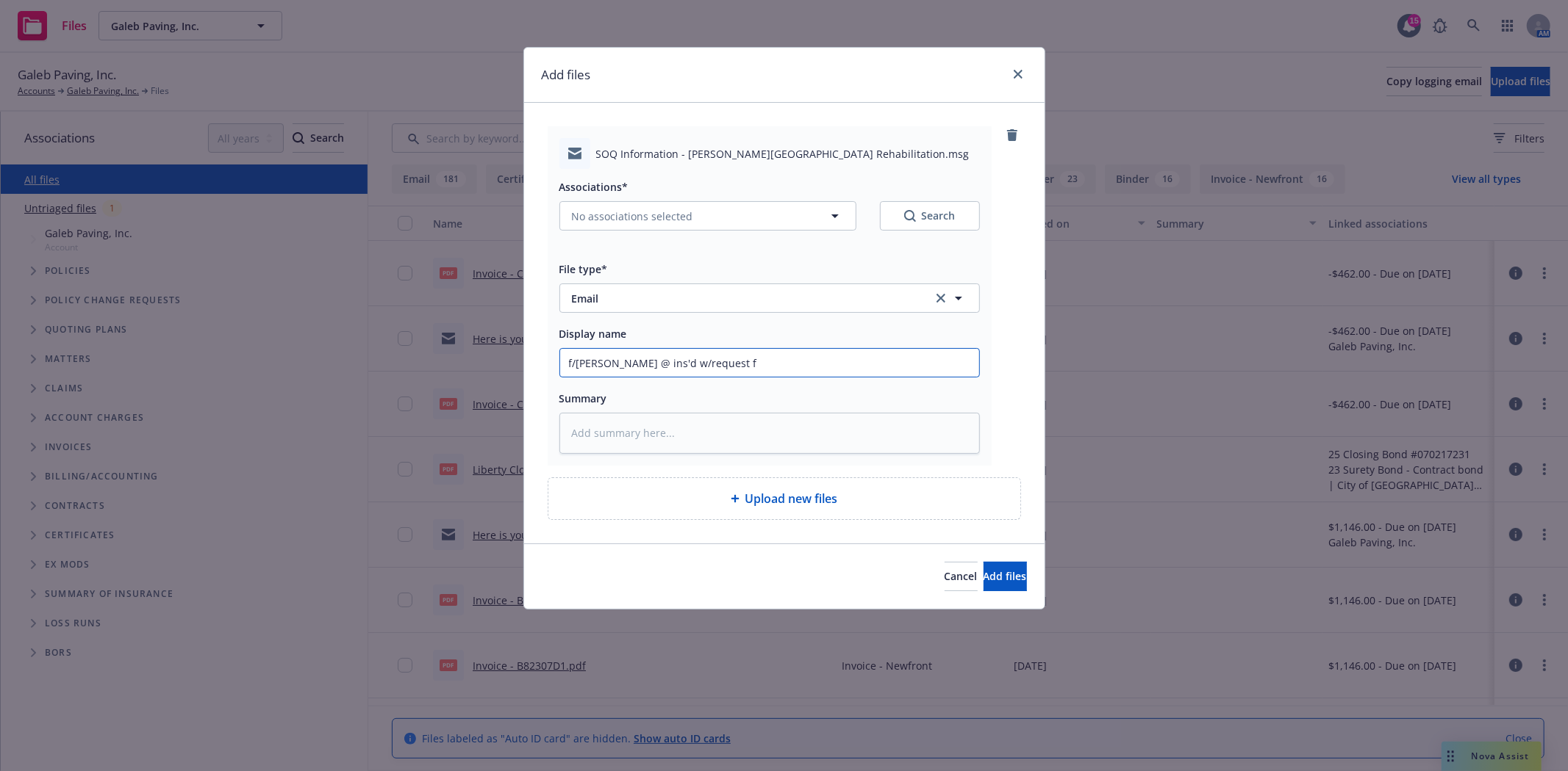
type input "f/[PERSON_NAME] @ ins'd w/request fo"
type textarea "x"
type input "f/[PERSON_NAME] @ ins'd w/request for"
type textarea "x"
type input "f/[PERSON_NAME] @ ins'd w/request for"
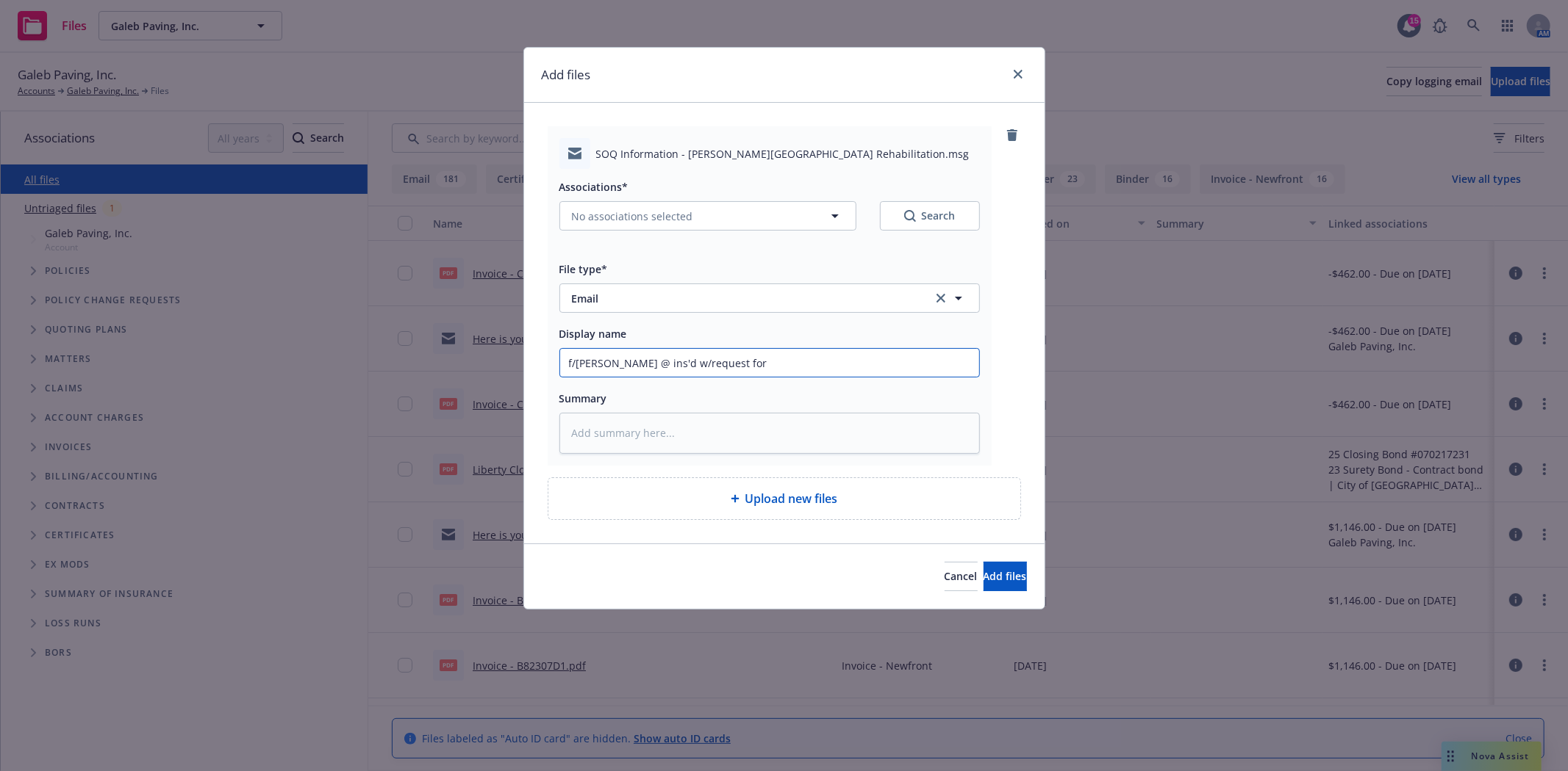
type textarea "x"
type input "f/[PERSON_NAME] @ ins'd w/request for i"
type textarea "x"
type input "f/[PERSON_NAME] @ ins'd w/request for in"
type textarea "x"
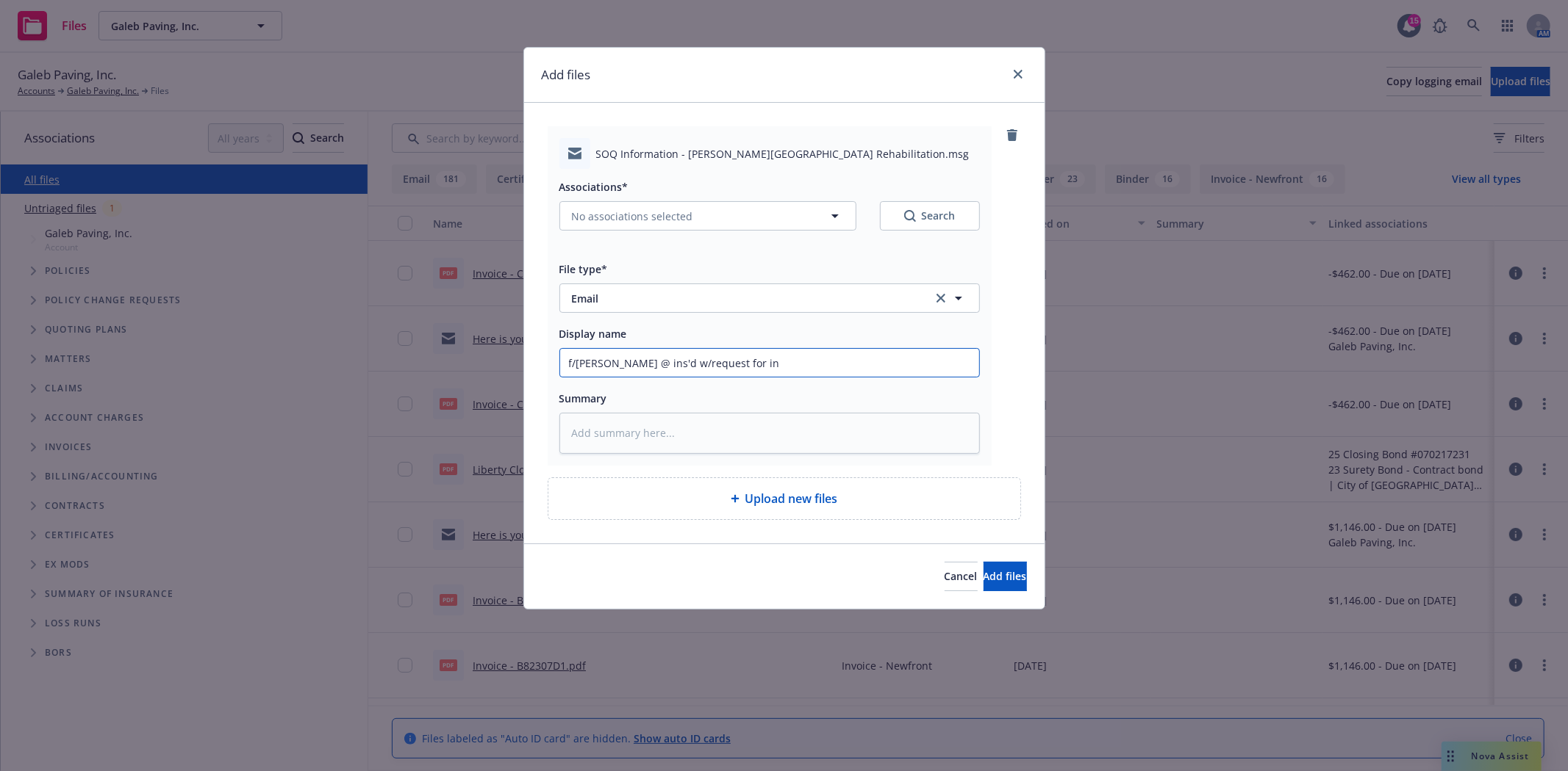
type input "f/[PERSON_NAME] @ ins'd w/request for ins"
type textarea "x"
type input "f/[PERSON_NAME] @ ins'd w/request for insu"
type textarea "x"
type input "f/[PERSON_NAME] @ ins'd w/request for insur"
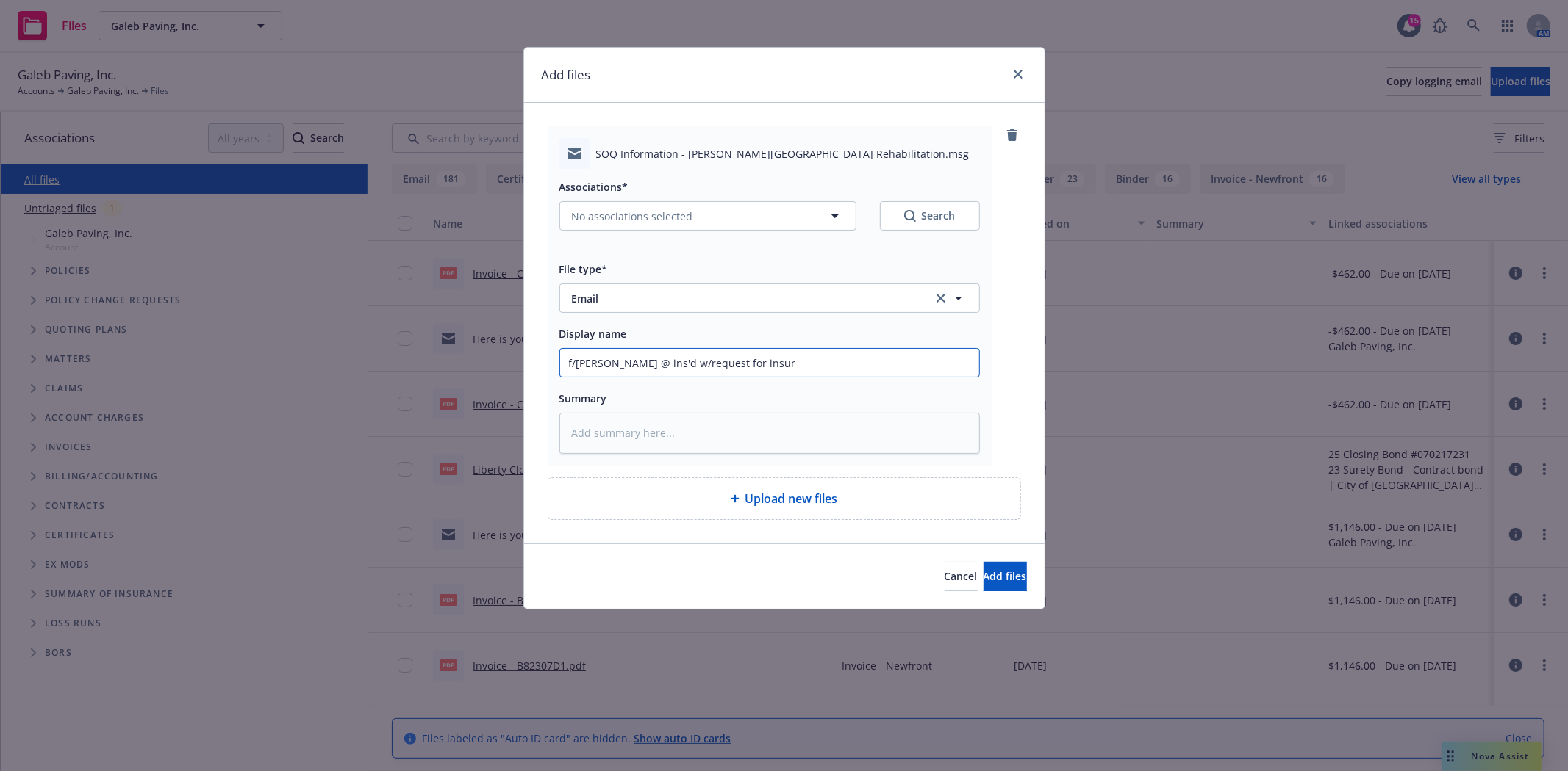
type textarea "x"
type input "f/[PERSON_NAME] @ ins'd w/request for insura"
type textarea "x"
type input "f/[PERSON_NAME] @ ins'd w/request for insuran"
type textarea "x"
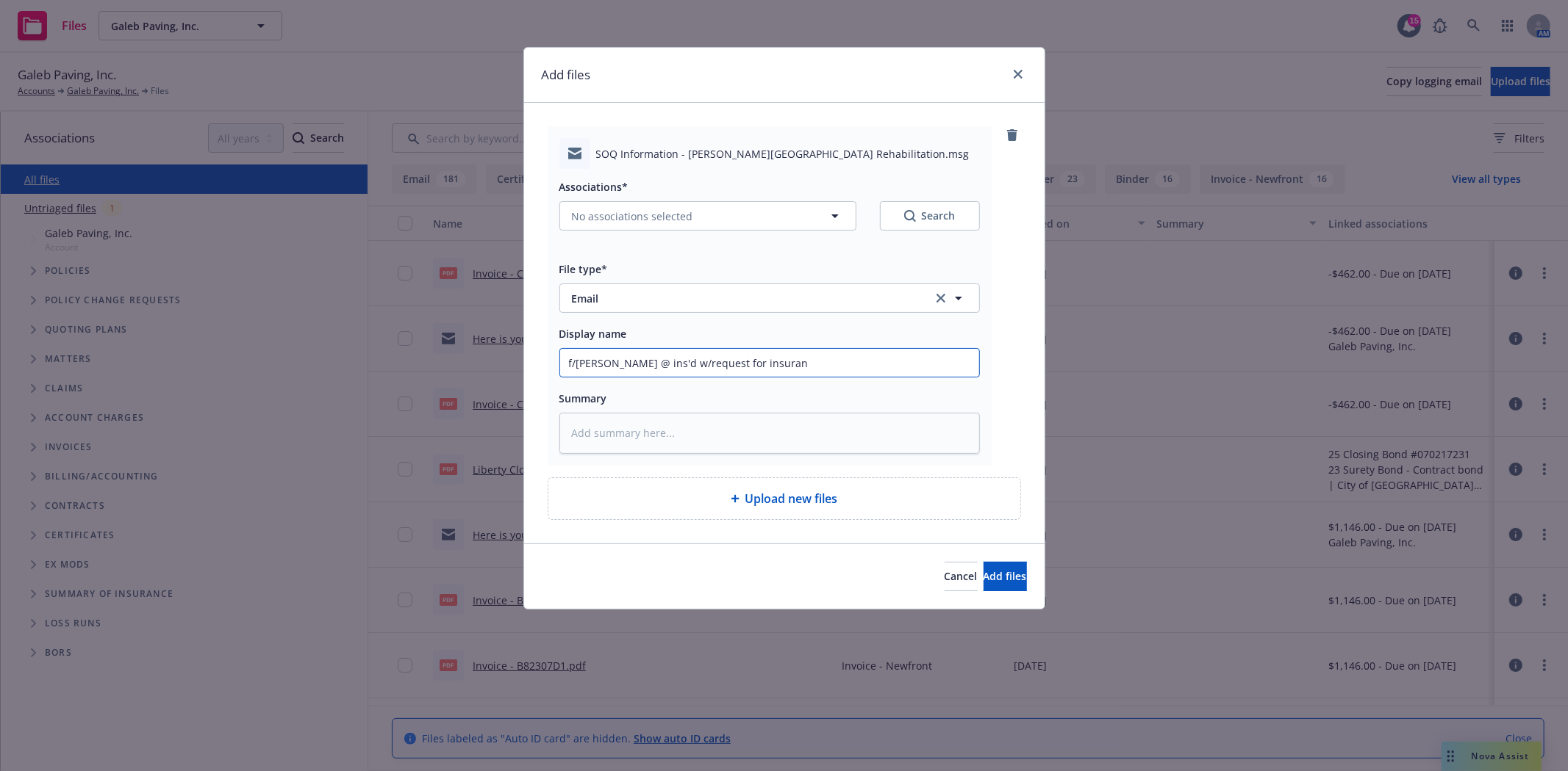
type input "f/[PERSON_NAME] @ ins'd w/request for insuranc"
type textarea "x"
type input "f/[PERSON_NAME] @ ins'd w/request for insurance"
type textarea "x"
type input "f/[PERSON_NAME] @ ins'd w/request for insurance"
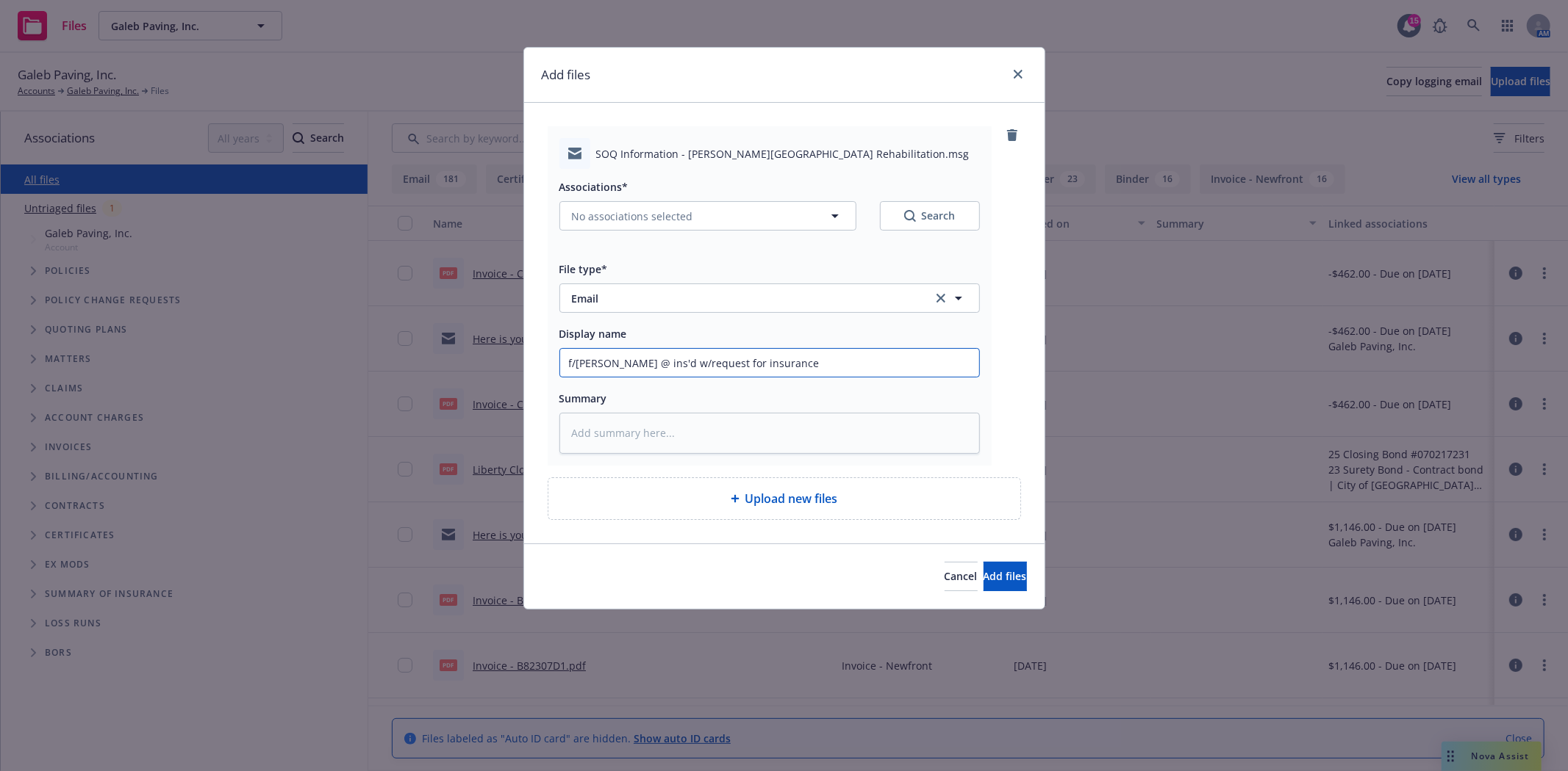
type textarea "x"
type input "f/[PERSON_NAME] @ ins'd w/request for insurance l"
type textarea "x"
type input "f/[PERSON_NAME] @ ins'd w/request for insurance le"
type textarea "x"
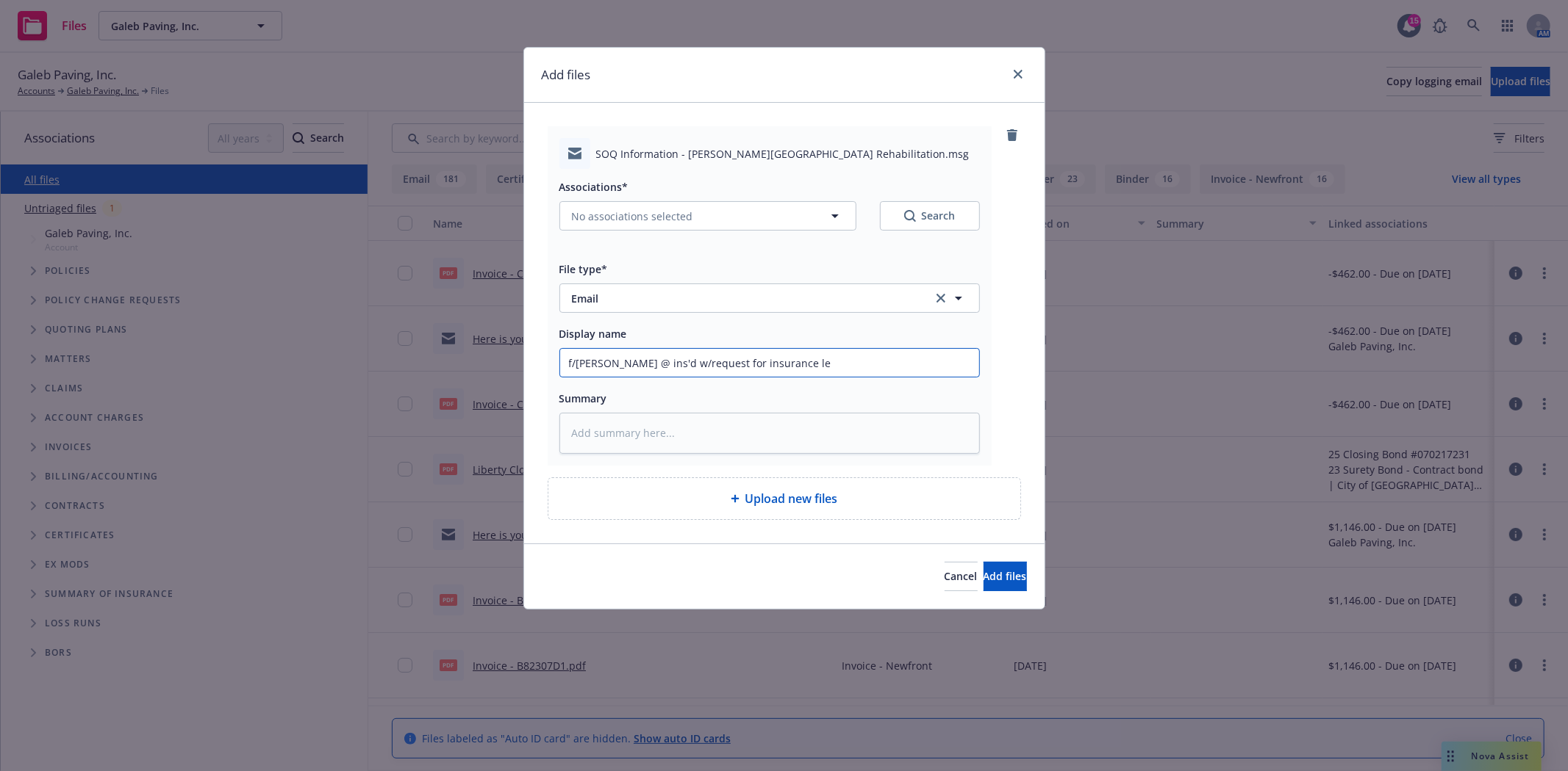
type input "f/[PERSON_NAME] @ ins'd w/request for insurance let"
type textarea "x"
type input "f/[PERSON_NAME] @ ins'd w/request for insurance lett"
type textarea "x"
type input "f/[PERSON_NAME] @ ins'd w/request for insurance lette"
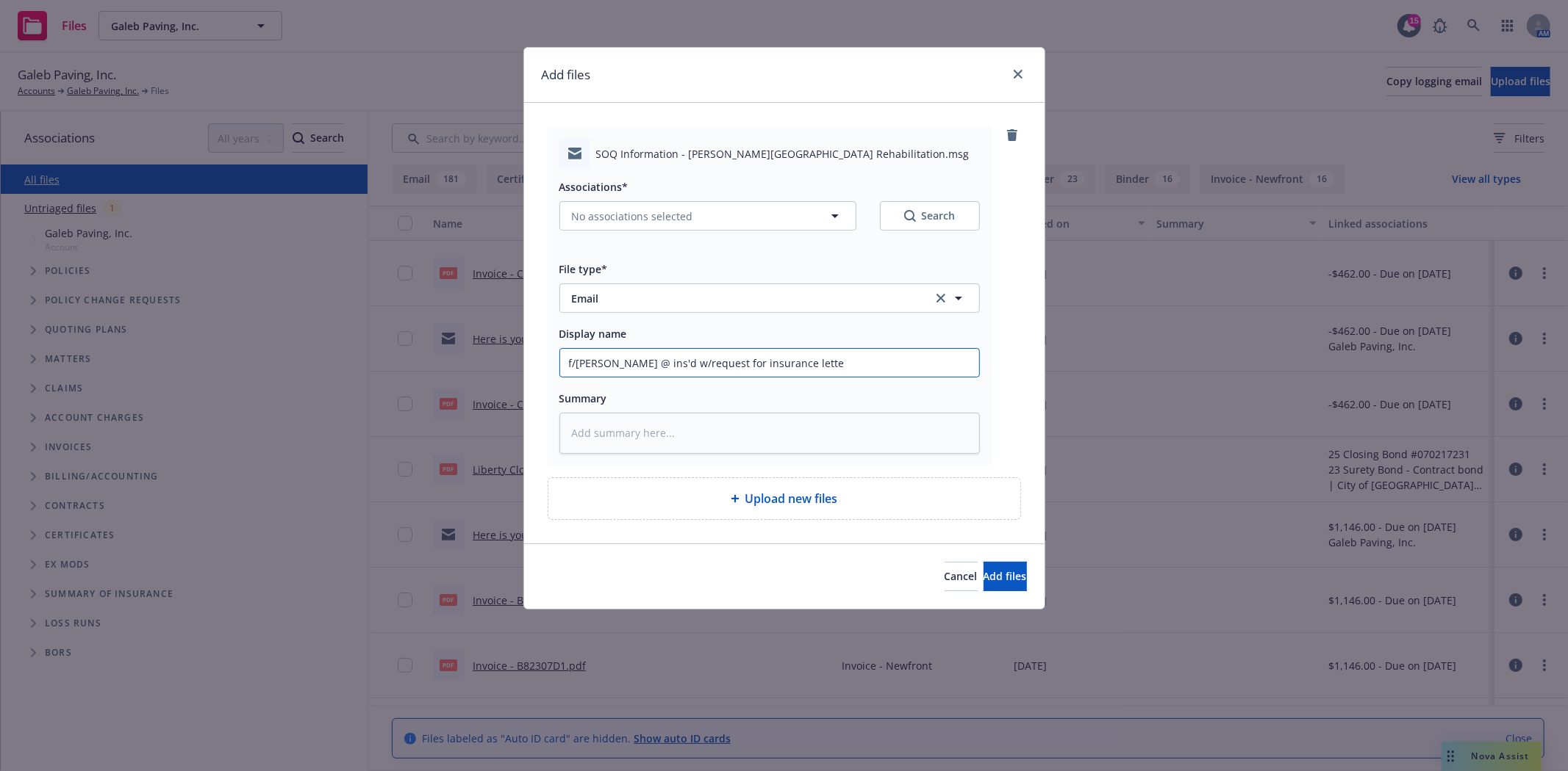
type textarea "x"
type input "f/[PERSON_NAME] @ ins'd w/request for insurance letter"
type textarea "x"
type input "f/[PERSON_NAME] @ ins'd w/request for insurance letter"
type textarea "x"
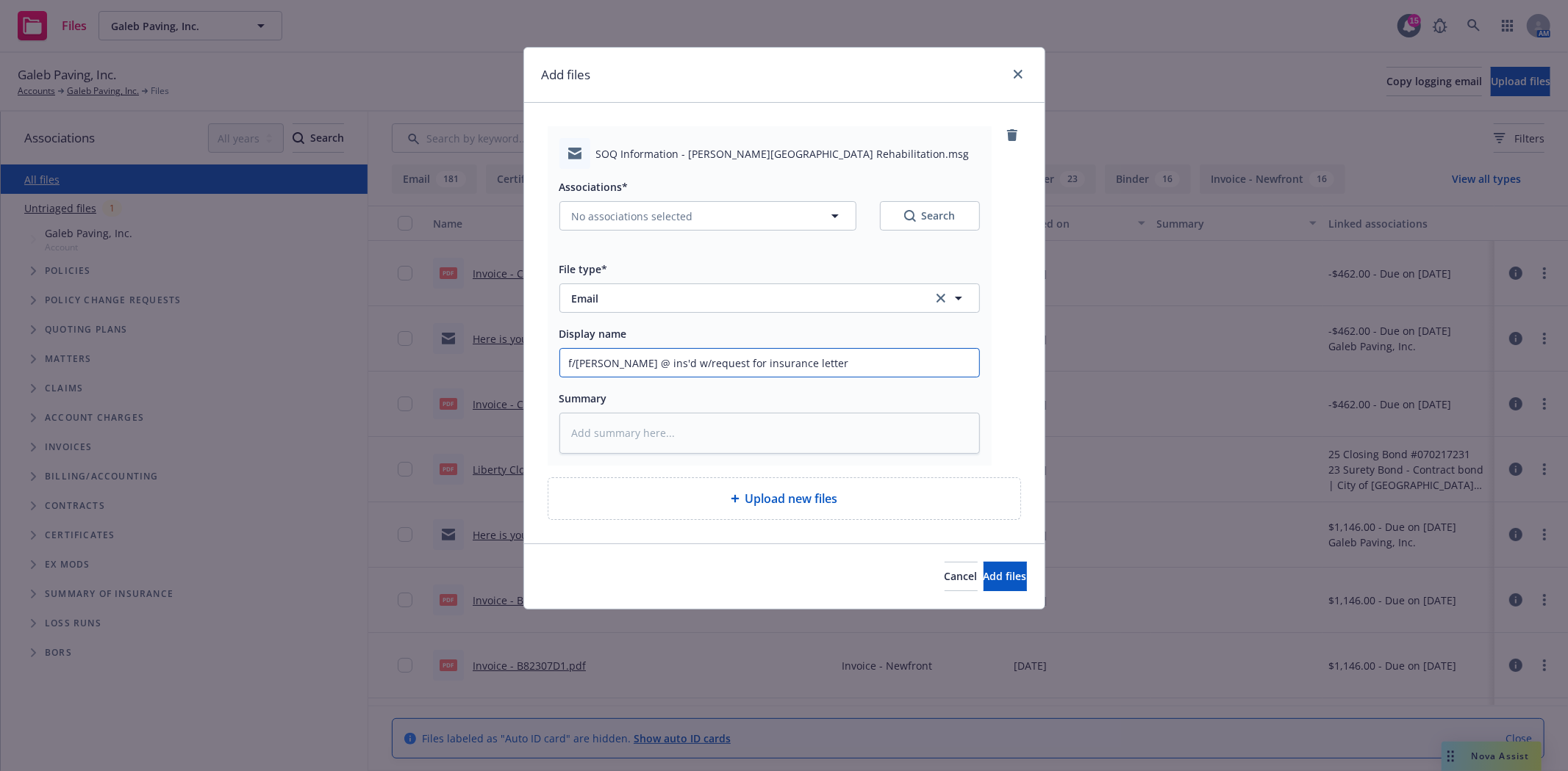
type input "f/[PERSON_NAME] @ ins'd w/request for insurance letter f"
type textarea "x"
type input "f/[PERSON_NAME] @ ins'd w/request for insurance letter fo"
type textarea "x"
type input "f/[PERSON_NAME] @ ins'd w/request for insurance letter for"
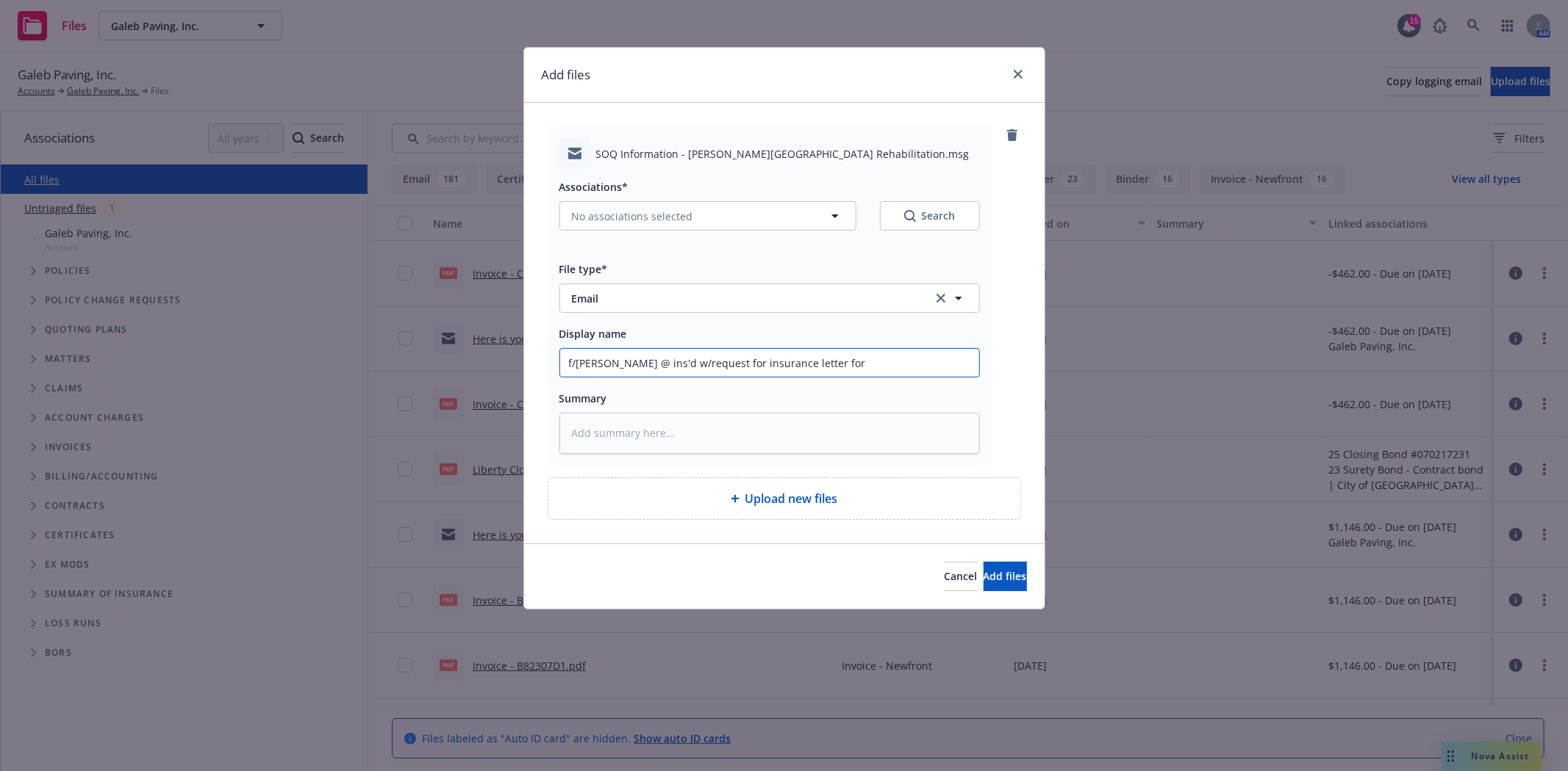
type textarea "x"
type input "f/[PERSON_NAME] @ ins'd w/request for insurance letter for"
type textarea "x"
type input "f/[PERSON_NAME] @ ins'd w/request for insurance letter for S"
type textarea "x"
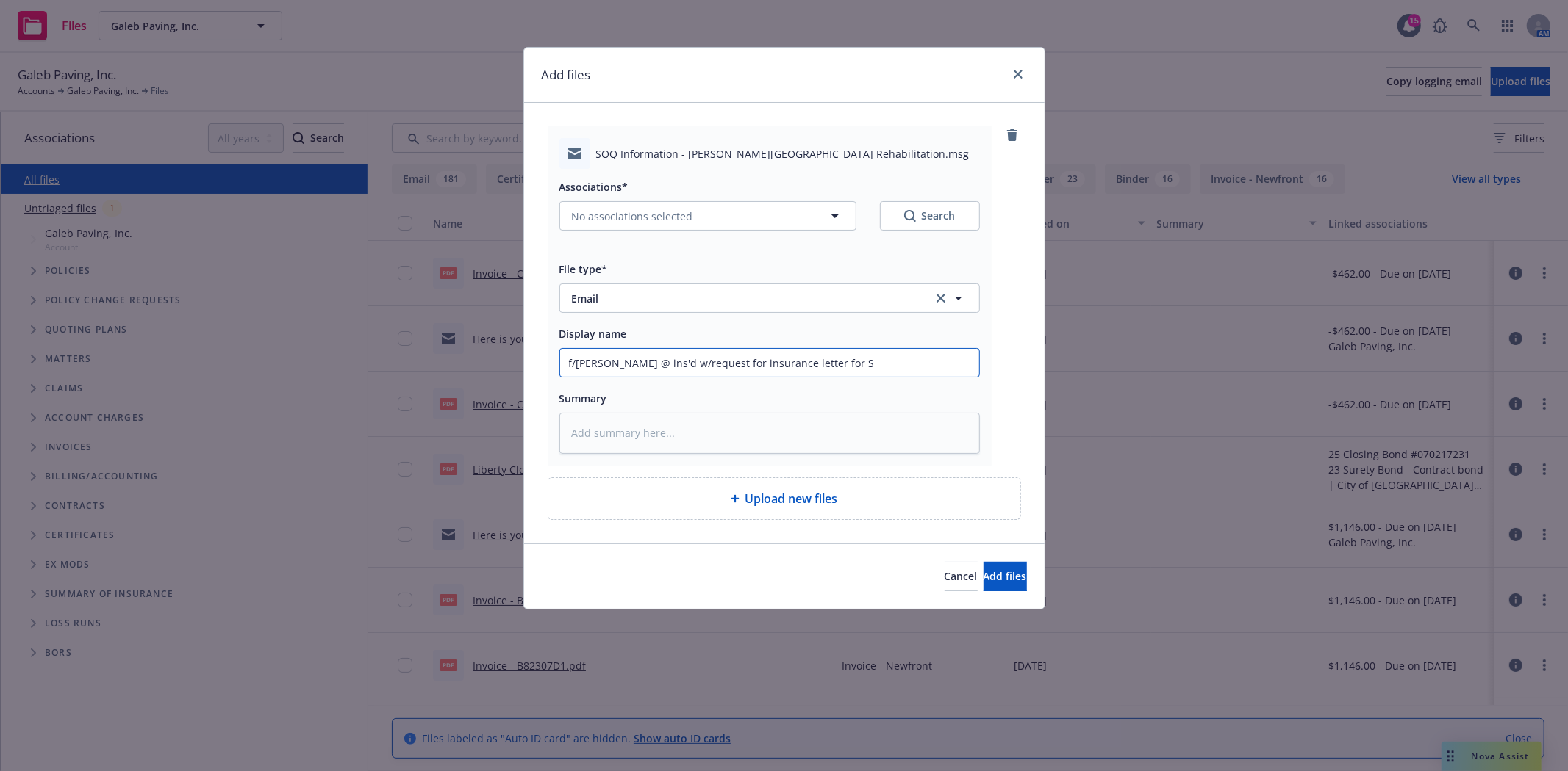
type input "f/[PERSON_NAME] @ ins'd w/request for insurance letter for Sa"
type textarea "x"
type input "f/[PERSON_NAME] @ ins'd w/request for insurance letter for Sat"
type textarea "x"
type input "f/[PERSON_NAME] @ ins'd w/request for insurance letter for Sata"
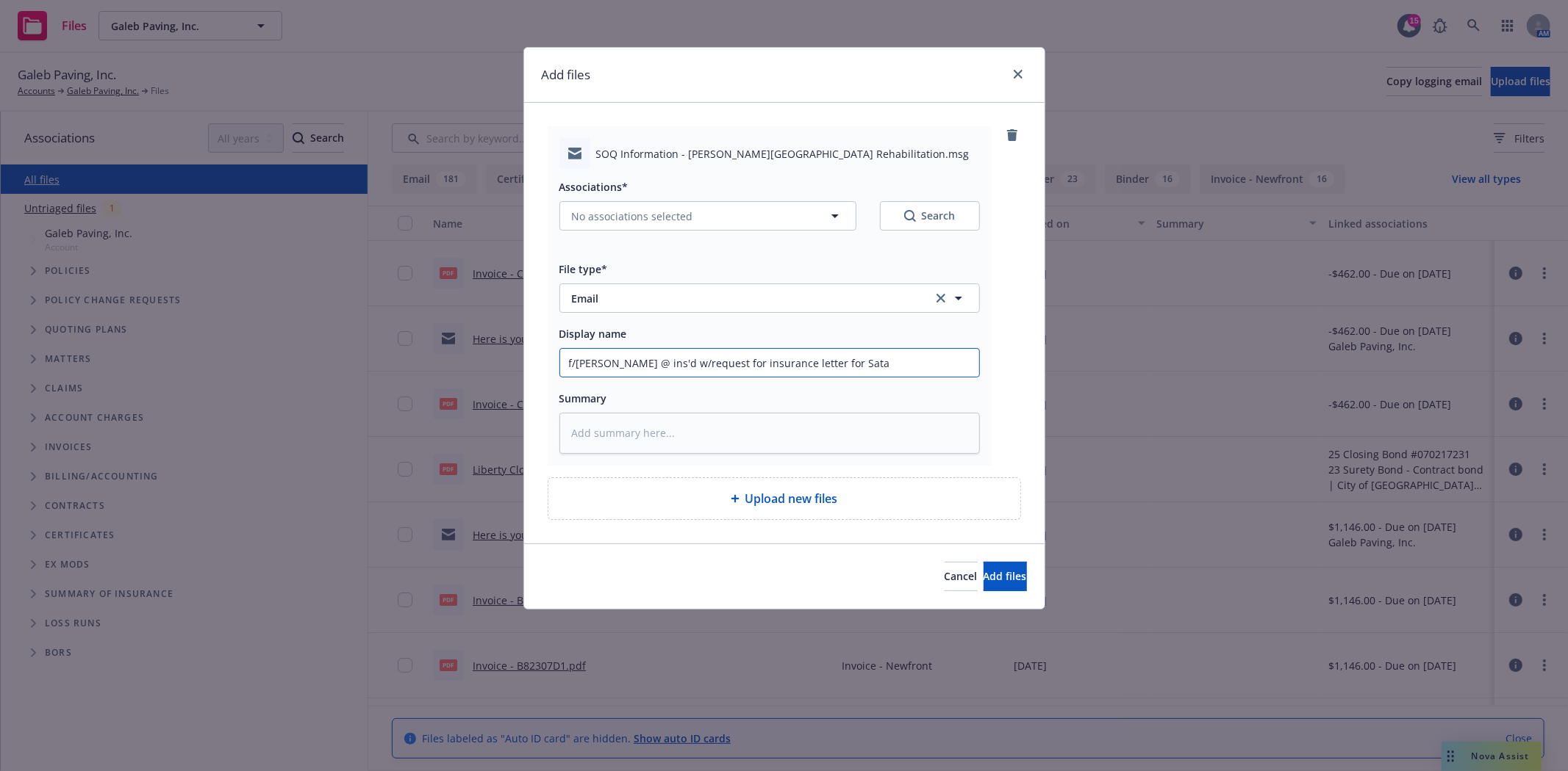
type textarea "x"
type input "f/[PERSON_NAME] @ ins'd w/request for insurance letter for Sata"
click at [817, 364] on input "f/[PERSON_NAME] @ ins'd w/request for insurance letter for Sata" at bounding box center [769, 363] width 419 height 28
click at [804, 364] on input "f/[PERSON_NAME] @ ins'd w/request for insurance letter for Sata" at bounding box center [769, 363] width 419 height 28
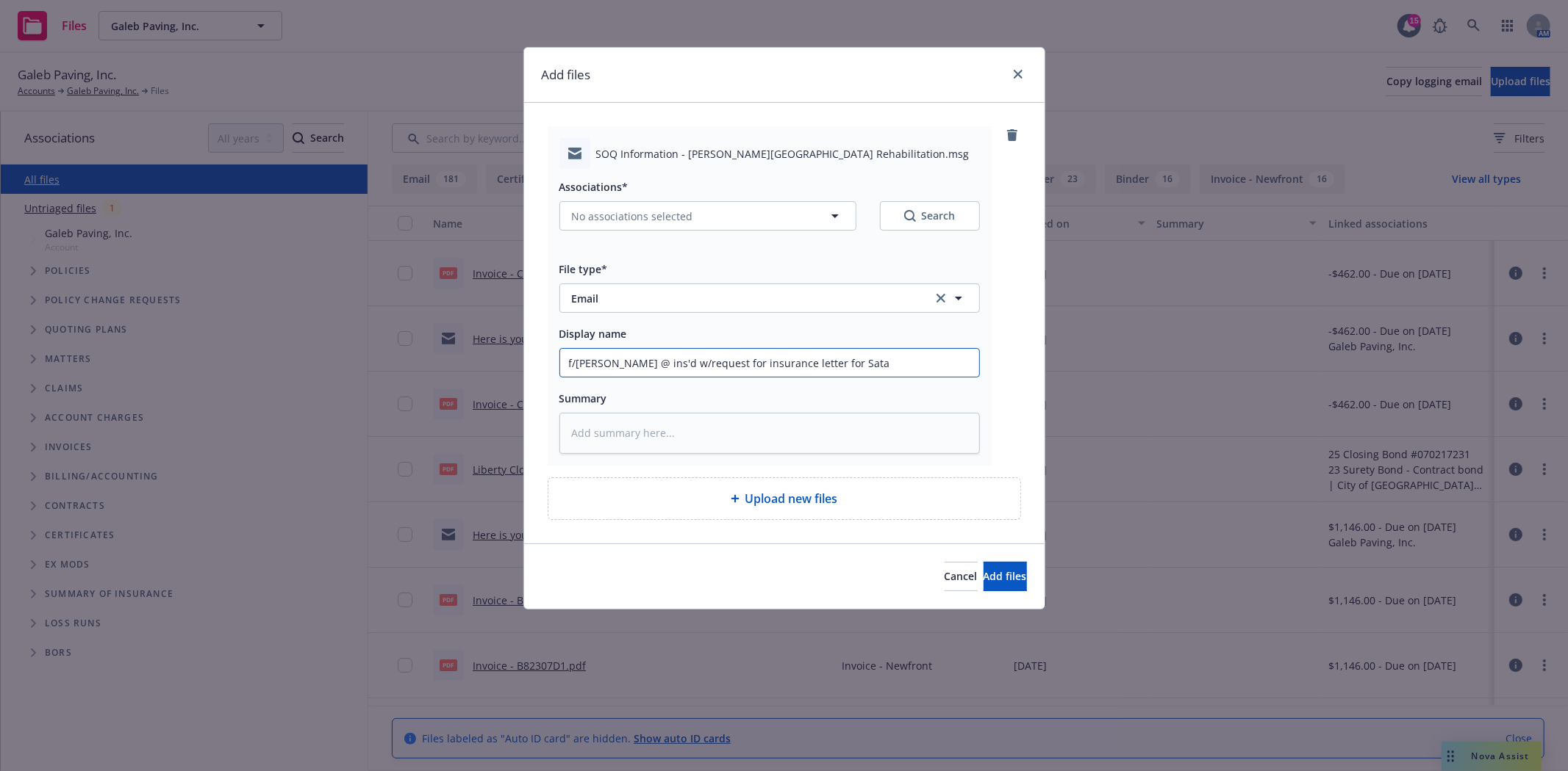
click at [804, 364] on input "f/[PERSON_NAME] @ ins'd w/request for insurance letter for Sata" at bounding box center [769, 363] width 419 height 28
type textarea "x"
type input "f/[PERSON_NAME] @ ins'd w/request for insurance letter for C"
type textarea "x"
type input "f/[PERSON_NAME] @ ins'd w/request for insurance letter for Ci"
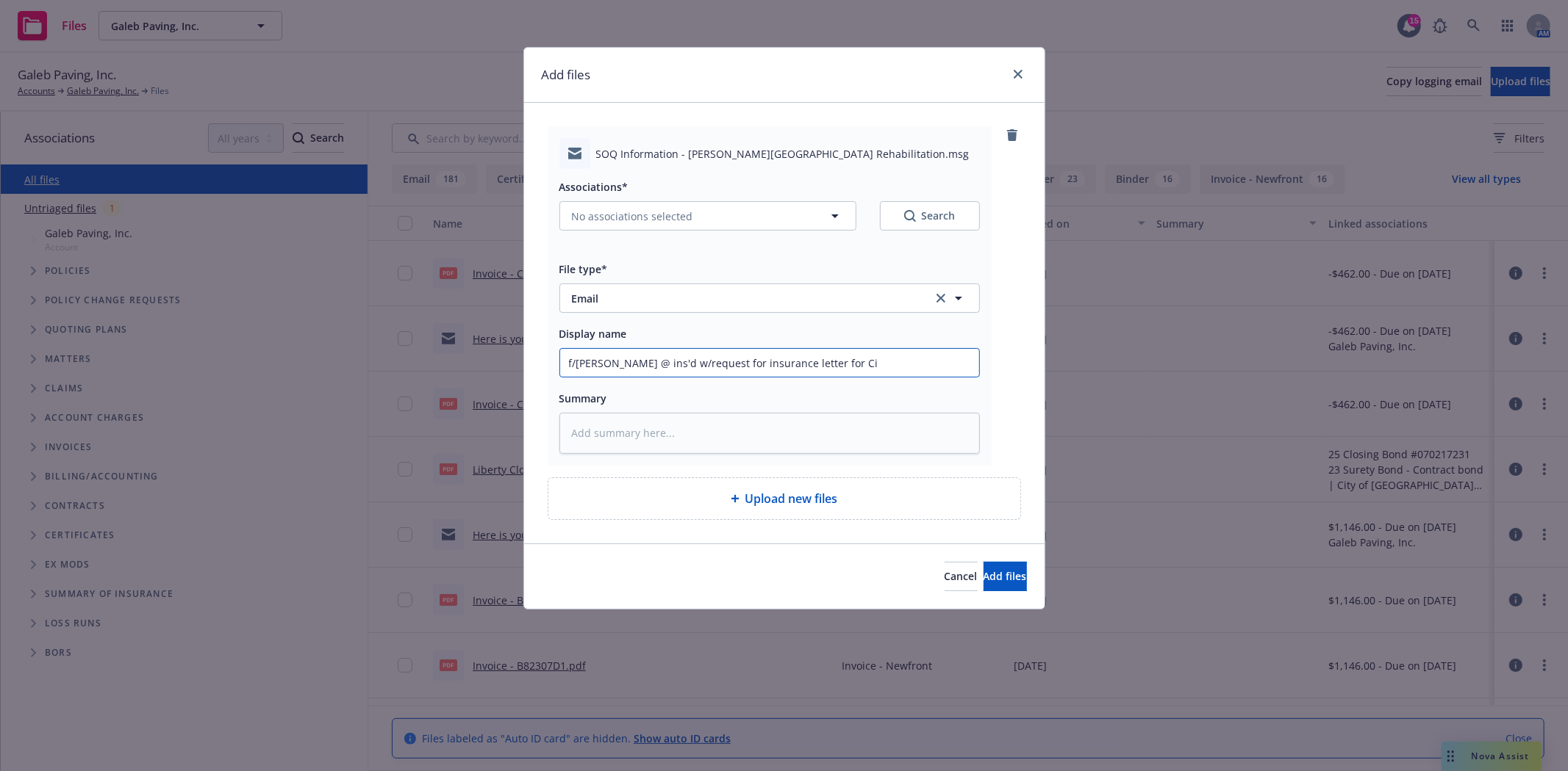
type textarea "x"
type input "f/[PERSON_NAME] @ ins'd w/request for insurance letter for Cit"
type textarea "x"
type input "f/[PERSON_NAME] @ ins'd w/request for insurance letter for City"
type textarea "x"
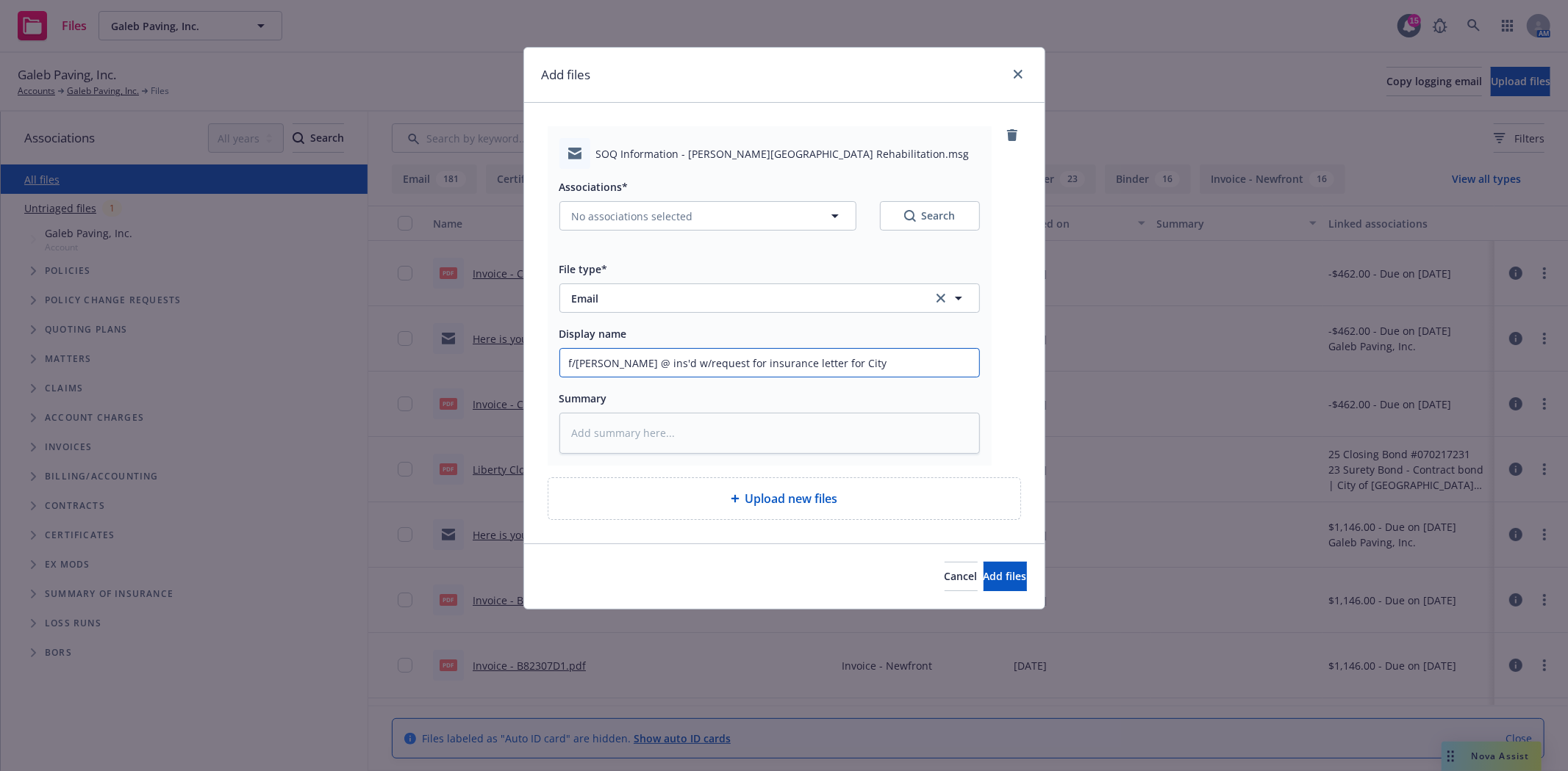
type input "f/[PERSON_NAME] @ ins'd w/request for insurance letter for City"
type textarea "x"
type input "f/[PERSON_NAME] @ ins'd w/request for insurance letter for City o"
type textarea "x"
type input "f/[PERSON_NAME] @ ins'd w/request for insurance letter for City of"
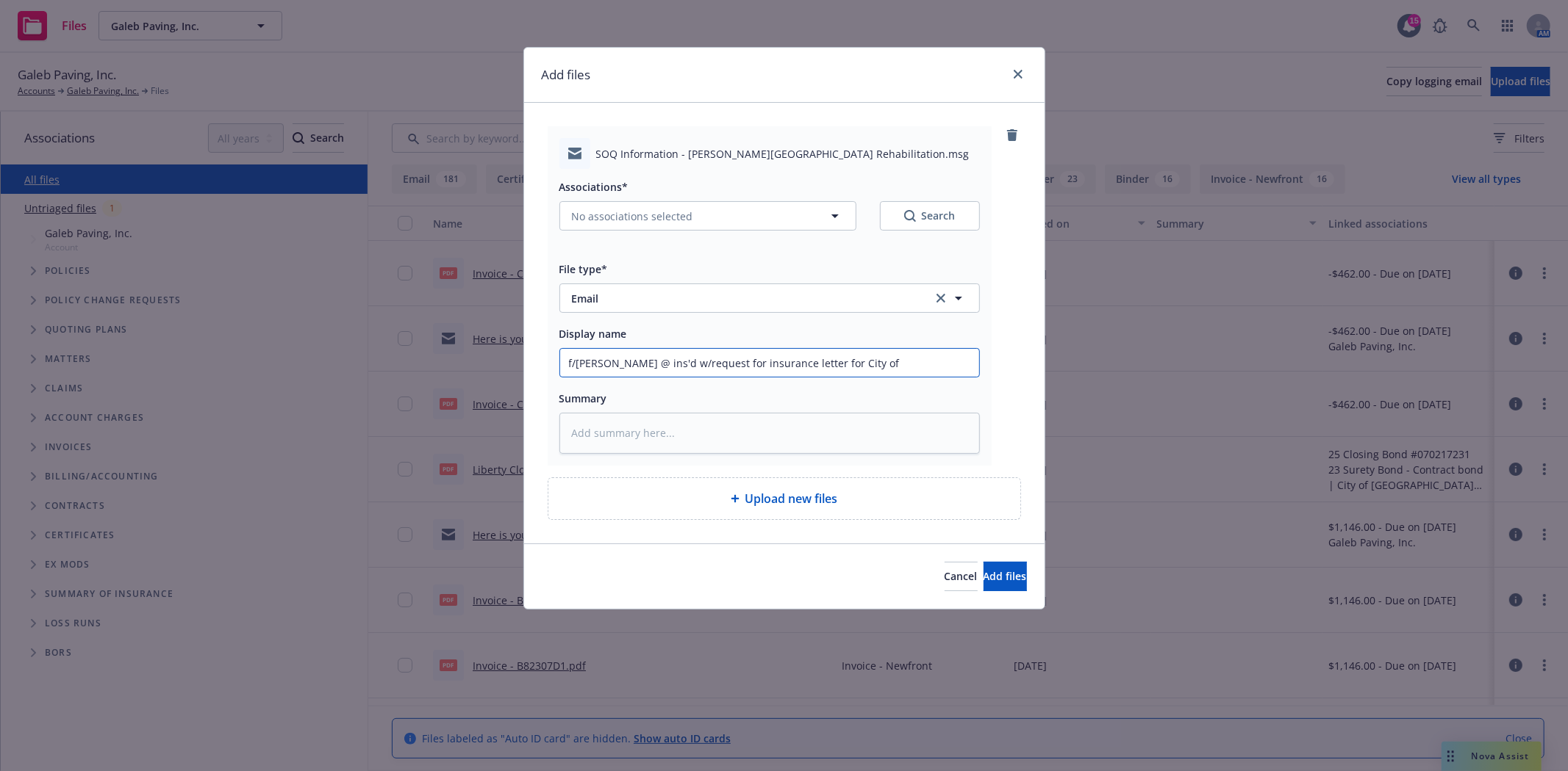
type textarea "x"
type input "f/[PERSON_NAME] @ ins'd w/request for insurance letter for City of"
type textarea "x"
type input "f/[PERSON_NAME] @ ins'd w/request for insurance letter for City of S"
type textarea "x"
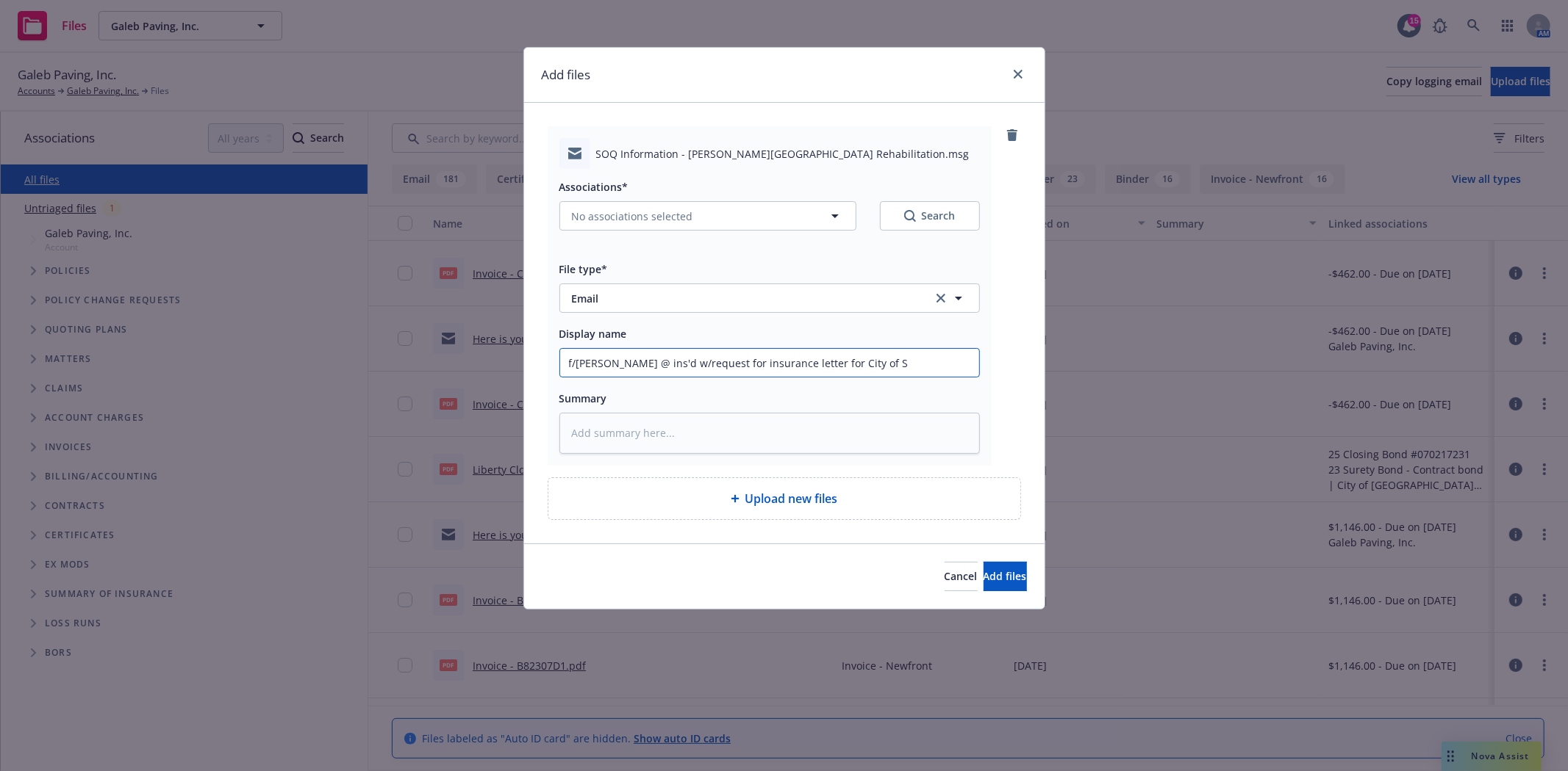
type input "f/[PERSON_NAME] @ ins'd w/request for insurance letter for City of Sa"
type textarea "x"
type input "f/[PERSON_NAME] @ ins'd w/request for insurance letter for City of San"
type textarea "x"
type input "f/[PERSON_NAME] @ ins'd w/request for insurance letter for City of Sant"
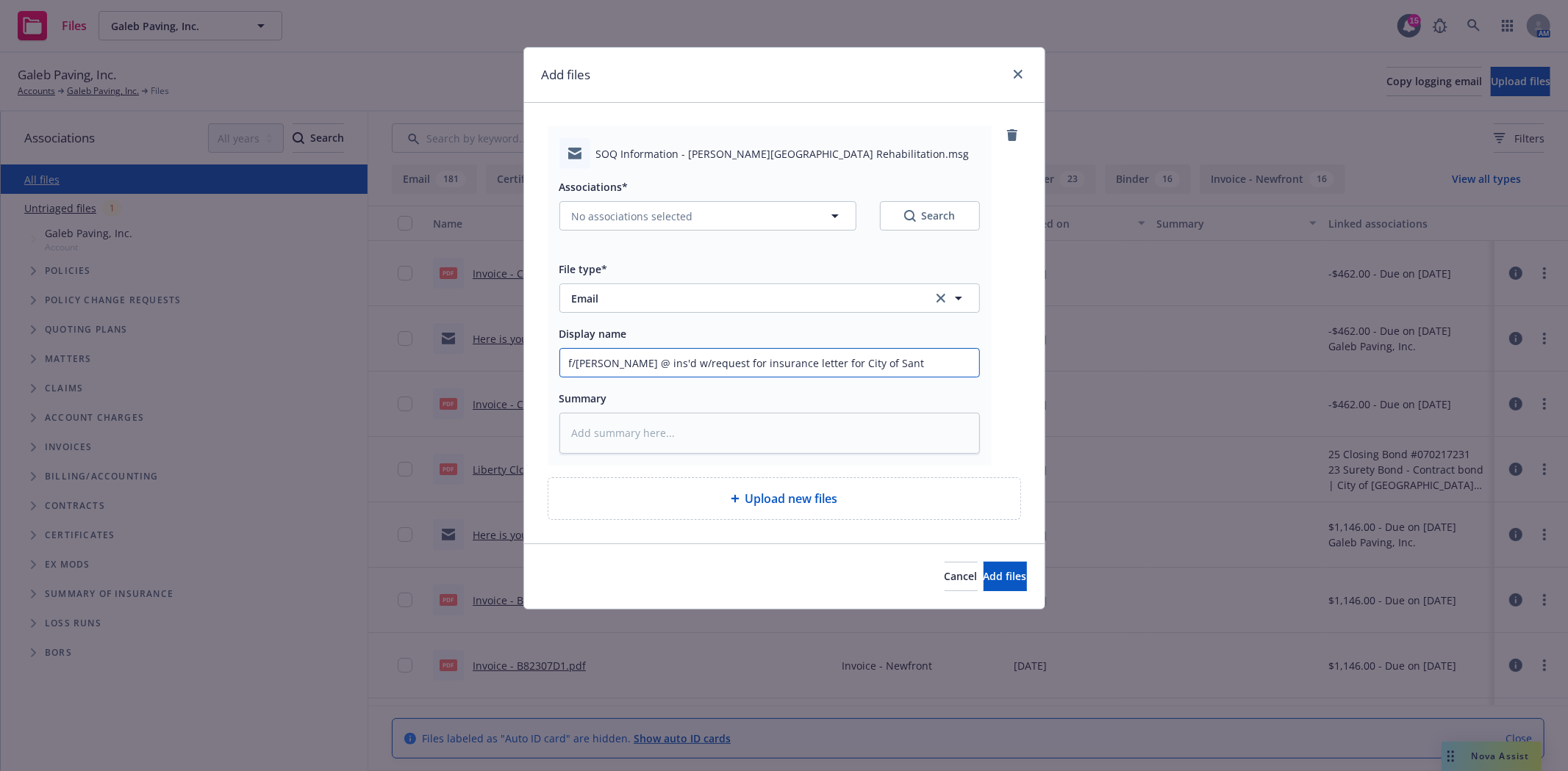
type textarea "x"
type input "f/[PERSON_NAME] @ ins'd w/request for insurance letter for City of Santa"
type textarea "x"
type input "f/[PERSON_NAME] @ ins'd w/request for insurance letter for City of Santa"
type textarea "x"
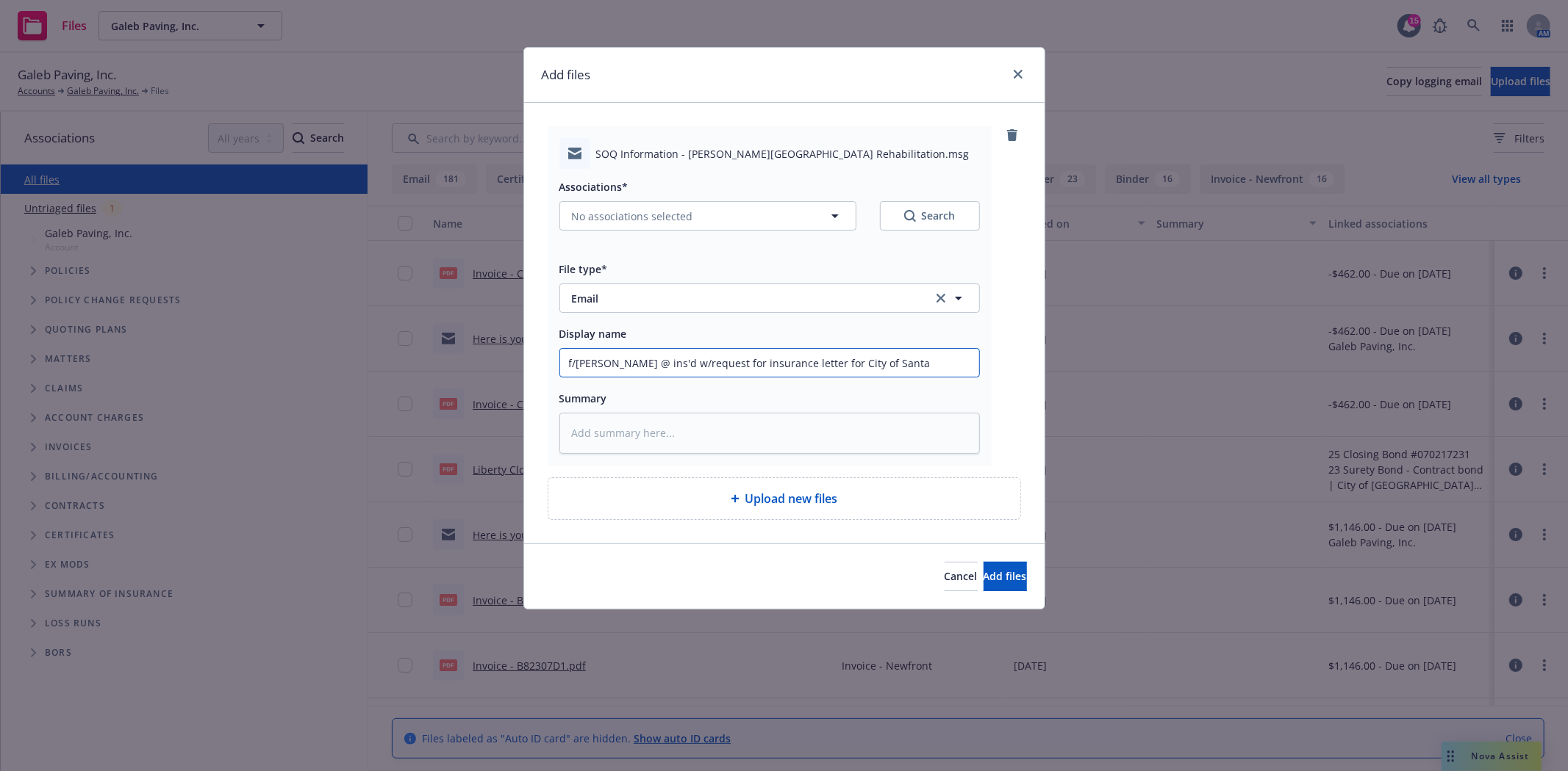
type input "f/[PERSON_NAME] @ ins'd w/request for insurance letter for City of [GEOGRAPHIC_…"
type textarea "x"
type input "f/[PERSON_NAME] @ ins'd w/request for insurance letter for City of Santa Cl"
type textarea "x"
type input "f/[PERSON_NAME] @ ins'd w/request for insurance letter for City of [GEOGRAPHIC_…"
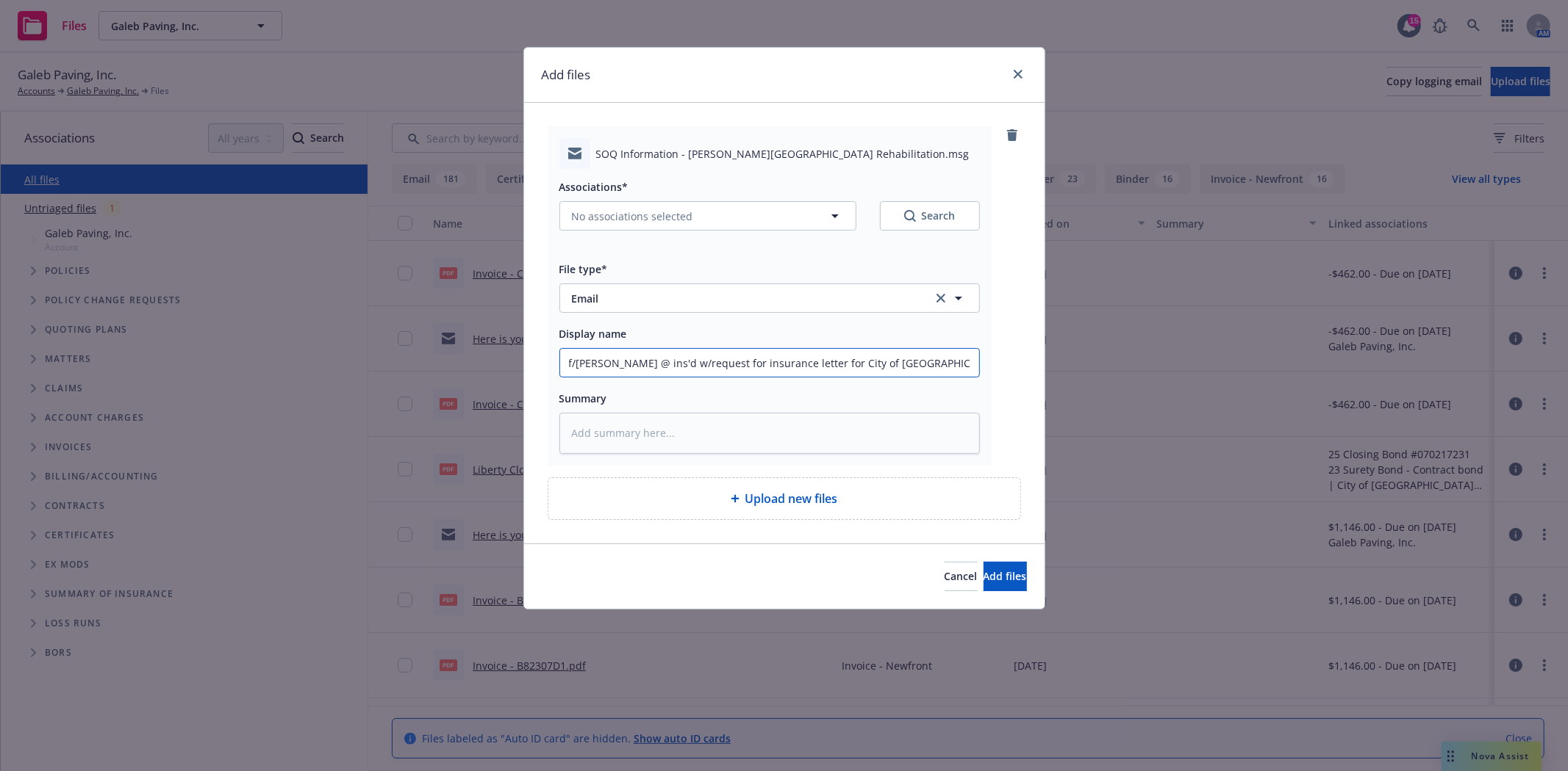
type textarea "x"
type input "f/[PERSON_NAME] @ ins'd w/request for insurance letter for City of Santa Clar"
type textarea "x"
type input "f/[PERSON_NAME] @ ins'd w/request for insurance letter for City of [GEOGRAPHIC_…"
click at [686, 431] on textarea at bounding box center [769, 433] width 420 height 40
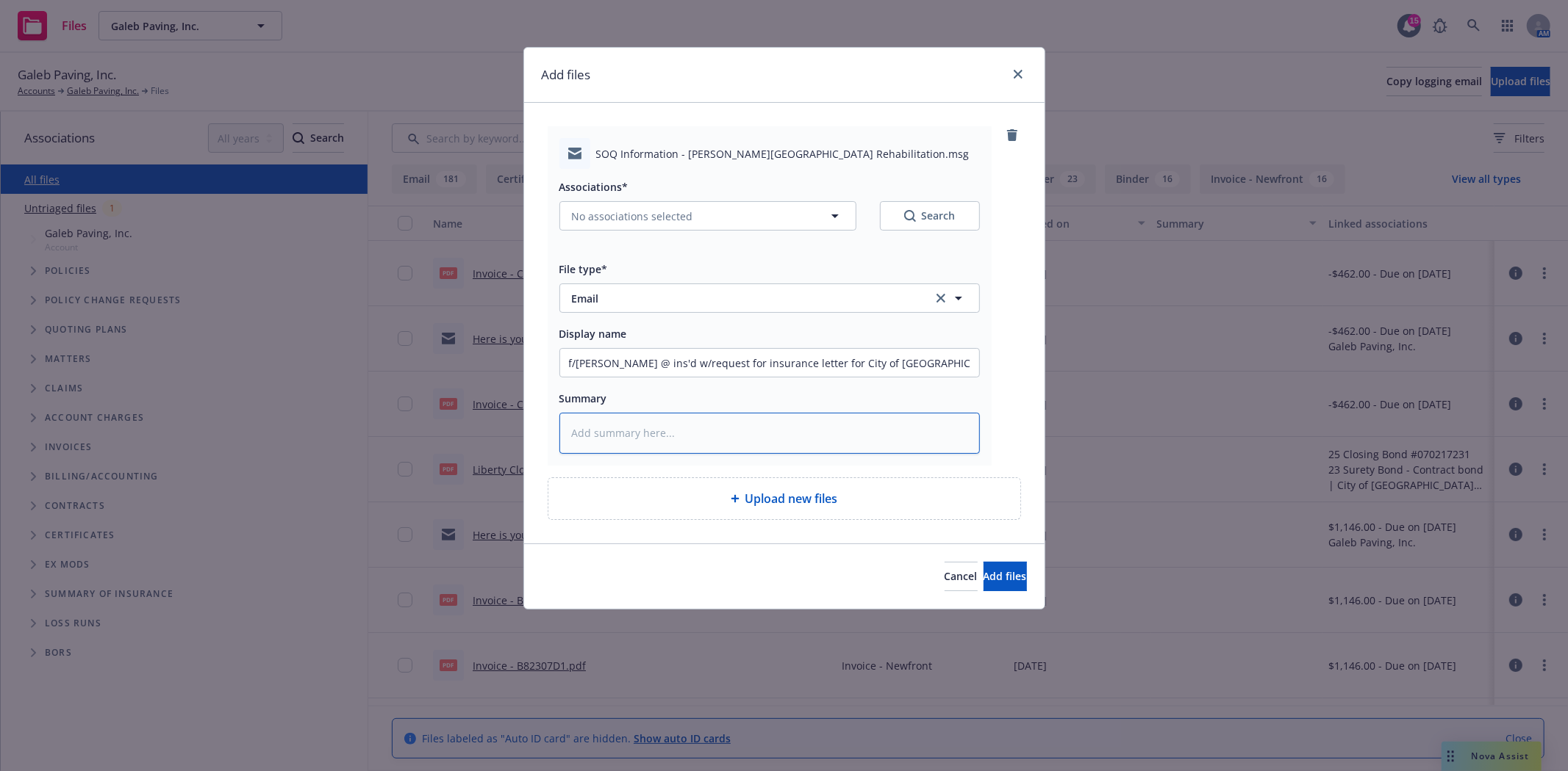
paste textarea "Invitation No. CE-23-24-04"
type textarea "x"
type textarea "Invitation No. CE-23-24-04"
type textarea "x"
type textarea "Invitation No. CE-23-24-04"
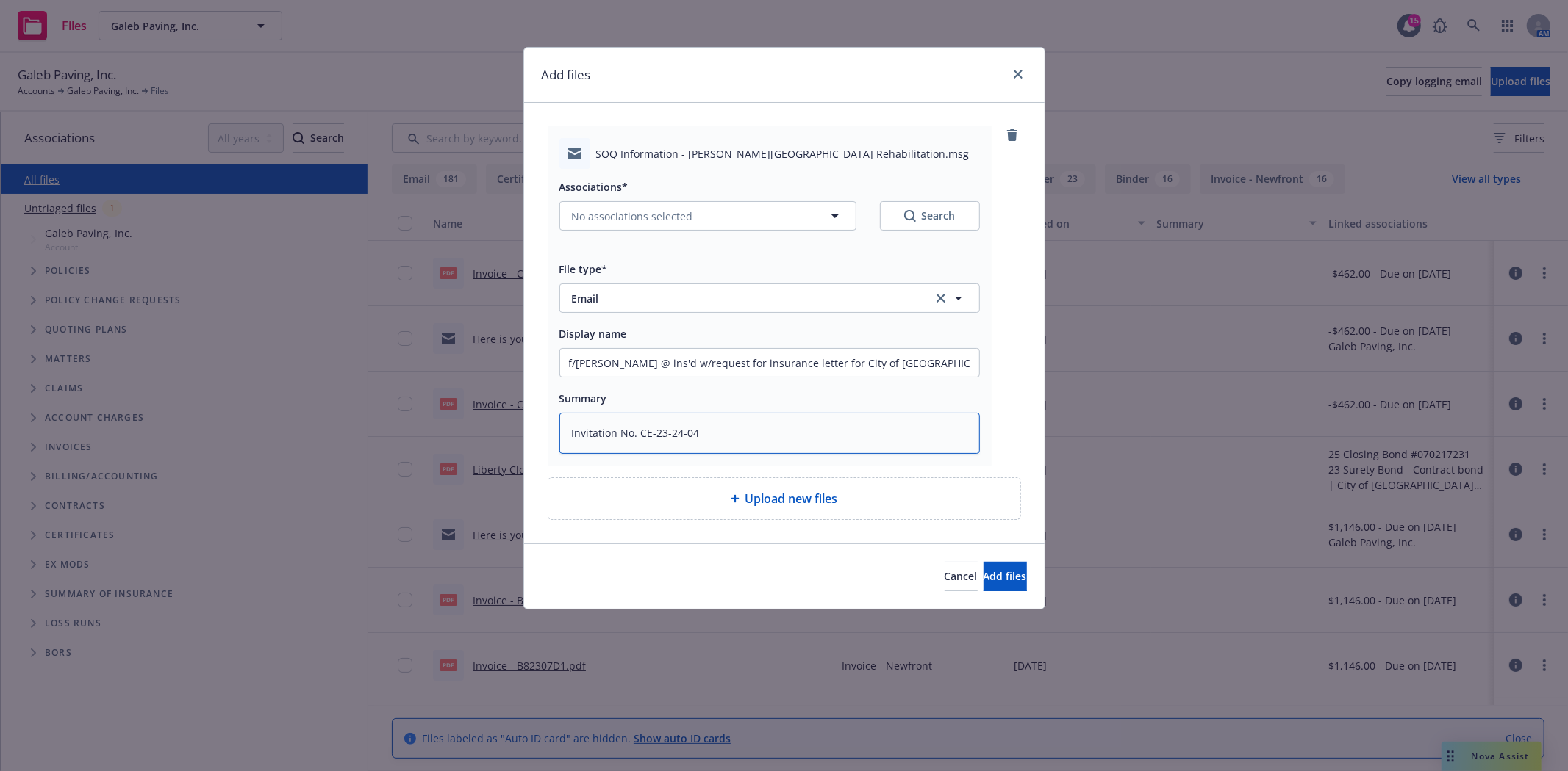
type textarea "x"
type textarea "Invitation No. CE-23-24-04 -"
type textarea "x"
type textarea "Invitation No. CE-23-24-04 -"
type textarea "x"
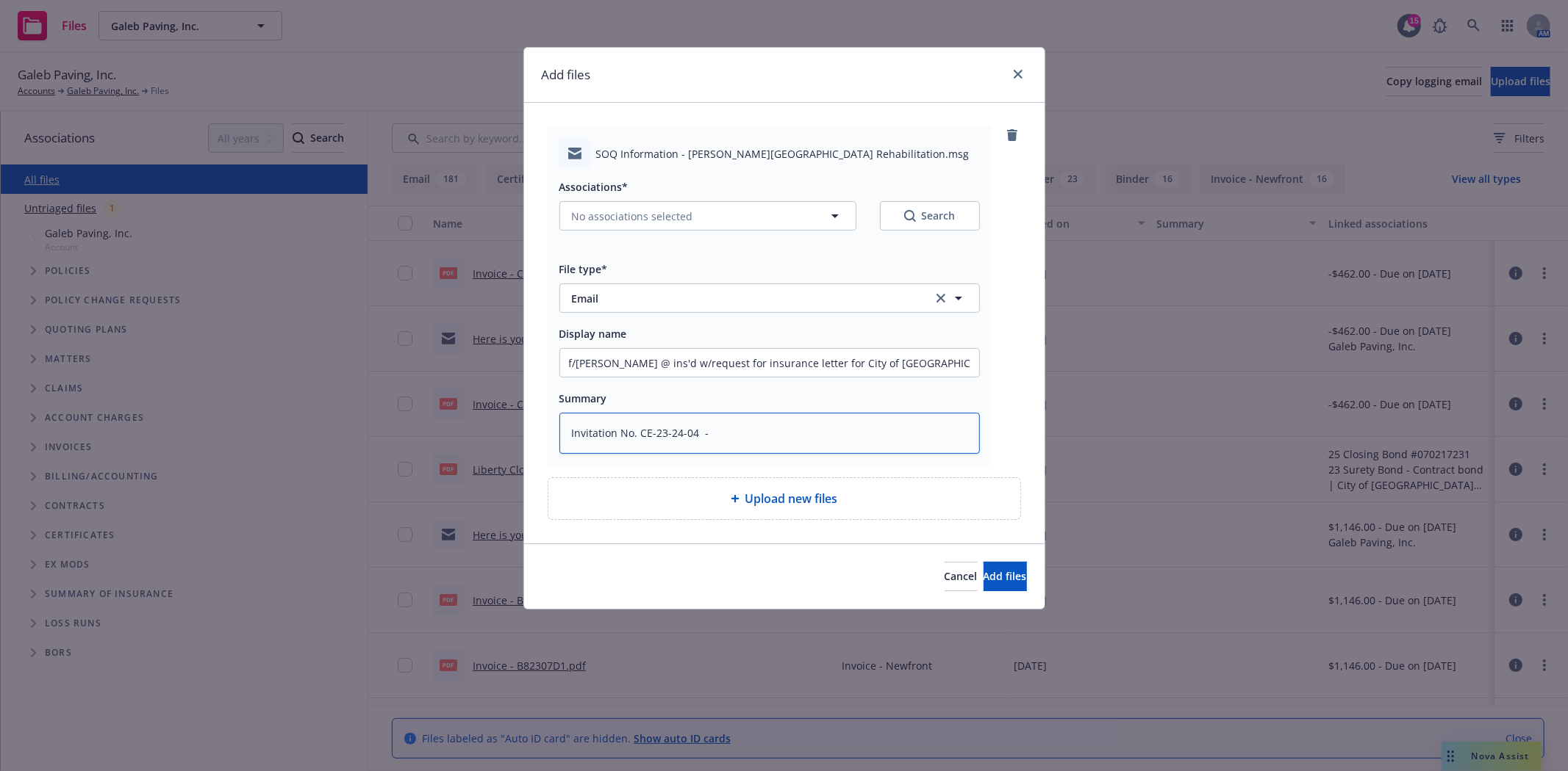
type textarea "Invitation No. CE-23-24-04 -"
click at [826, 434] on textarea "Invitation No. CE-23-24-04 -" at bounding box center [769, 433] width 420 height 40
paste textarea "[PERSON_NAME][GEOGRAPHIC_DATA] Rehabilitation Project"
type textarea "x"
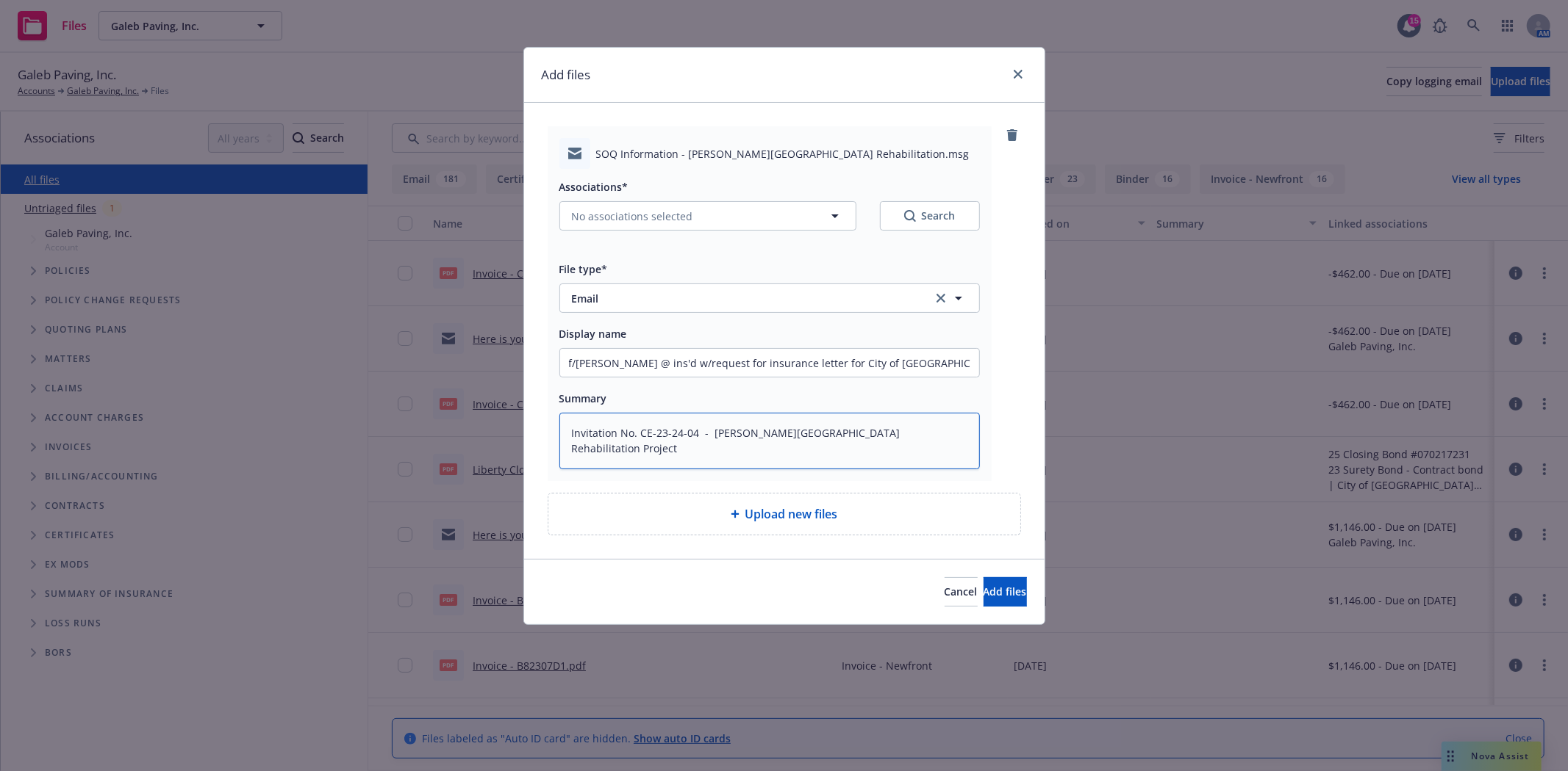
type textarea "Invitation No. CE-23-24-04 - [PERSON_NAME][GEOGRAPHIC_DATA] Rehabilitation Proj…"
type textarea "x"
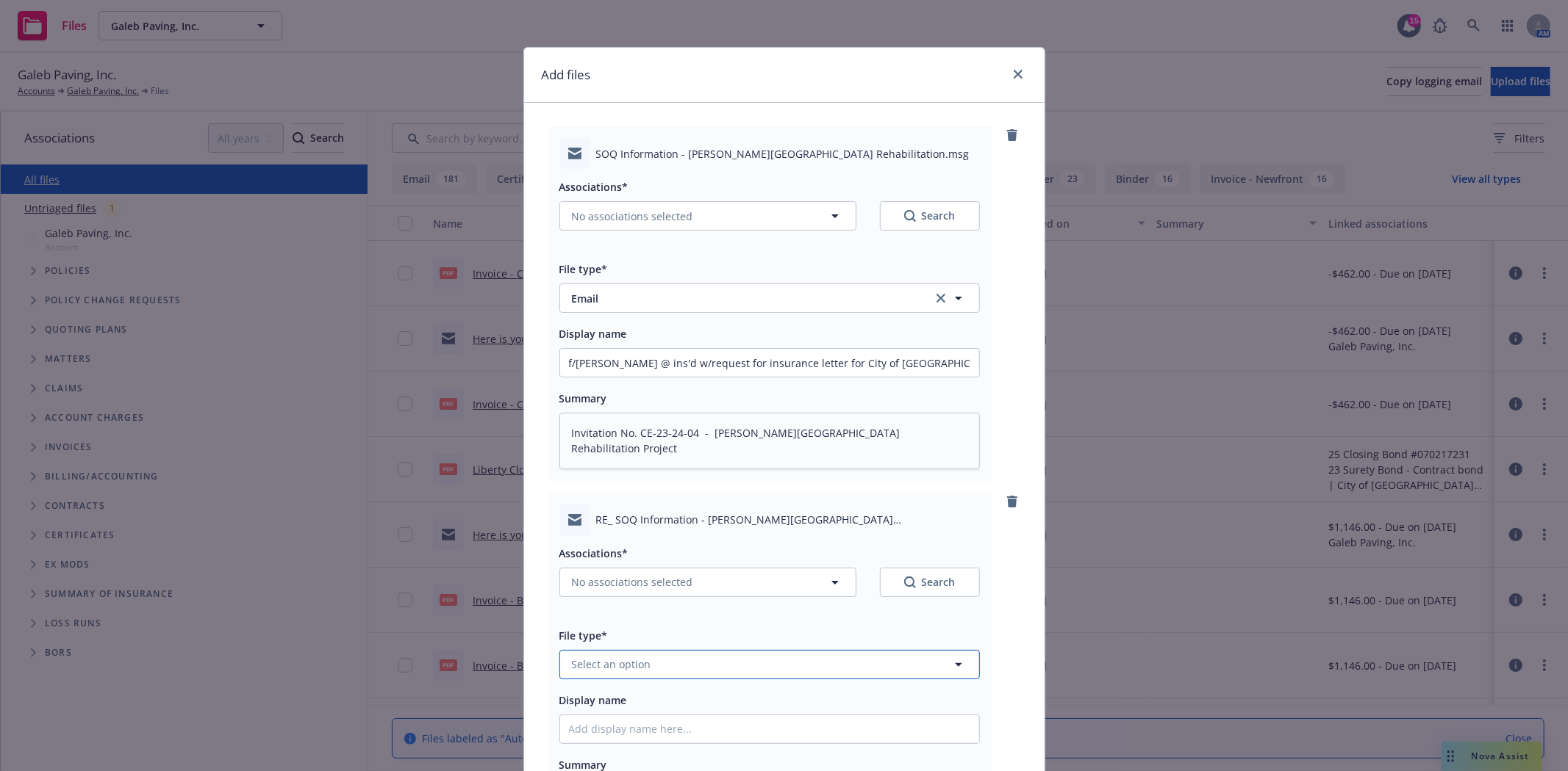
click at [684, 672] on button "Select an option" at bounding box center [769, 665] width 420 height 29
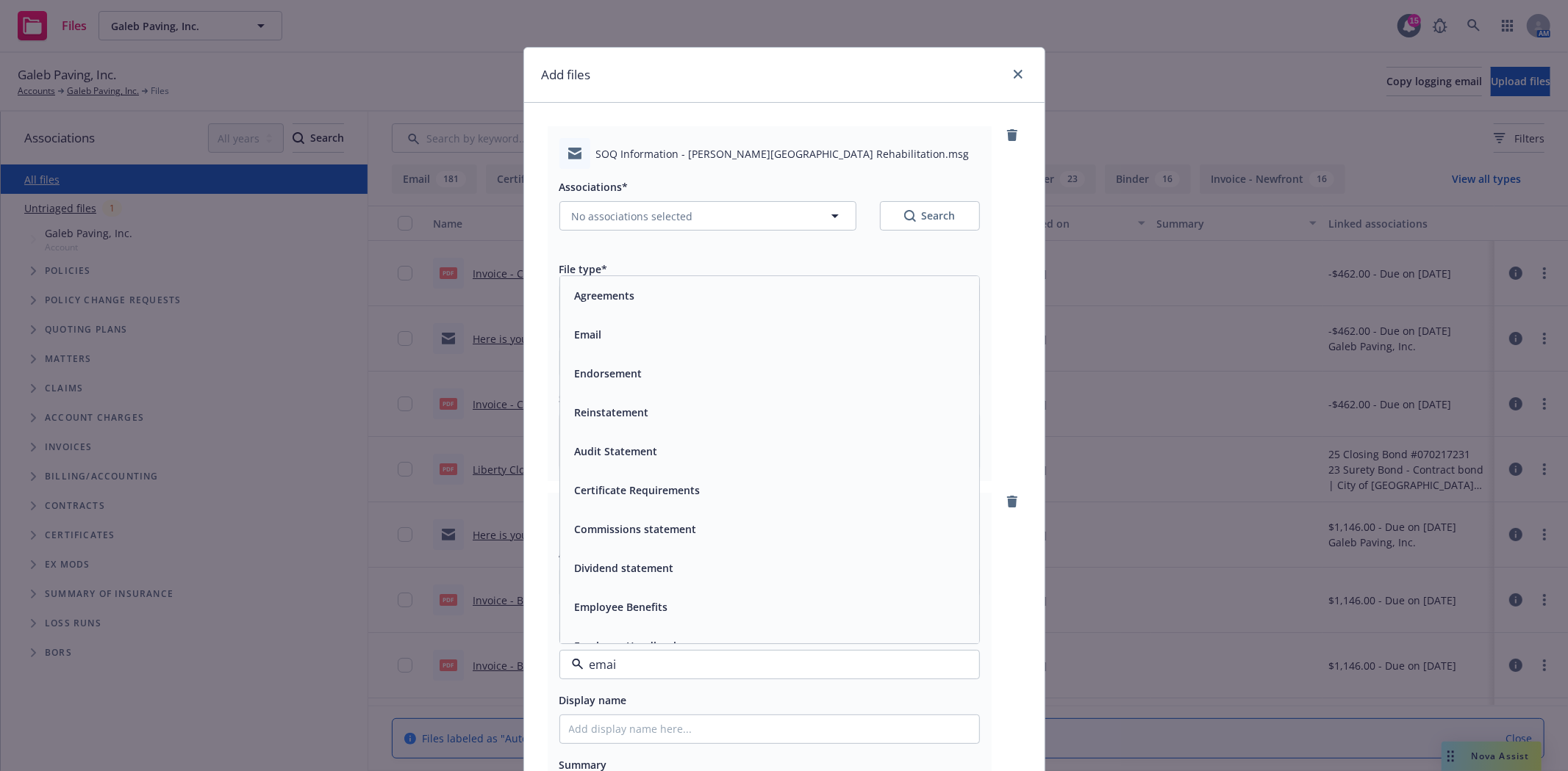
type input "email"
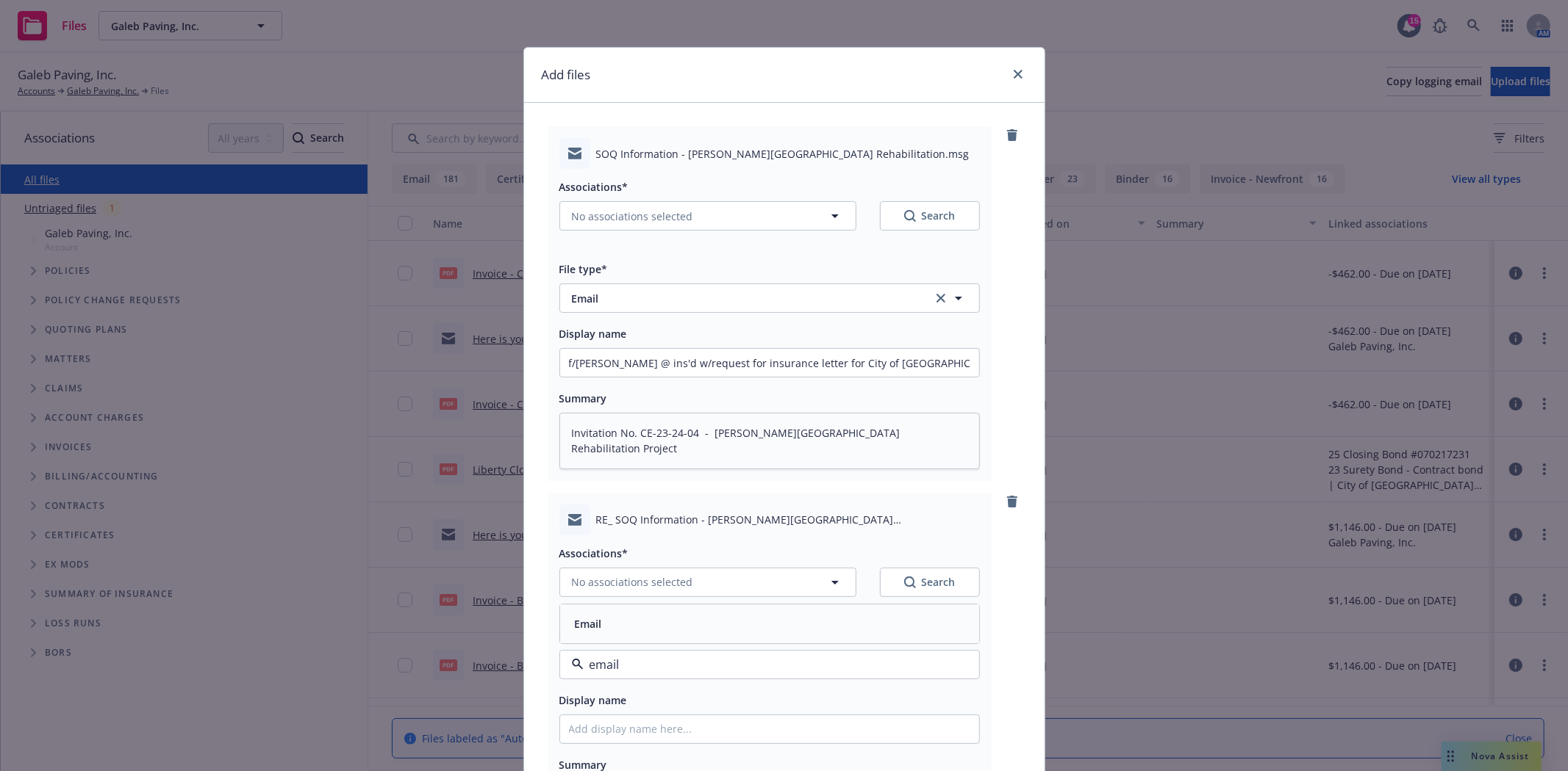
click at [680, 635] on div "Email" at bounding box center [769, 624] width 402 height 21
click at [640, 729] on input "Display name" at bounding box center [769, 729] width 419 height 28
type textarea "x"
type input "t"
type textarea "x"
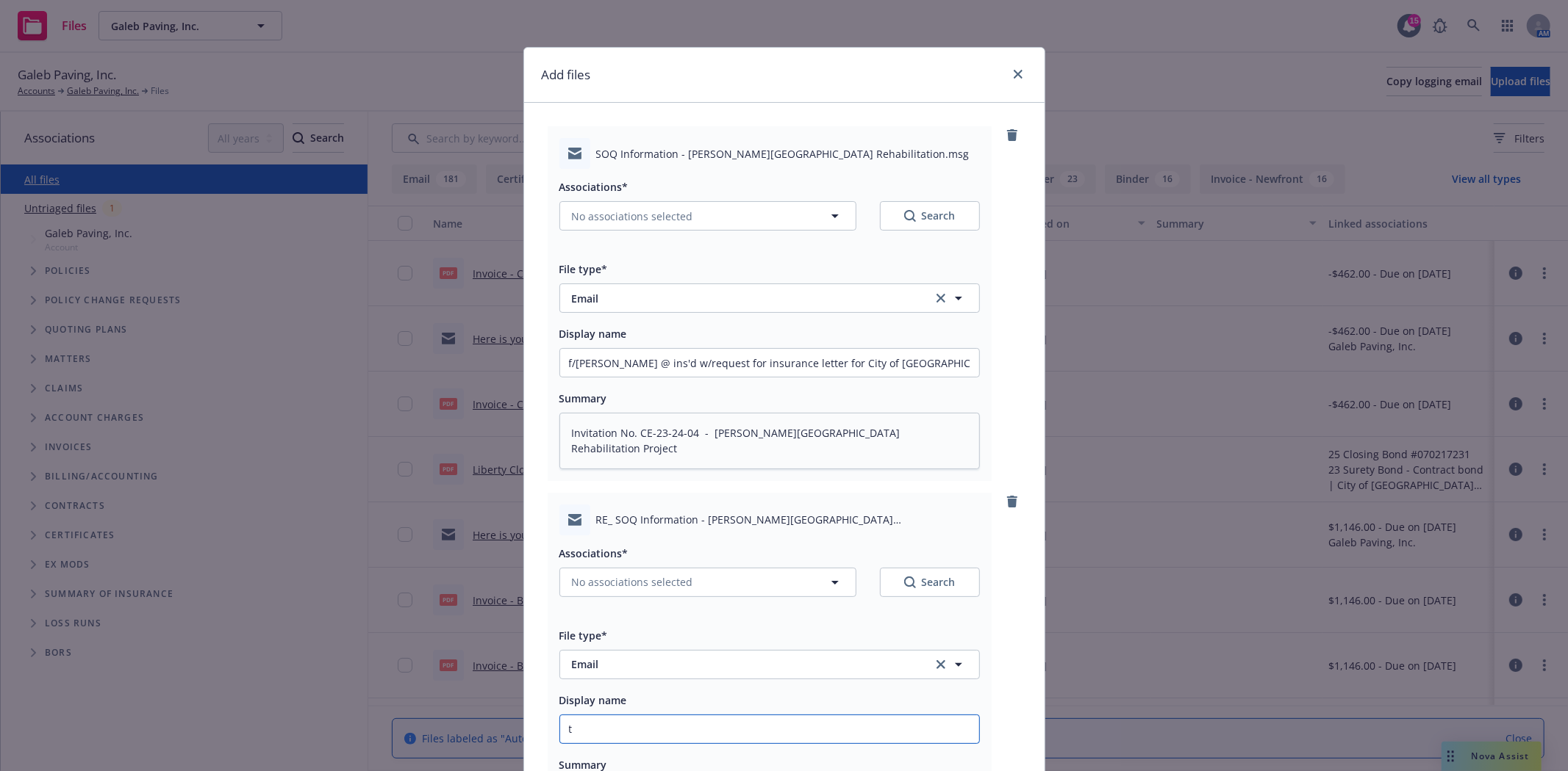
type input "t/"
type textarea "x"
type input "t/L"
type textarea "x"
type input "t/Le"
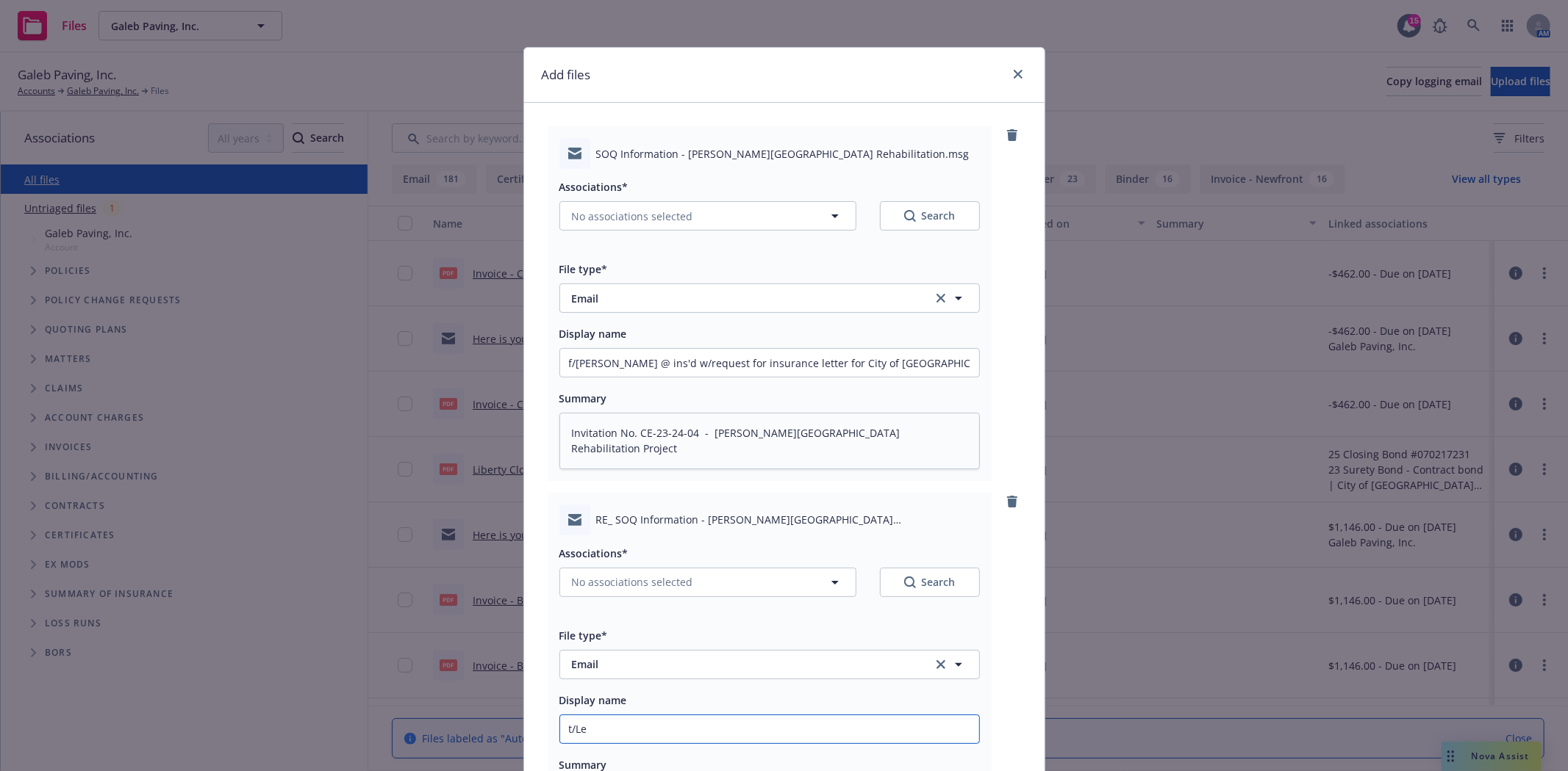
type textarea "x"
type input "t/[PERSON_NAME]"
type textarea "x"
type input "t/[PERSON_NAME]"
type textarea "x"
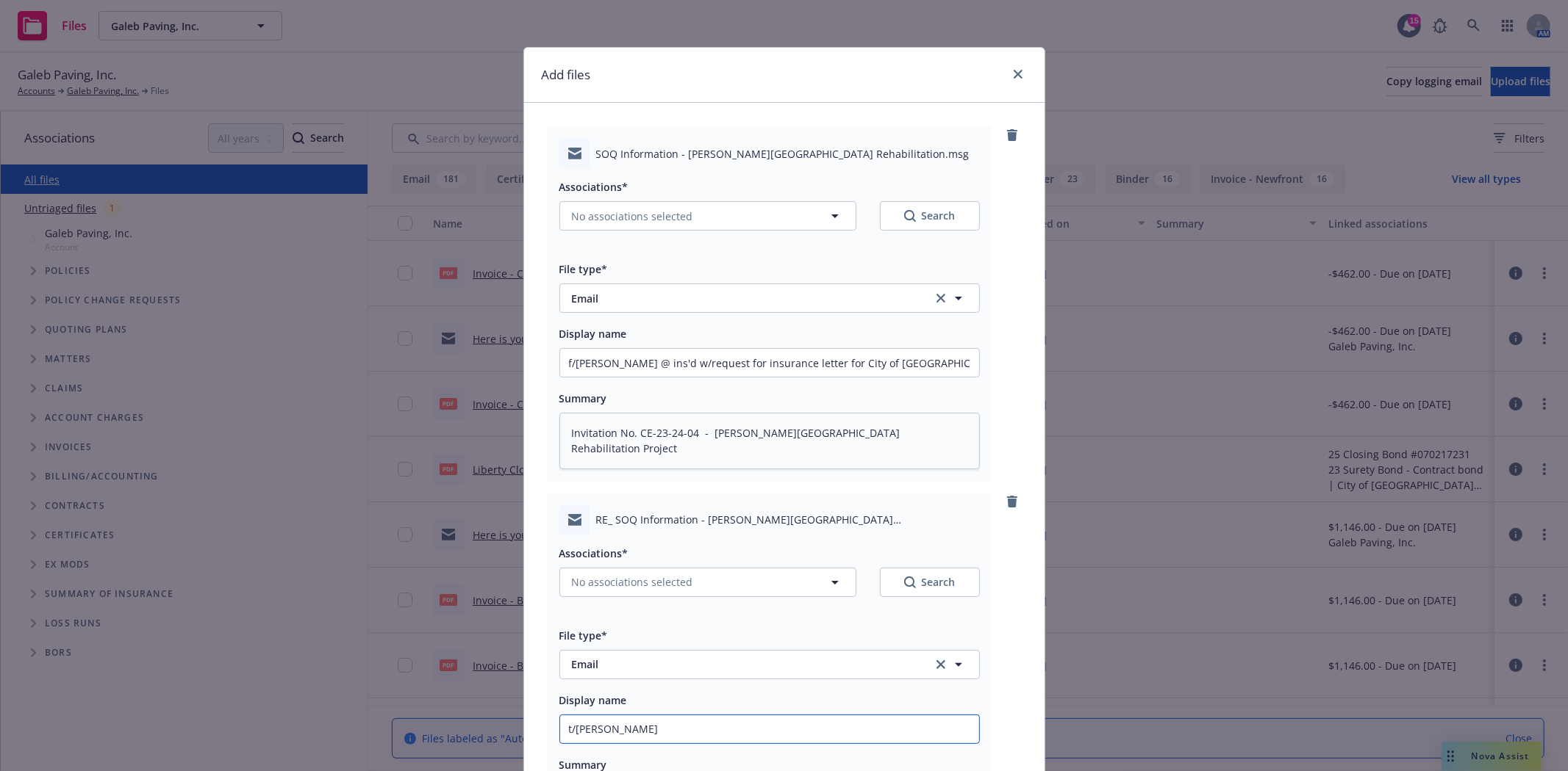
type input "t/[PERSON_NAME] @"
type textarea "x"
type input "t/[PERSON_NAME] @"
type textarea "x"
type input "t/[PERSON_NAME] @ i"
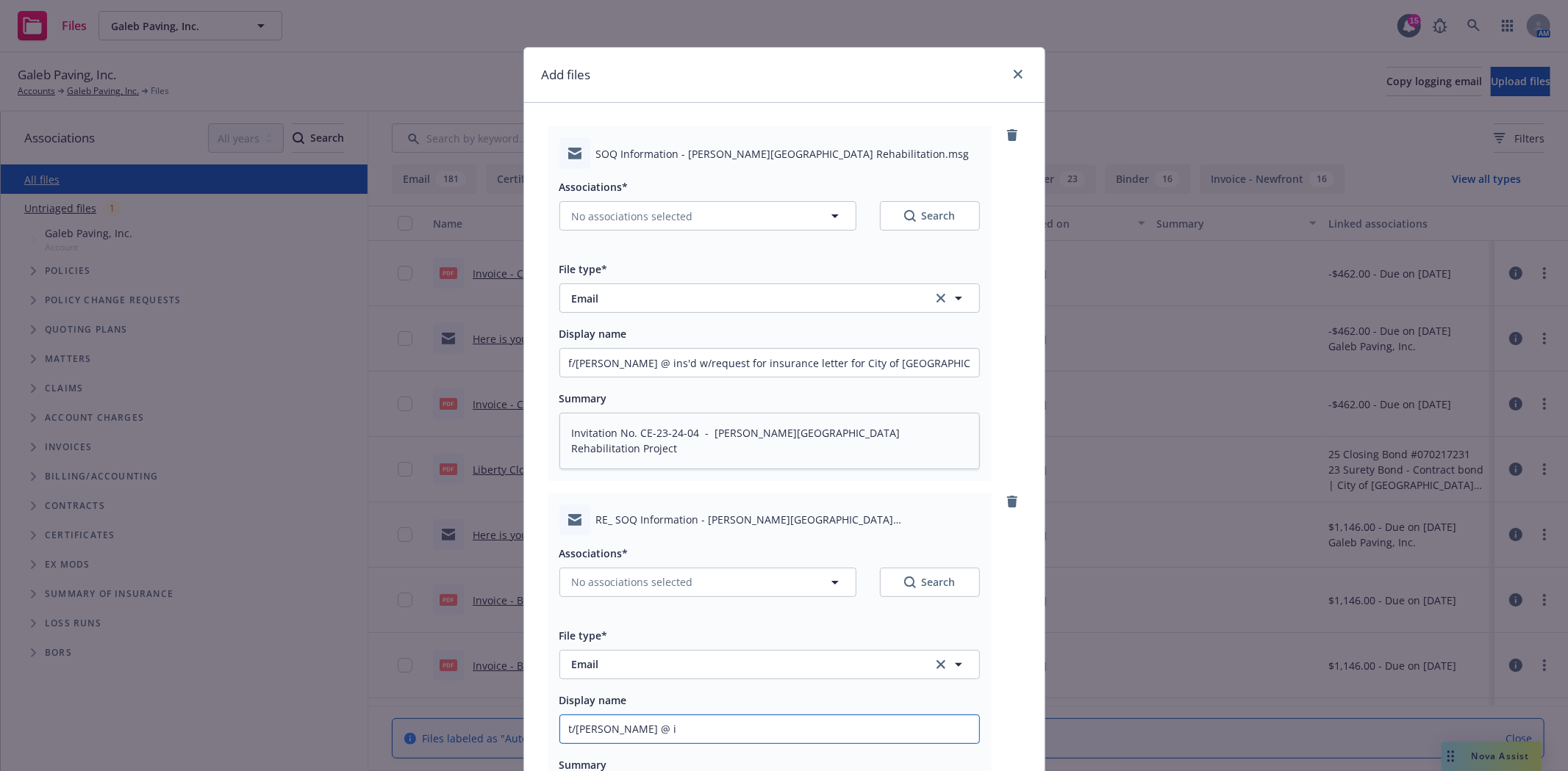
type textarea "x"
type input "t/[PERSON_NAME] @ in"
type textarea "x"
type input "t/[PERSON_NAME] @ ins"
type textarea "x"
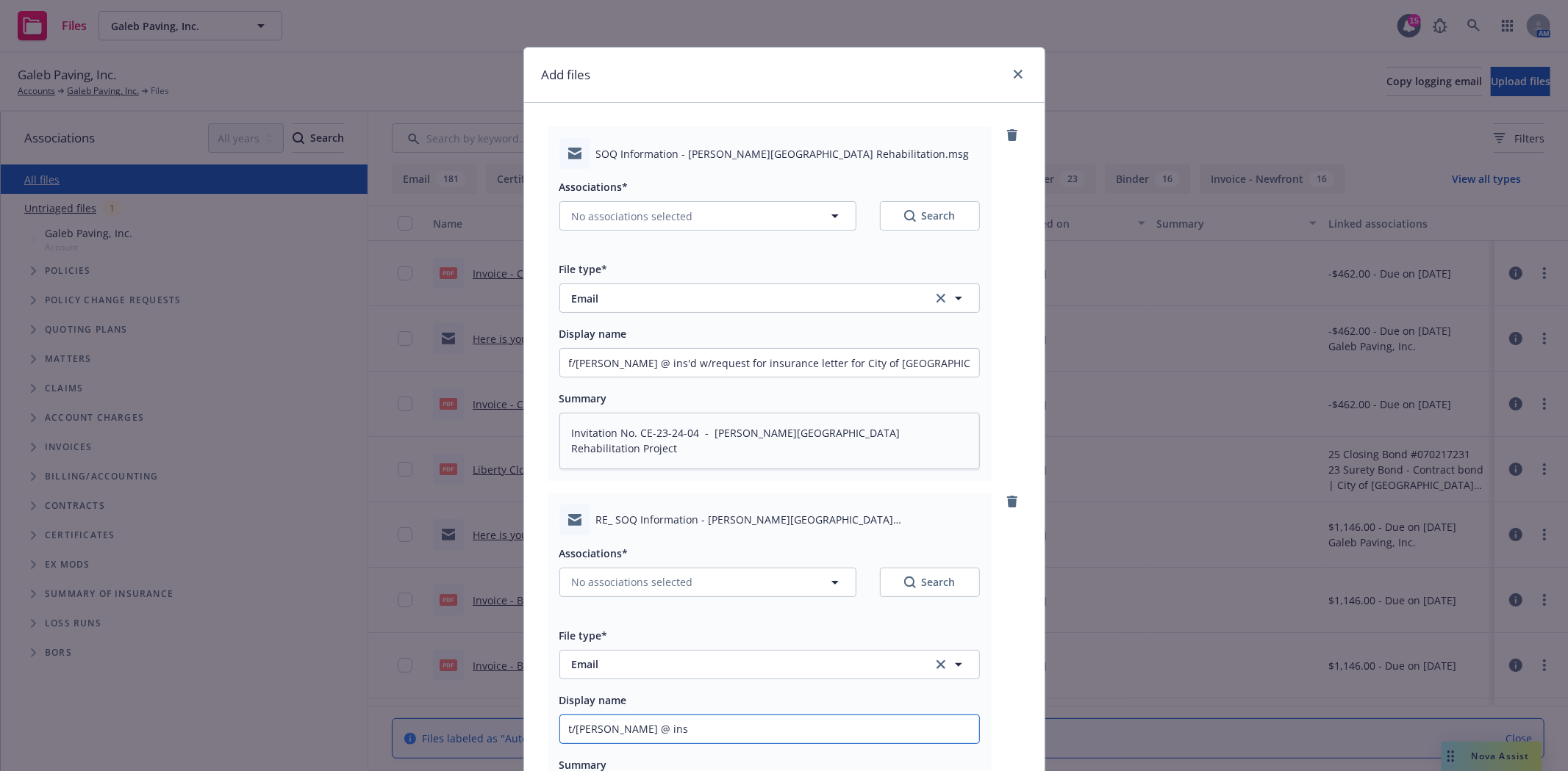
type input "t/[PERSON_NAME] @ ins'"
type textarea "x"
type input "t/[PERSON_NAME] @ ins'd"
type textarea "x"
type input "t/[PERSON_NAME] @ ins'd"
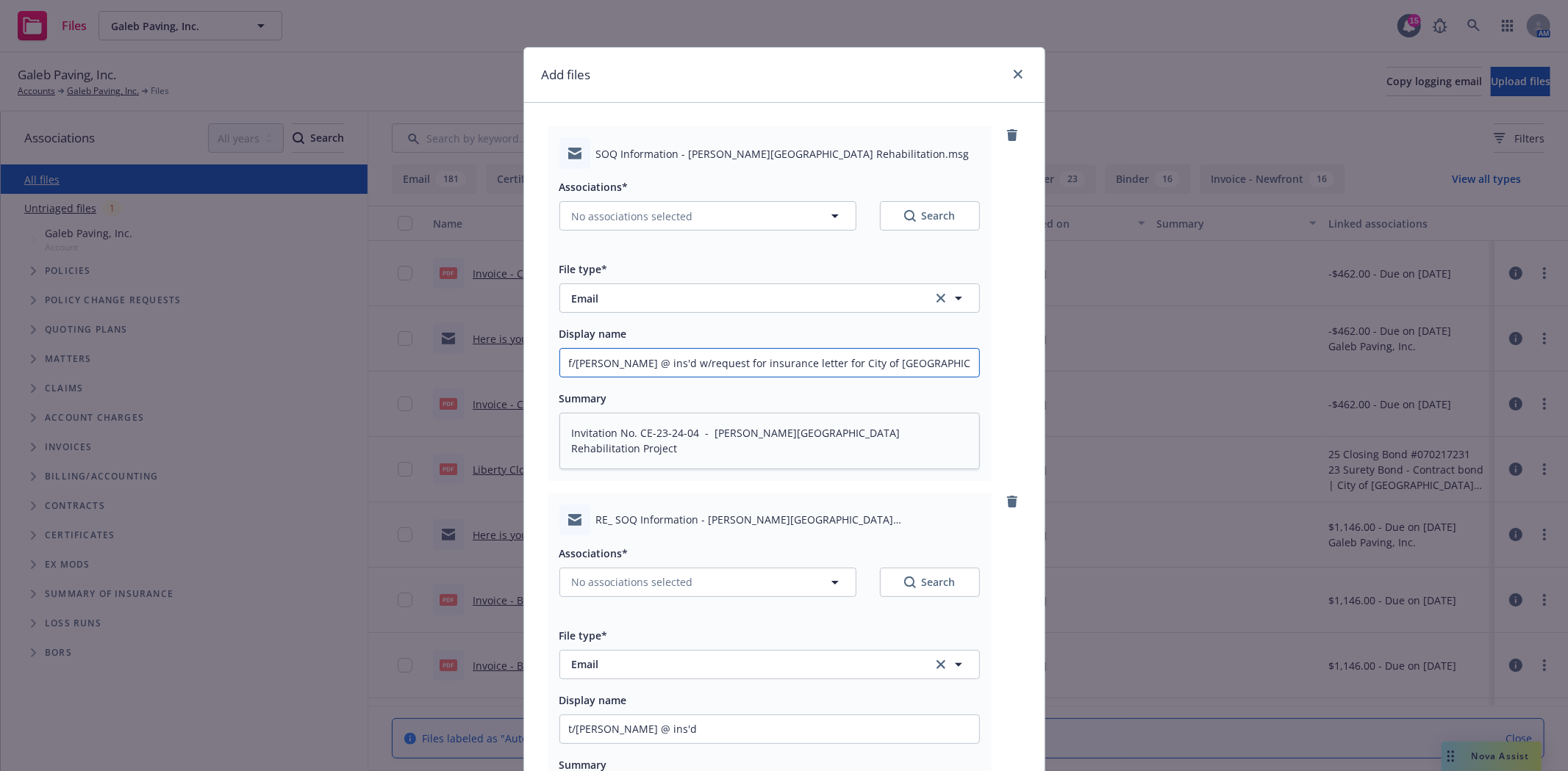
drag, startPoint x: 627, startPoint y: 361, endPoint x: 889, endPoint y: 366, distance: 262.0
click at [889, 366] on input "f/[PERSON_NAME] @ ins'd w/request for insurance letter for City of [GEOGRAPHIC_…" at bounding box center [769, 363] width 419 height 28
click at [673, 733] on input "t/[PERSON_NAME] @ ins'd" at bounding box center [769, 729] width 419 height 28
paste input "w/request for insurance letter for City of [GEOGRAPHIC_DATA][PERSON_NAME]"
type textarea "x"
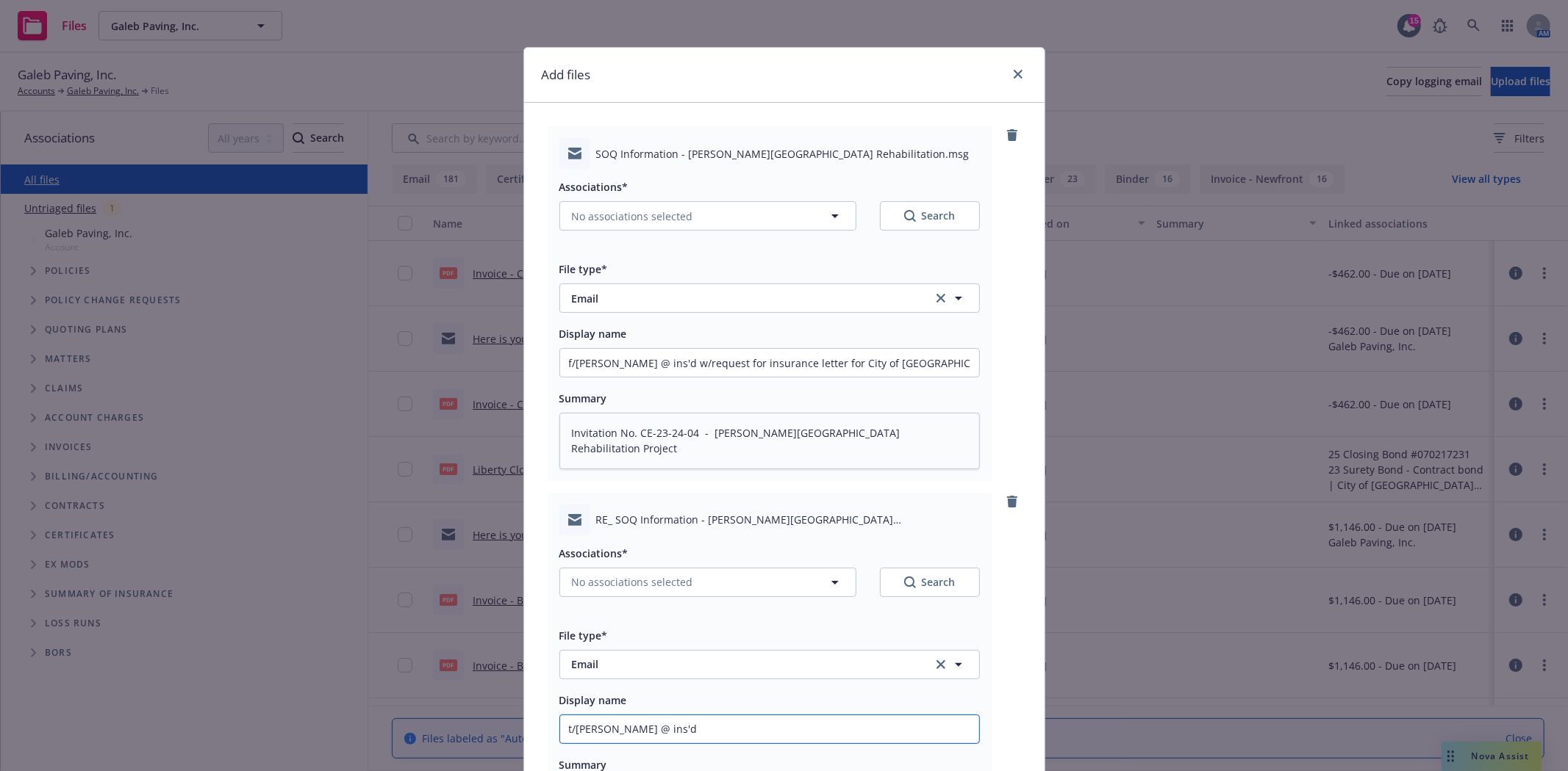
type input "t/[PERSON_NAME] @ ins'd w/request for insurance letter for City of [GEOGRAPHIC_…"
drag, startPoint x: 643, startPoint y: 731, endPoint x: 694, endPoint y: 730, distance: 51.0
click at [694, 730] on input "t/[PERSON_NAME] @ ins'd w/request for insurance letter for City of [GEOGRAPHIC_…" at bounding box center [769, 729] width 419 height 28
type textarea "x"
type input "t/[PERSON_NAME] @ ins'd w/rinsurance letter for City of [GEOGRAPHIC_DATA][PERSO…"
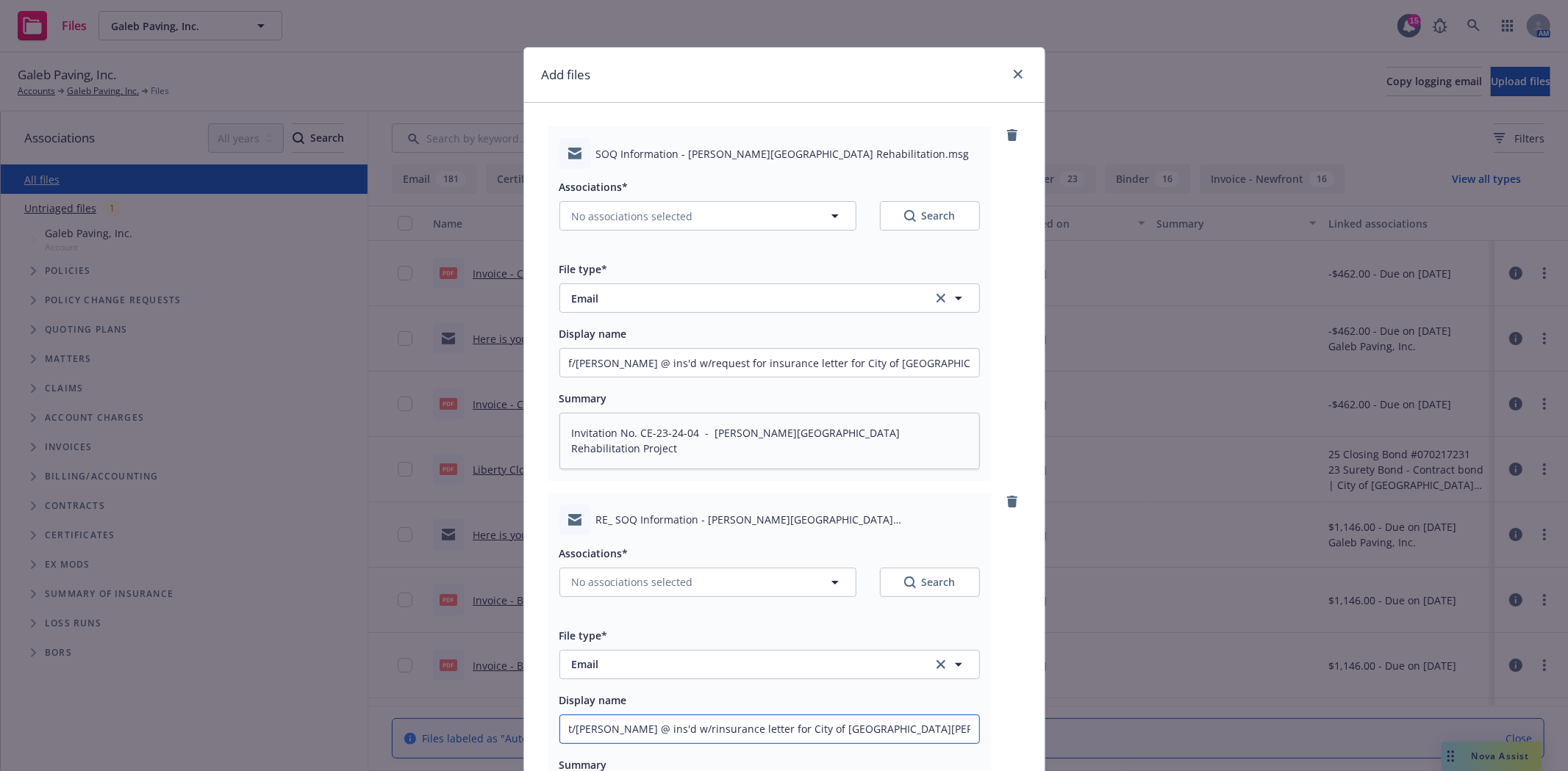
type textarea "x"
type input "t/[PERSON_NAME] @ ins'd w/insurance letter for City of [GEOGRAPHIC_DATA][PERSON…"
drag, startPoint x: 601, startPoint y: 446, endPoint x: 507, endPoint y: 419, distance: 97.8
click at [507, 419] on div "Add files SOQ Information - [PERSON_NAME][GEOGRAPHIC_DATA] Rehabilitation.msg A…" at bounding box center [784, 385] width 1568 height 771
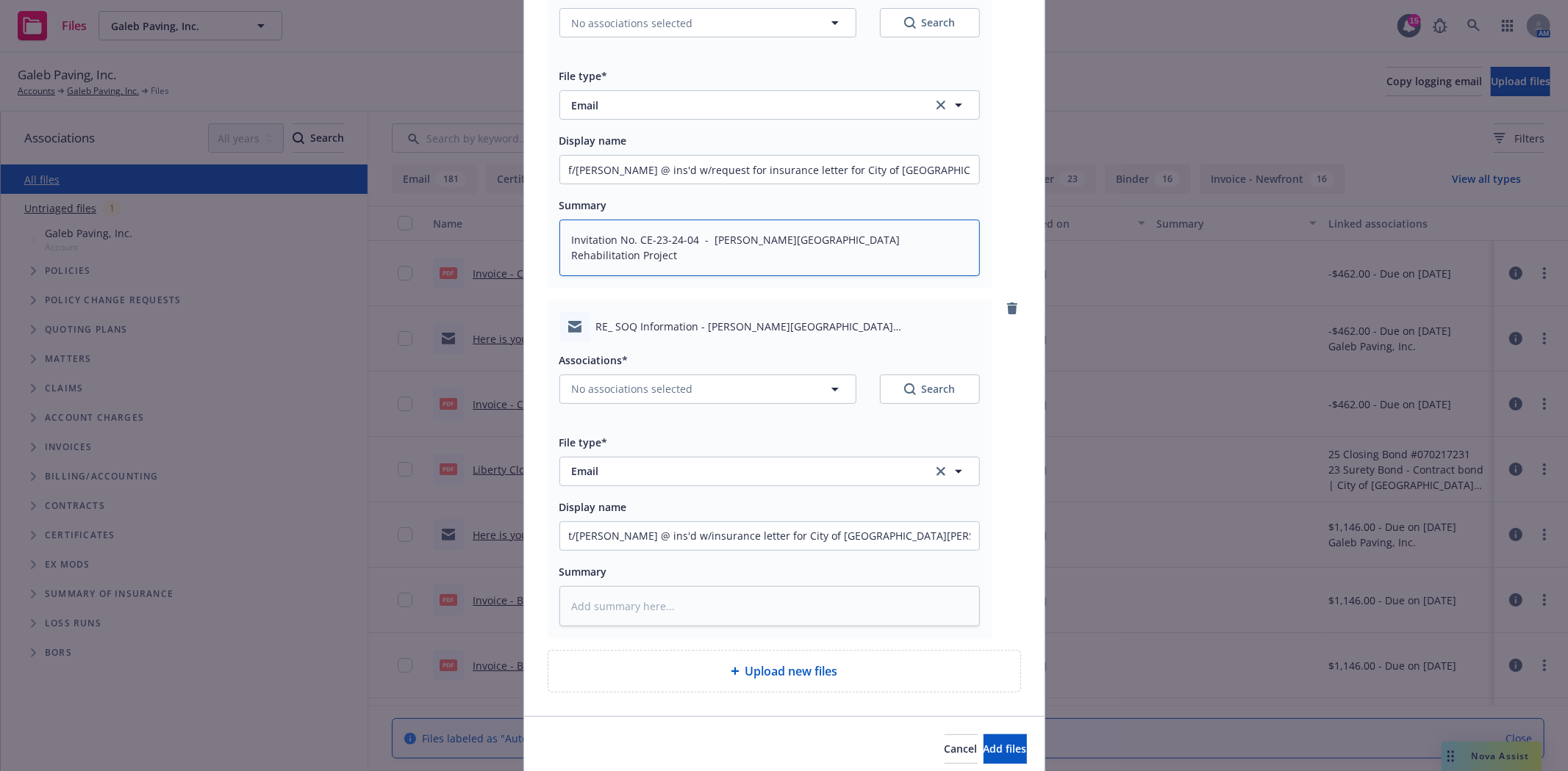
scroll to position [245, 0]
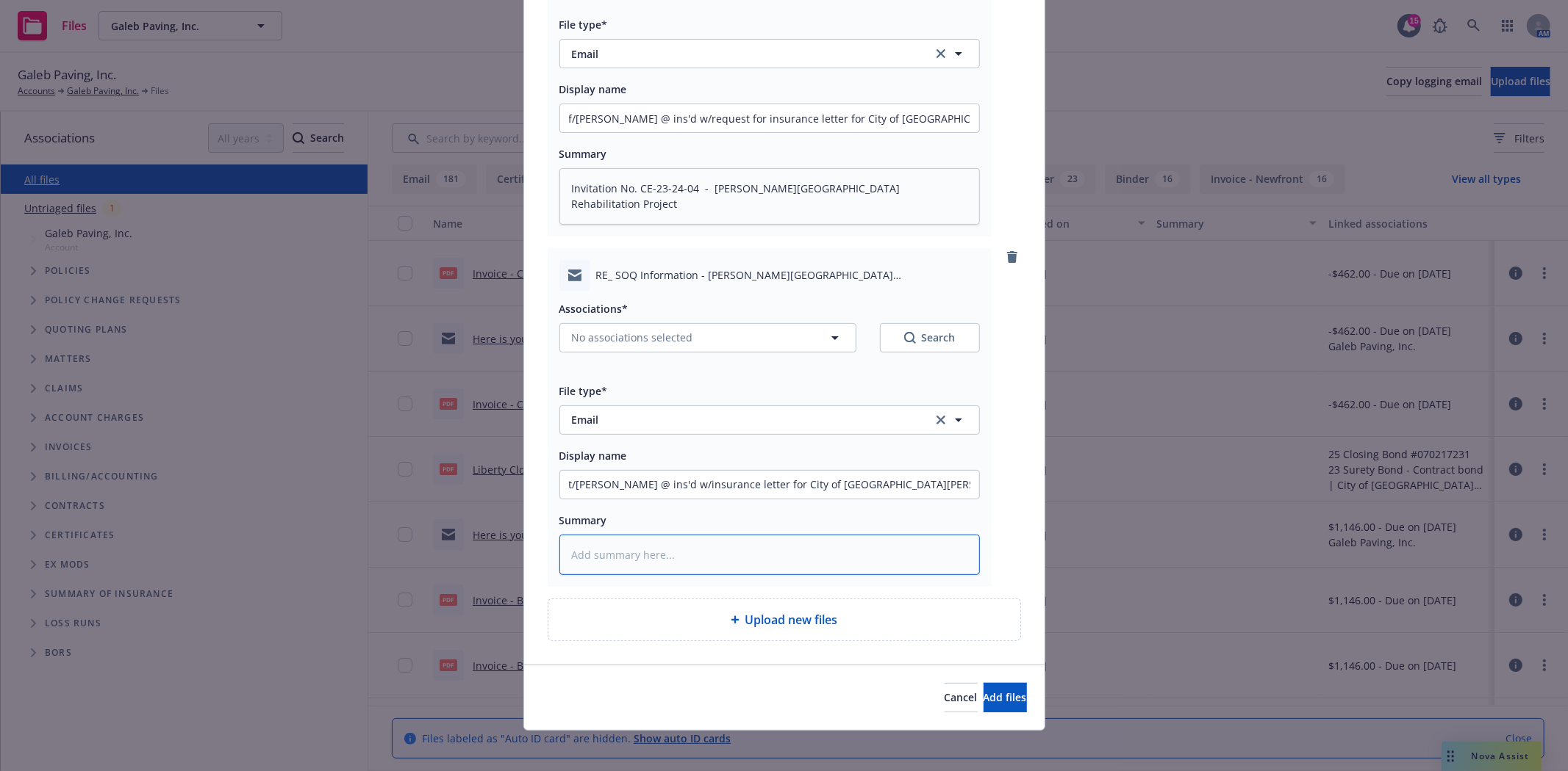
click at [610, 559] on textarea at bounding box center [769, 555] width 420 height 40
paste textarea "Invitation No. CE-23-24-04 - [PERSON_NAME][GEOGRAPHIC_DATA] Rehabilitation Proj…"
type textarea "x"
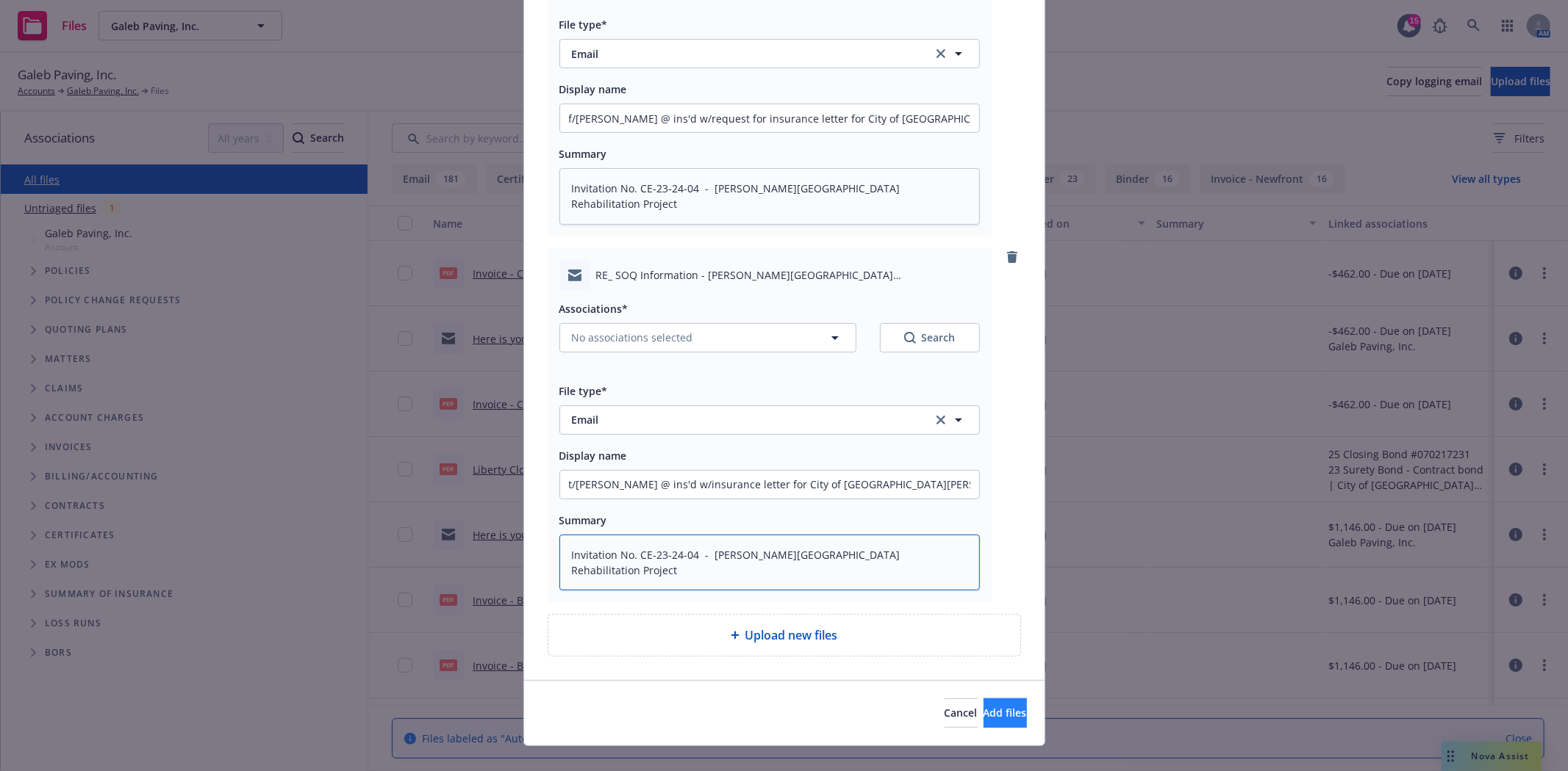
type textarea "Invitation No. CE-23-24-04 - [PERSON_NAME][GEOGRAPHIC_DATA] Rehabilitation Proj…"
click at [984, 717] on span "Add files" at bounding box center [1005, 713] width 43 height 14
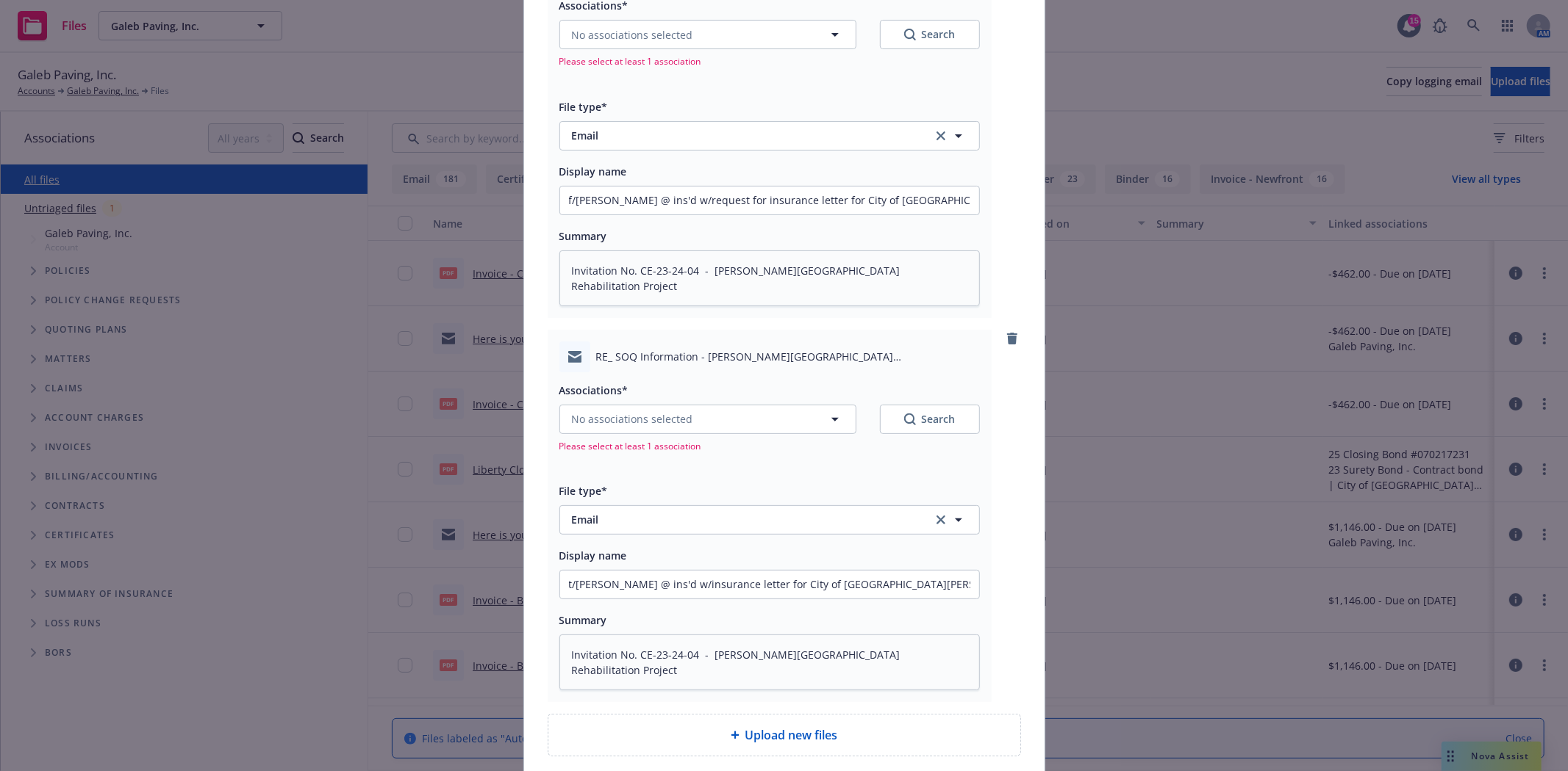
scroll to position [82, 0]
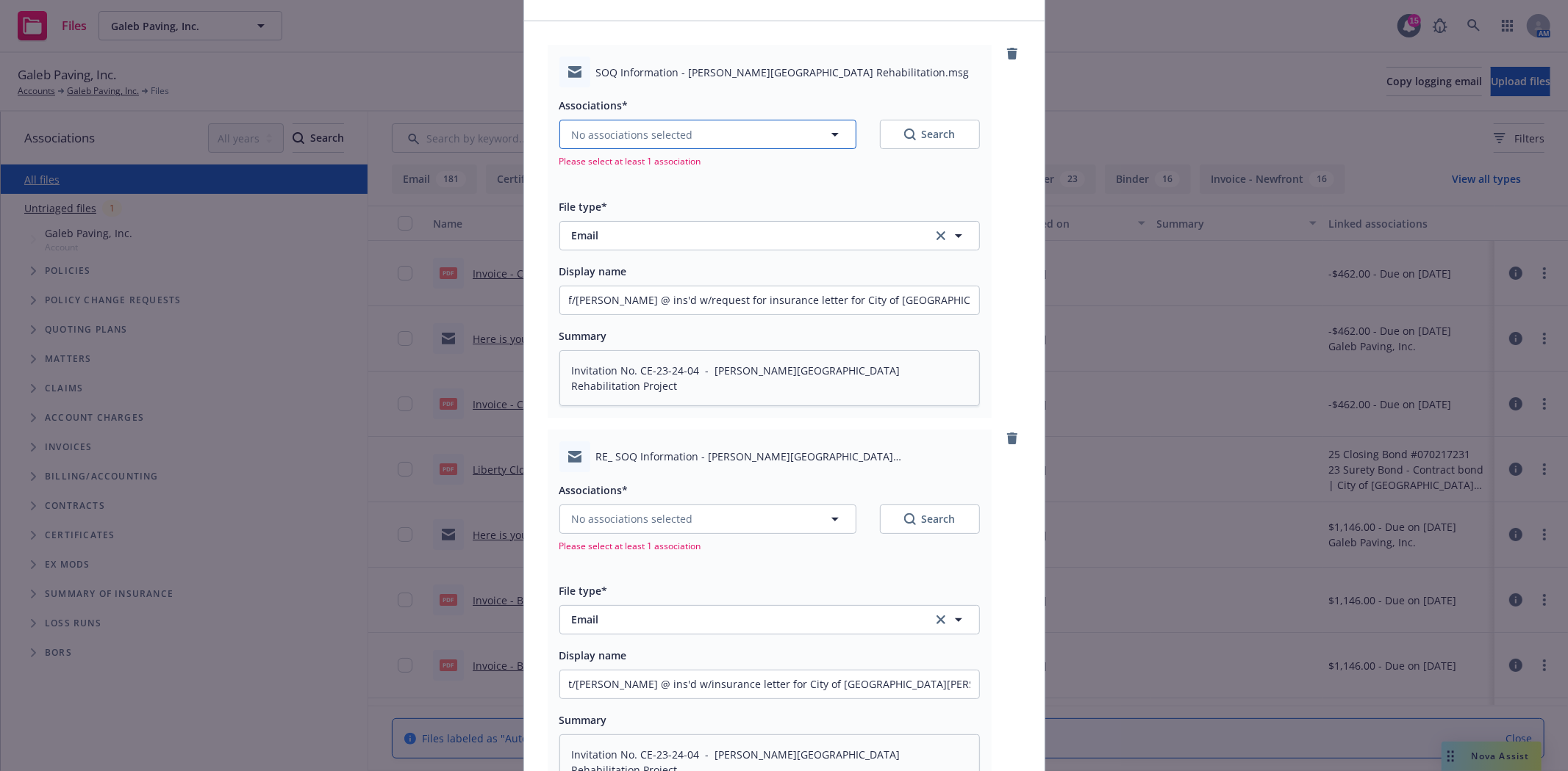
click at [737, 141] on button "No associations selected" at bounding box center [708, 135] width 297 height 29
type textarea "x"
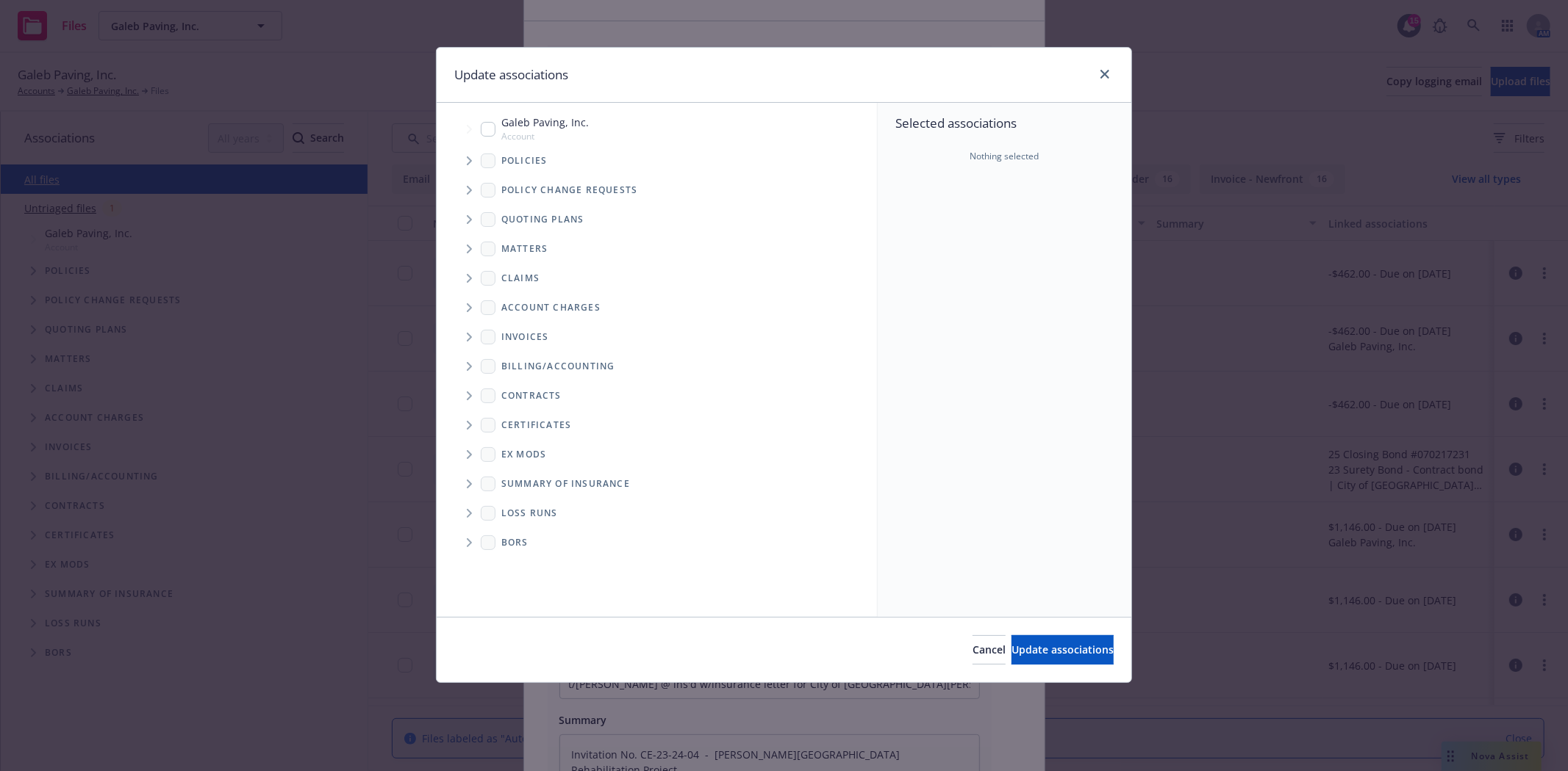
click at [492, 134] on input "Tree Example" at bounding box center [488, 129] width 15 height 15
checkbox input "true"
click at [1043, 646] on span "Update associations" at bounding box center [1062, 650] width 102 height 14
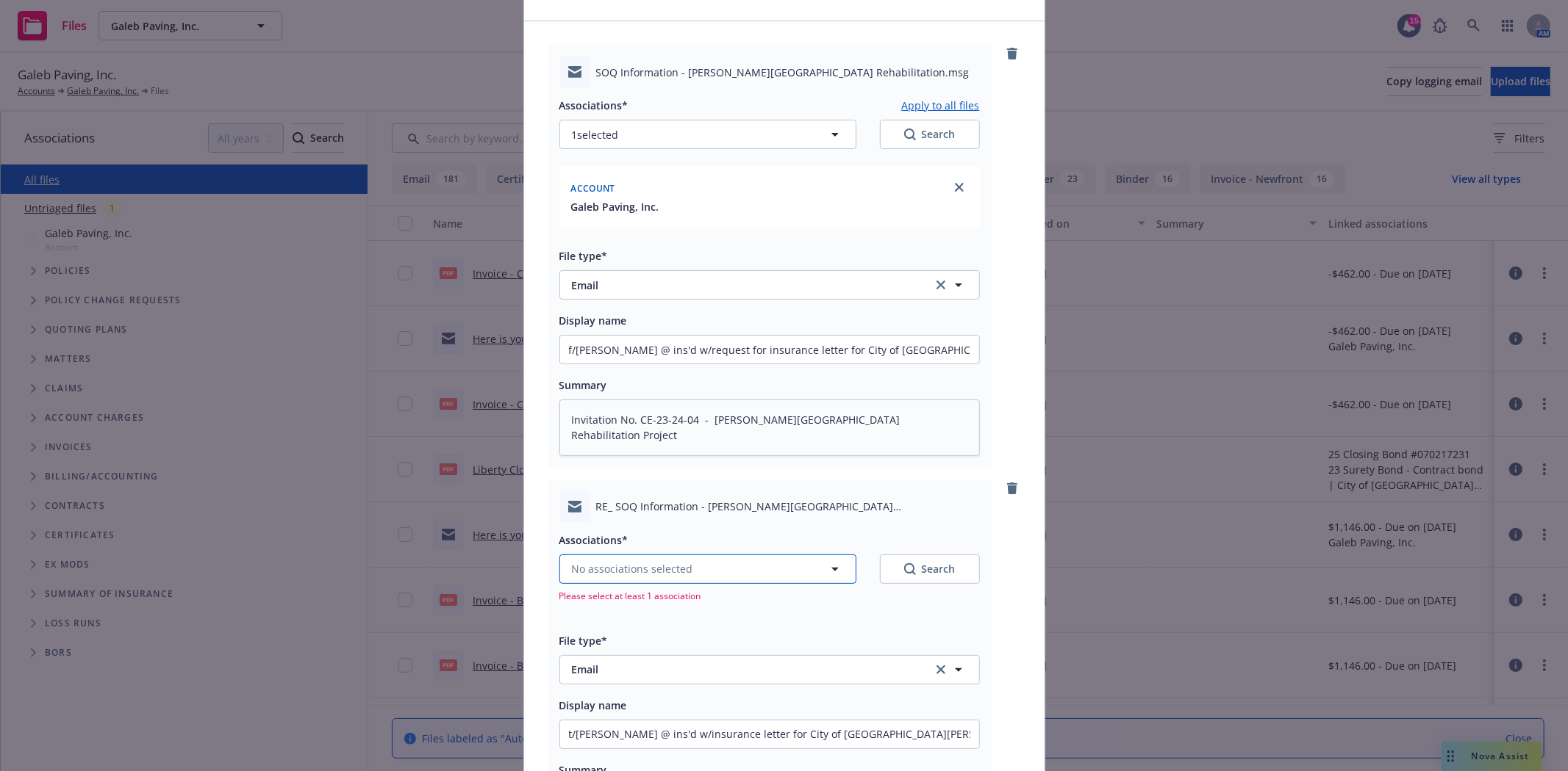
click at [694, 574] on button "No associations selected" at bounding box center [708, 569] width 297 height 29
type textarea "x"
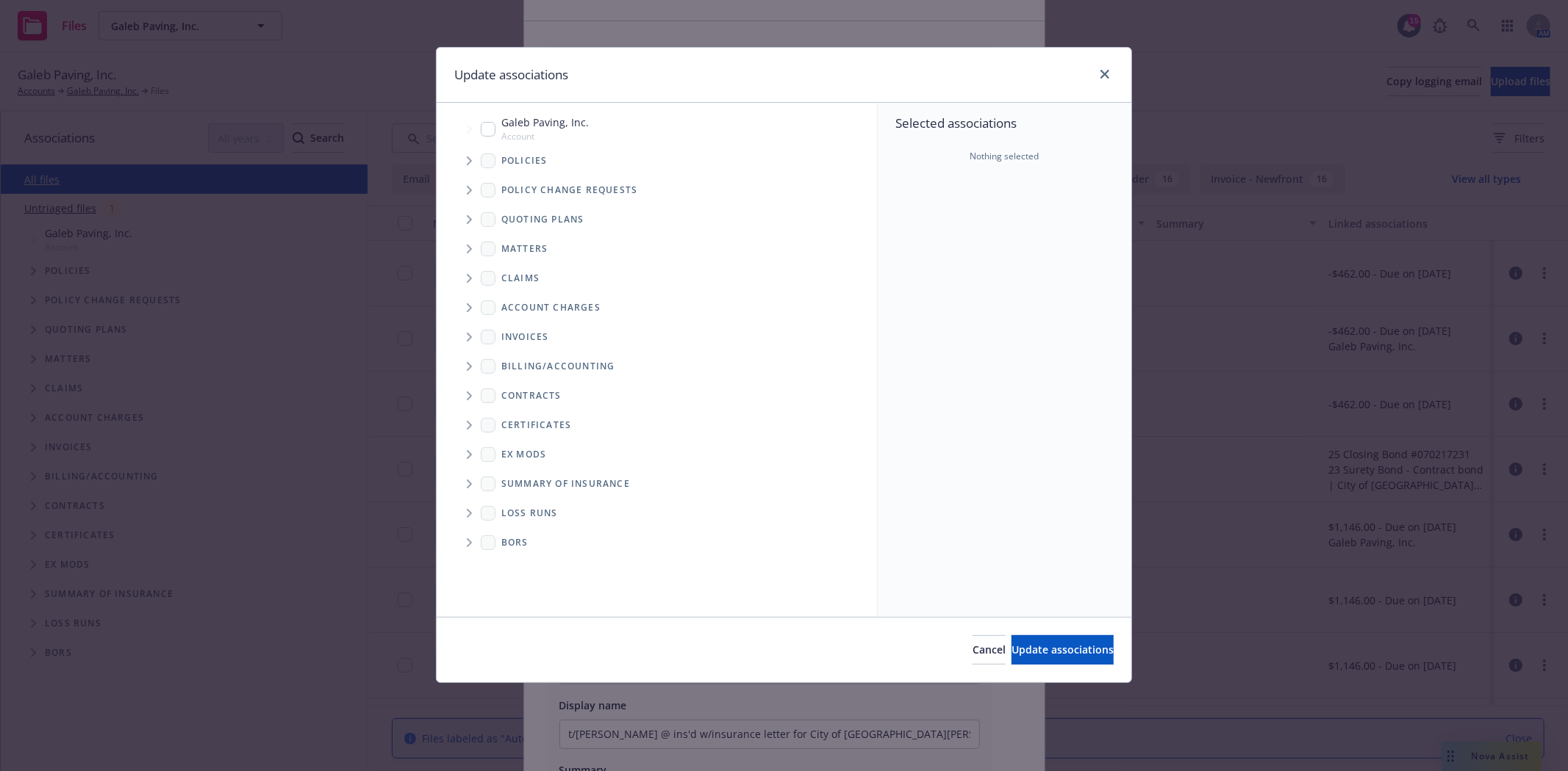
click at [492, 131] on input "Tree Example" at bounding box center [488, 129] width 15 height 15
click at [1033, 643] on span "Update associations" at bounding box center [1062, 650] width 102 height 14
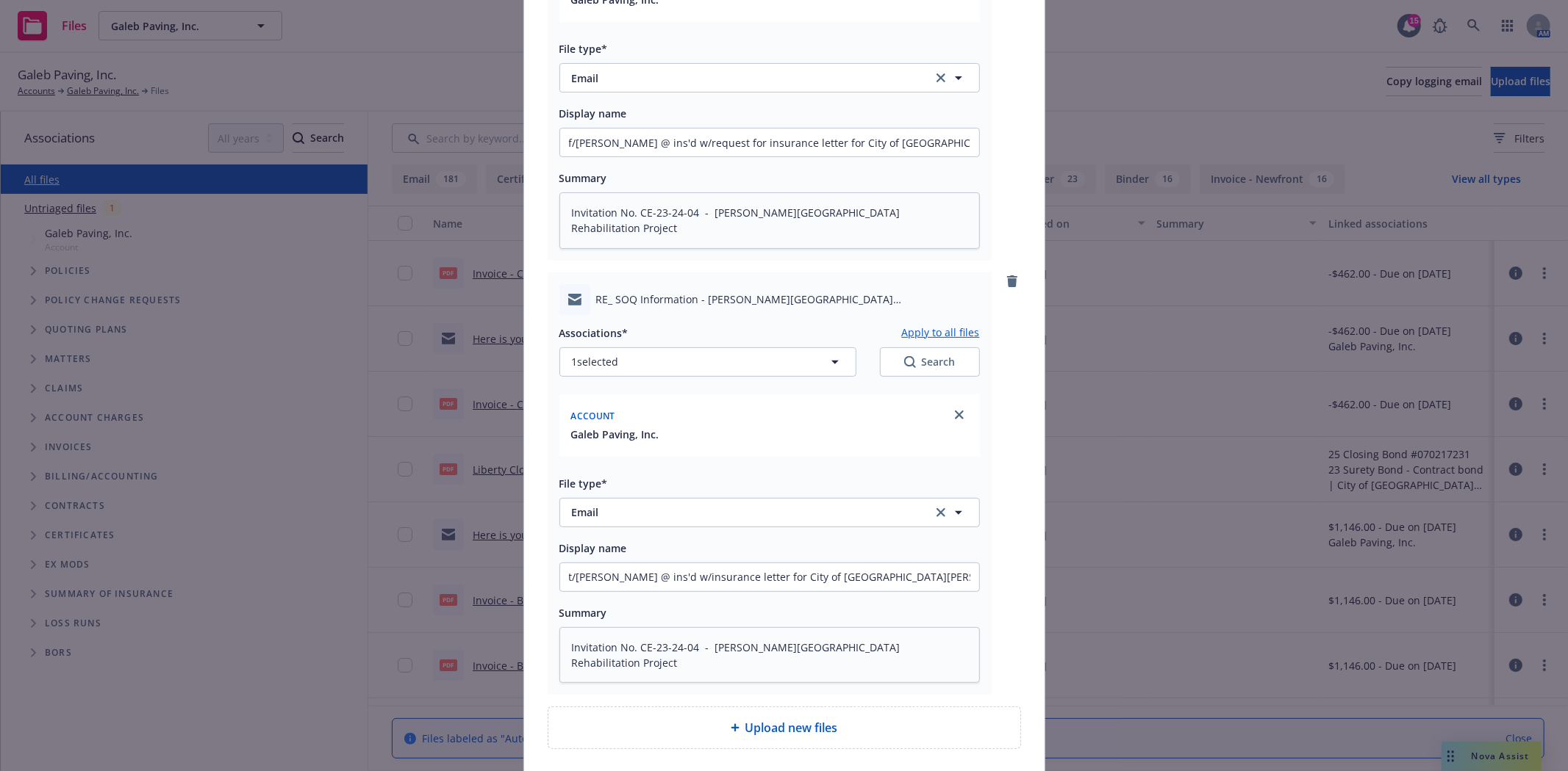
scroll to position [405, 0]
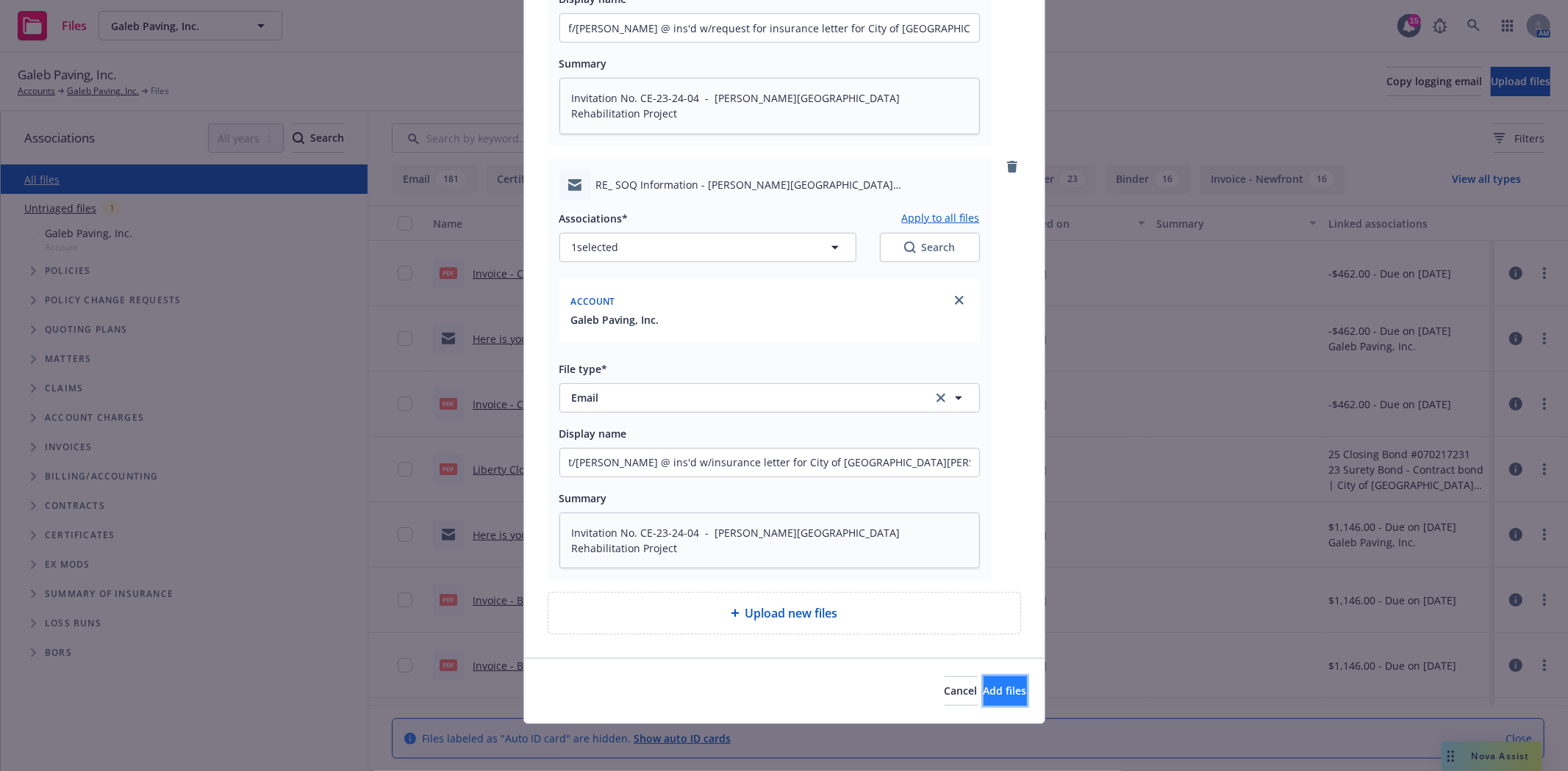
click at [993, 694] on span "Add files" at bounding box center [1005, 691] width 43 height 14
